Goal: Task Accomplishment & Management: Use online tool/utility

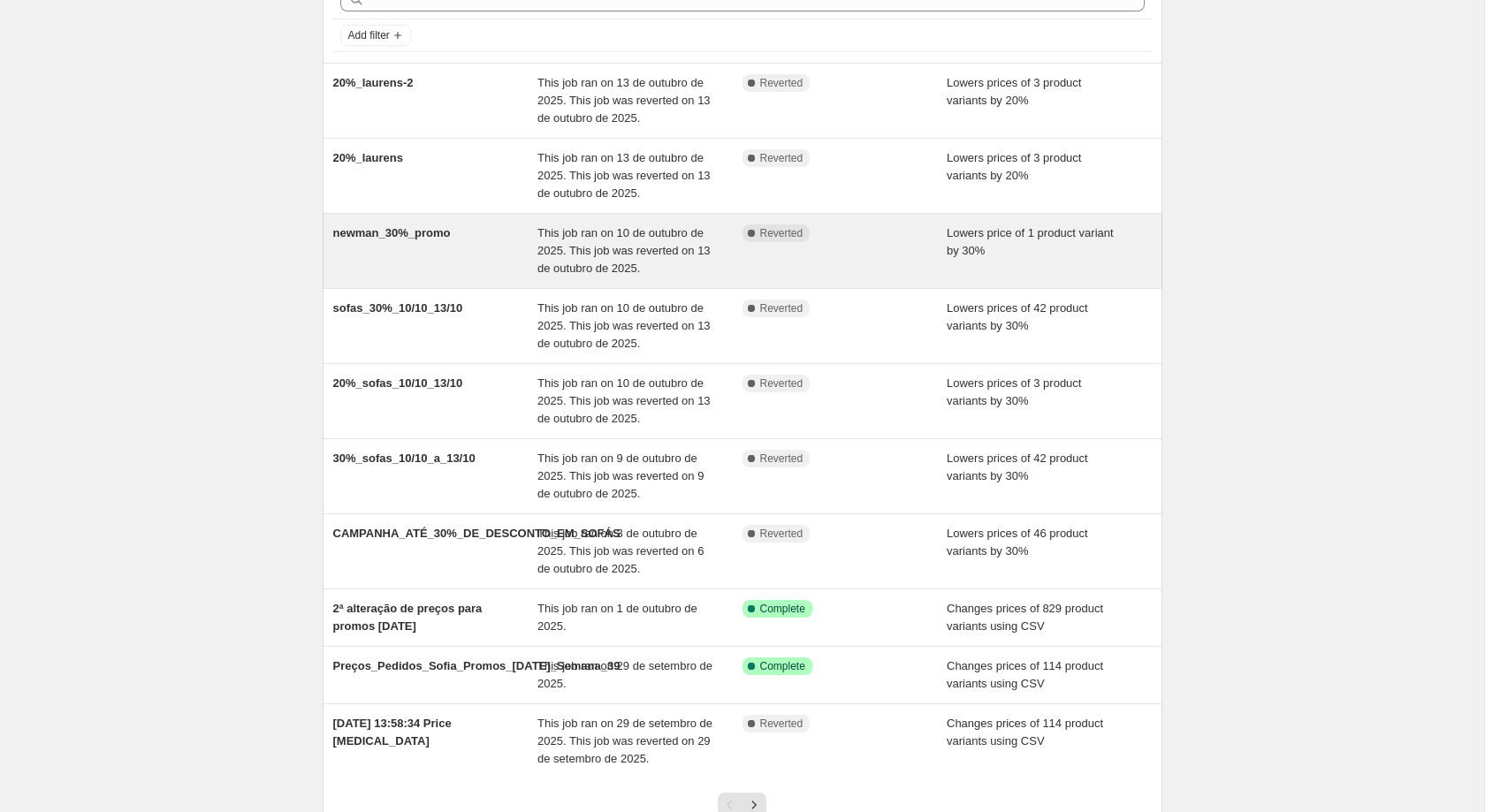
scroll to position [239, 0]
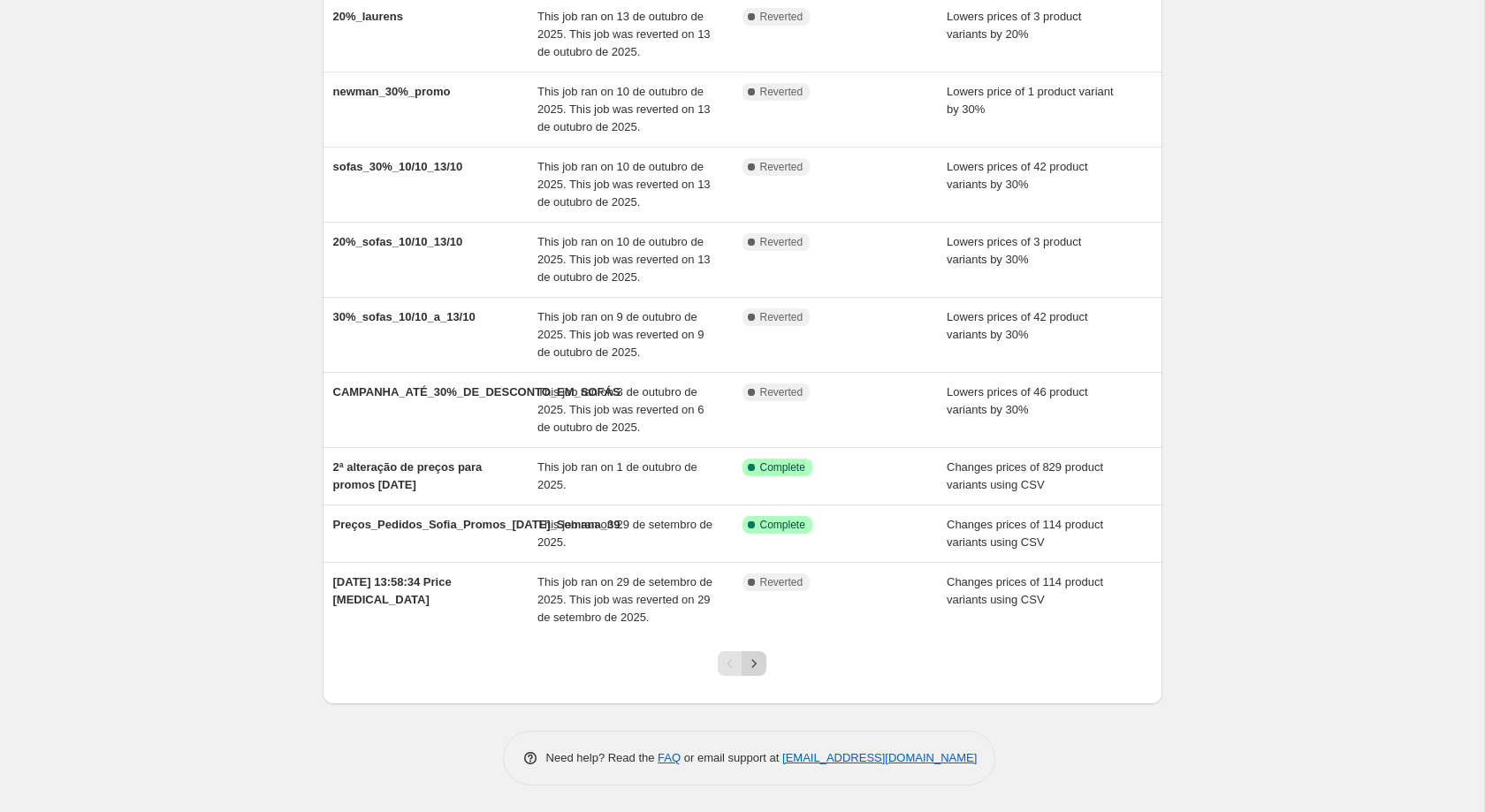
click at [757, 667] on icon "Next" at bounding box center [754, 663] width 17 height 17
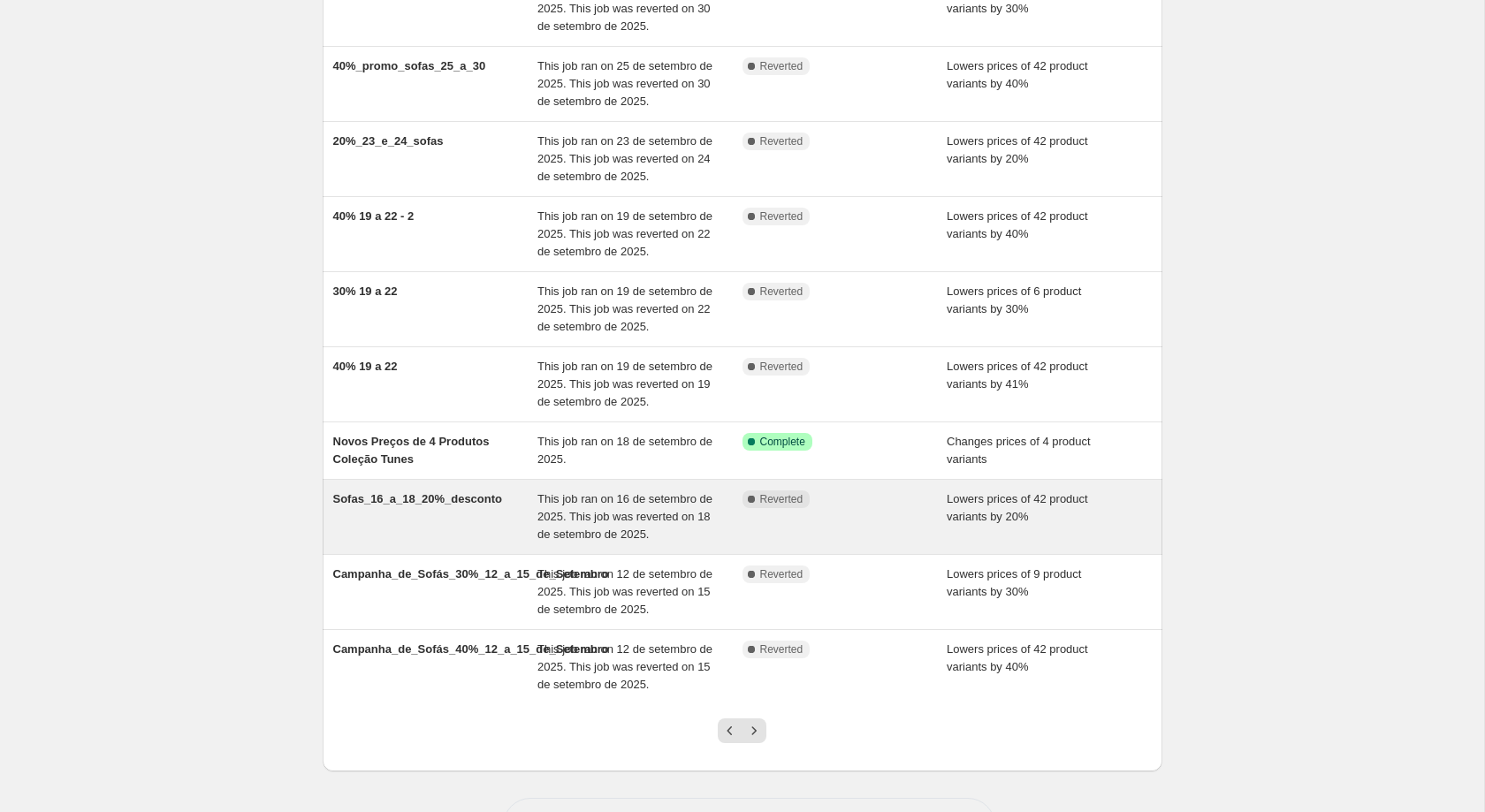
scroll to position [257, 0]
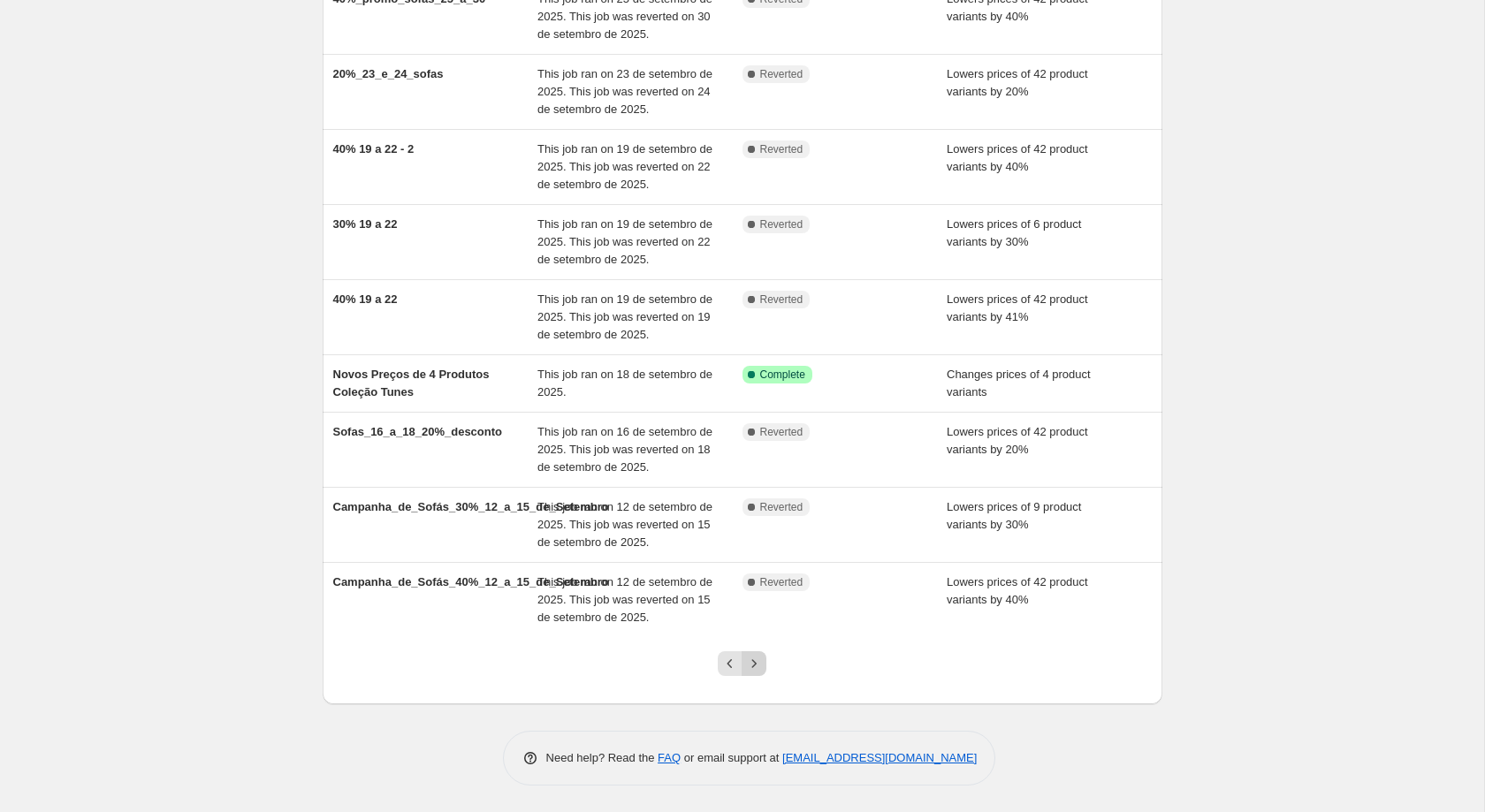
click at [756, 659] on icon "Next" at bounding box center [754, 663] width 17 height 17
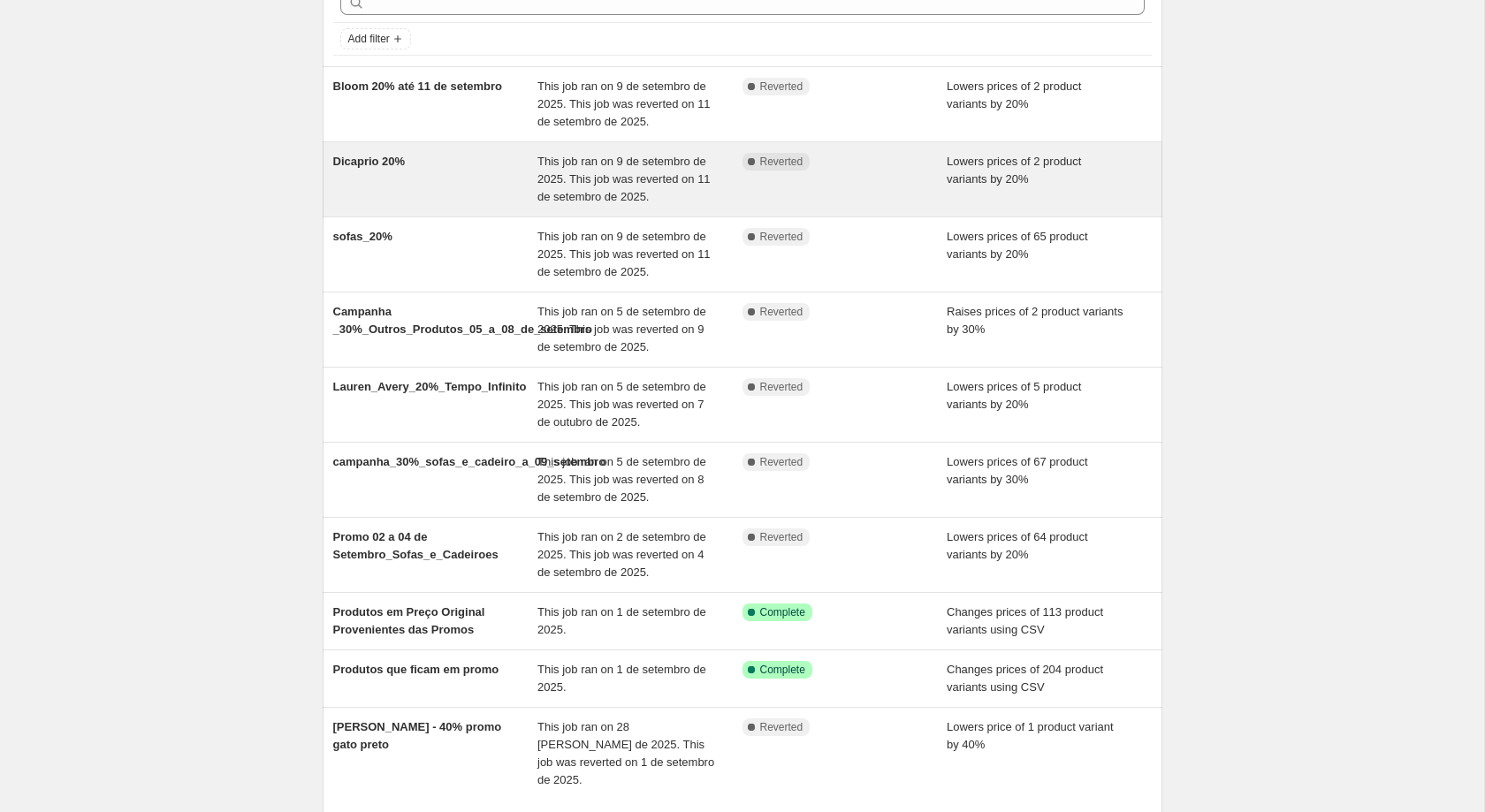
scroll to position [239, 0]
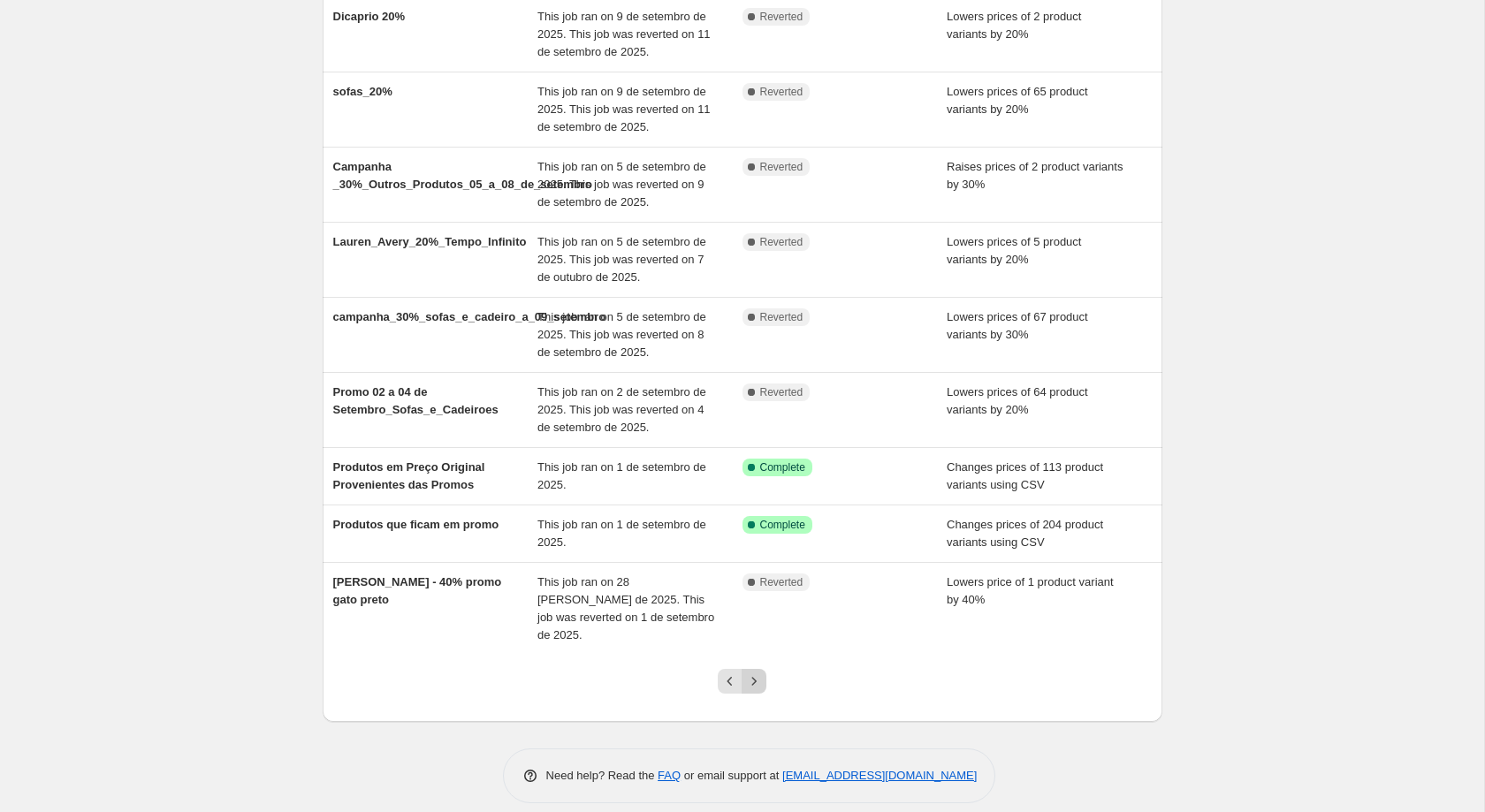
click at [751, 673] on icon "Next" at bounding box center [754, 682] width 17 height 17
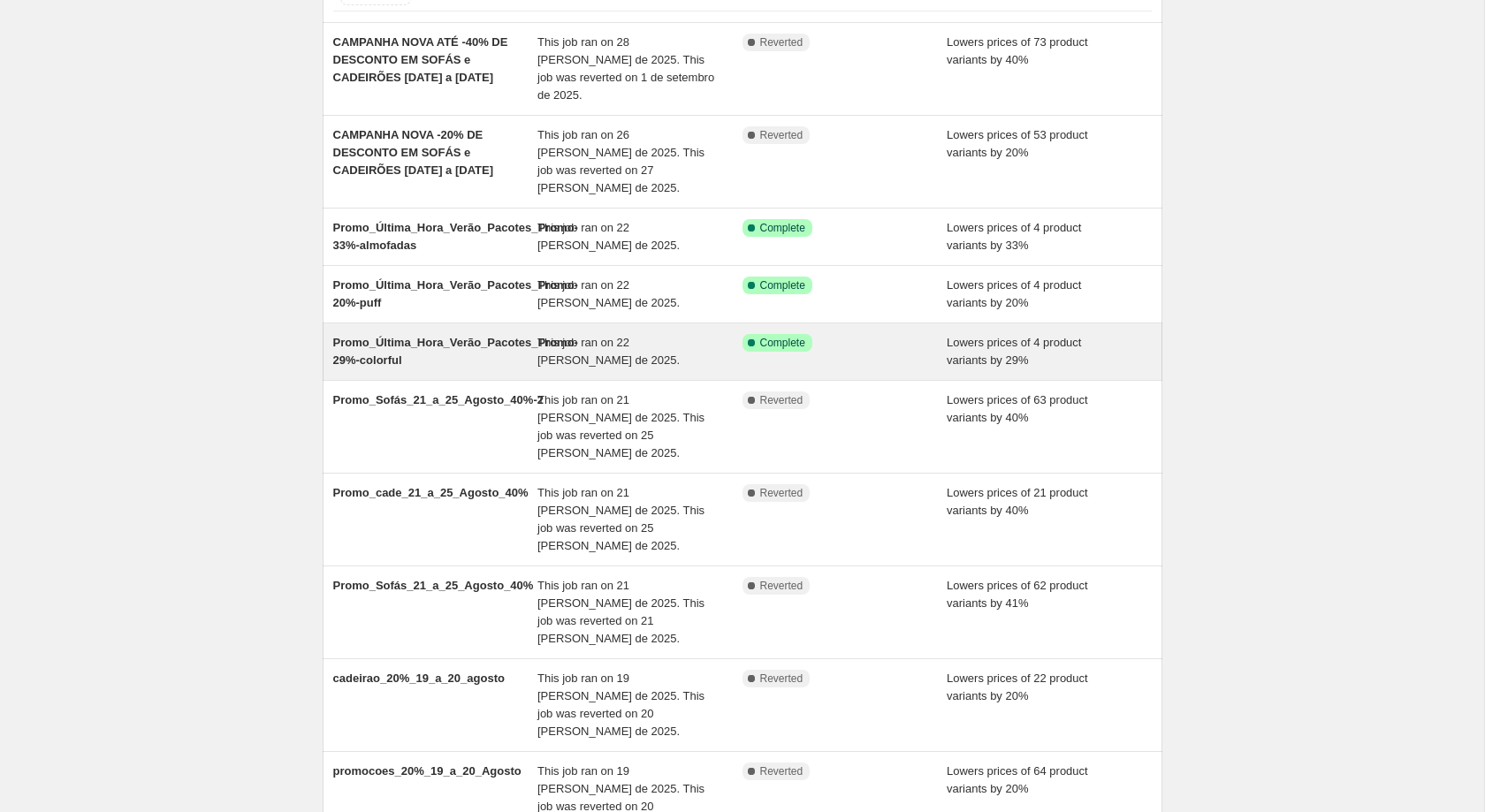
scroll to position [257, 0]
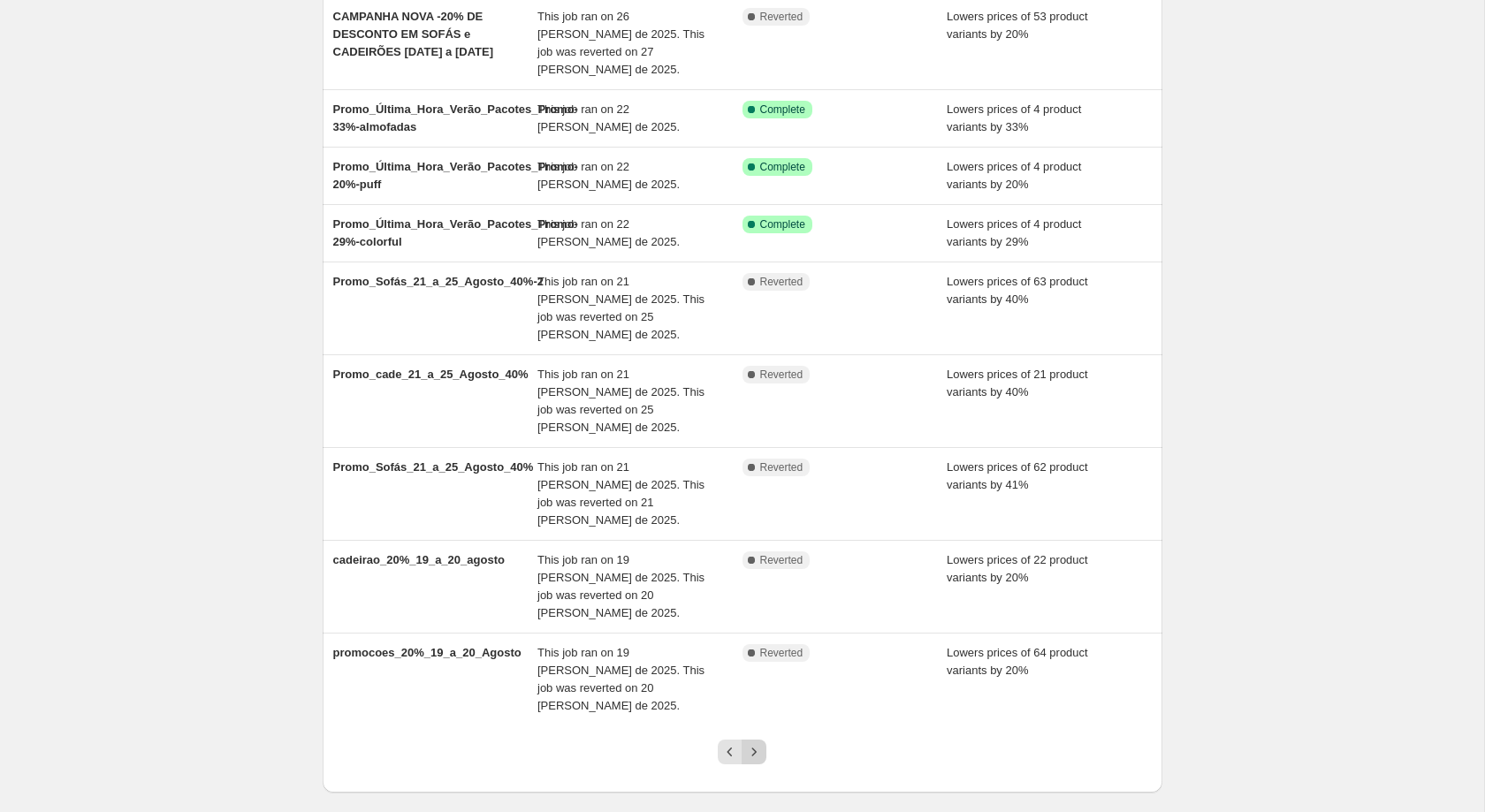
click at [757, 743] on icon "Next" at bounding box center [754, 752] width 17 height 17
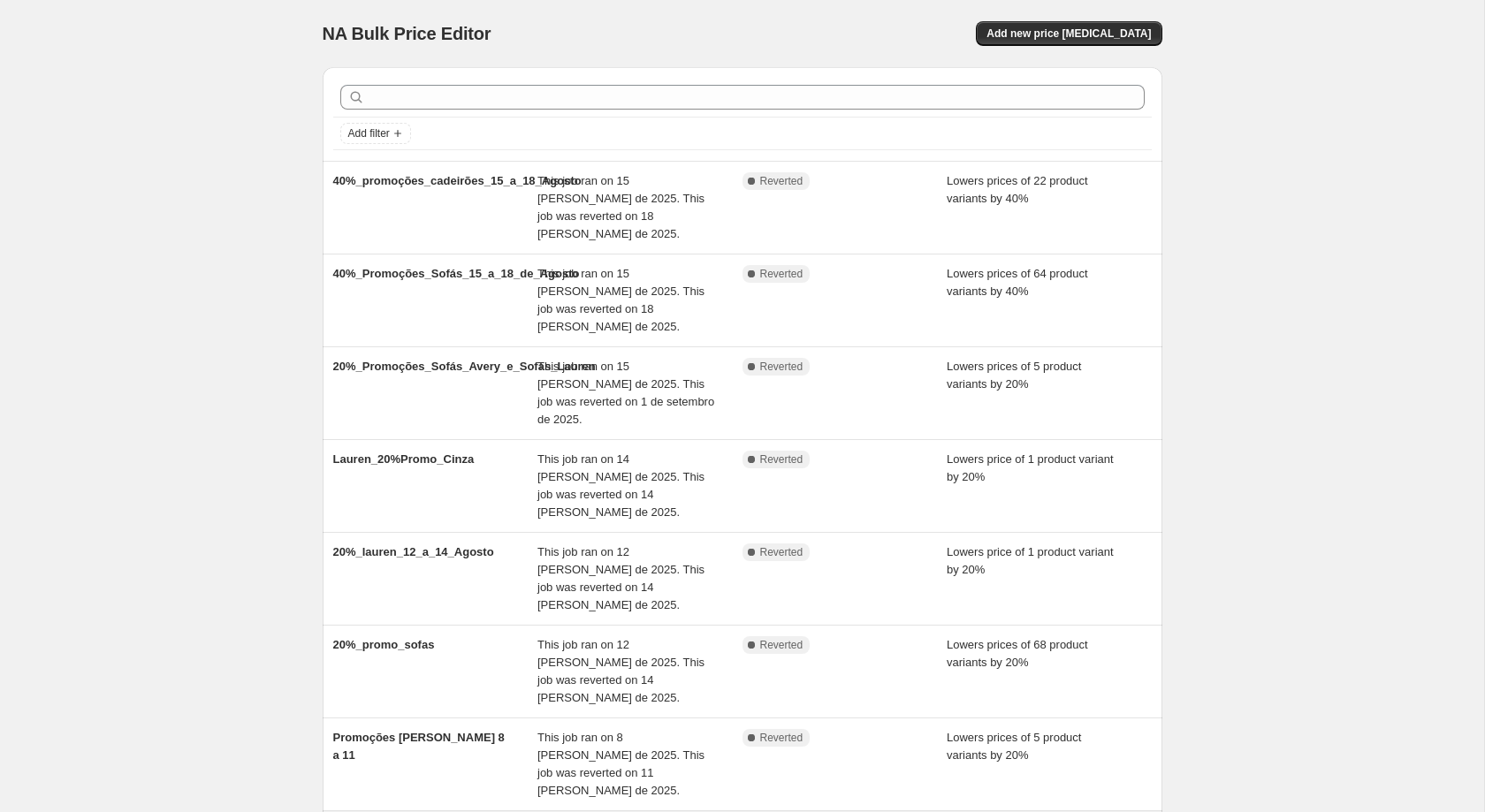
scroll to position [275, 0]
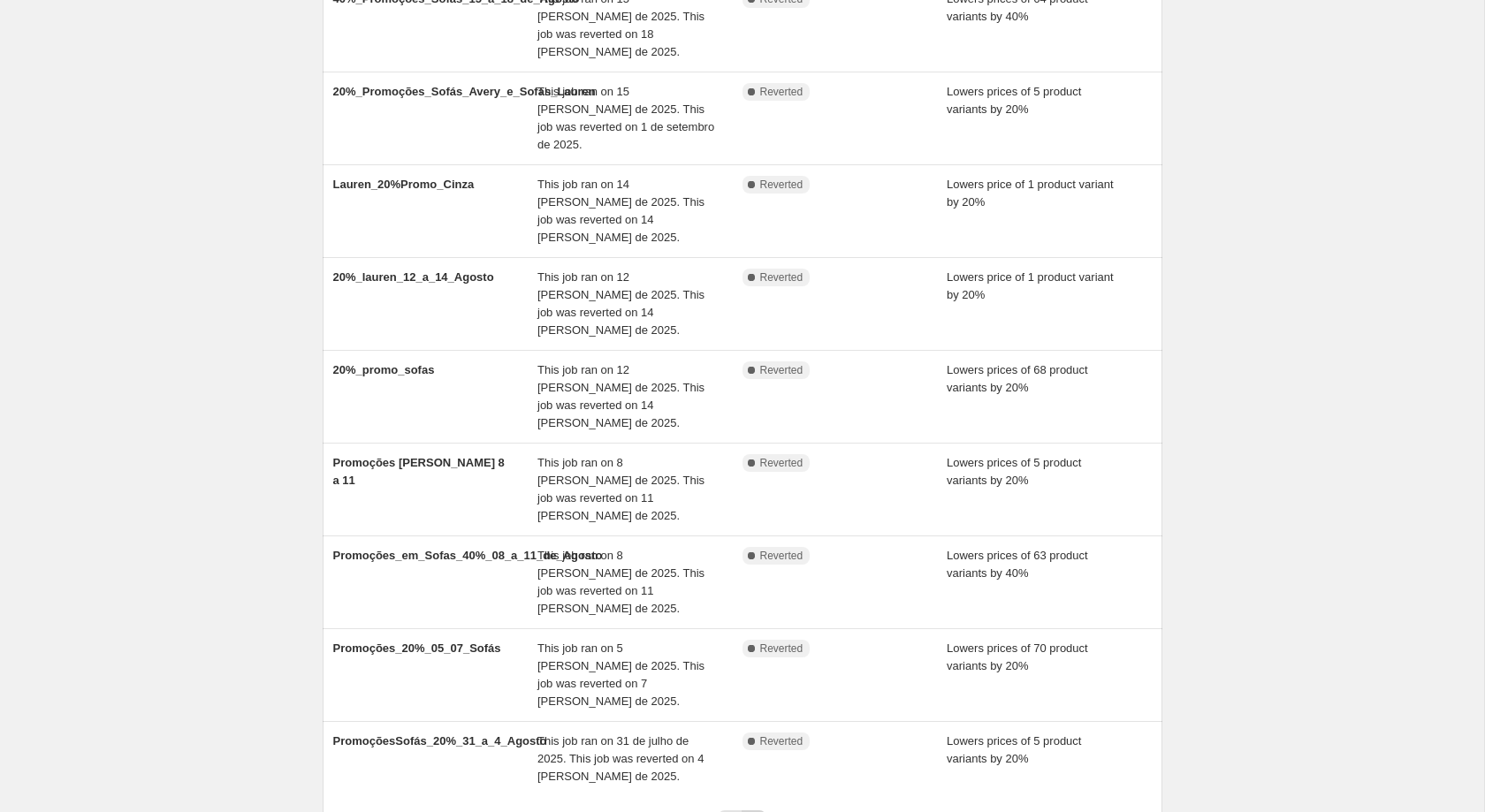
click at [761, 810] on button "Next" at bounding box center [754, 823] width 25 height 25
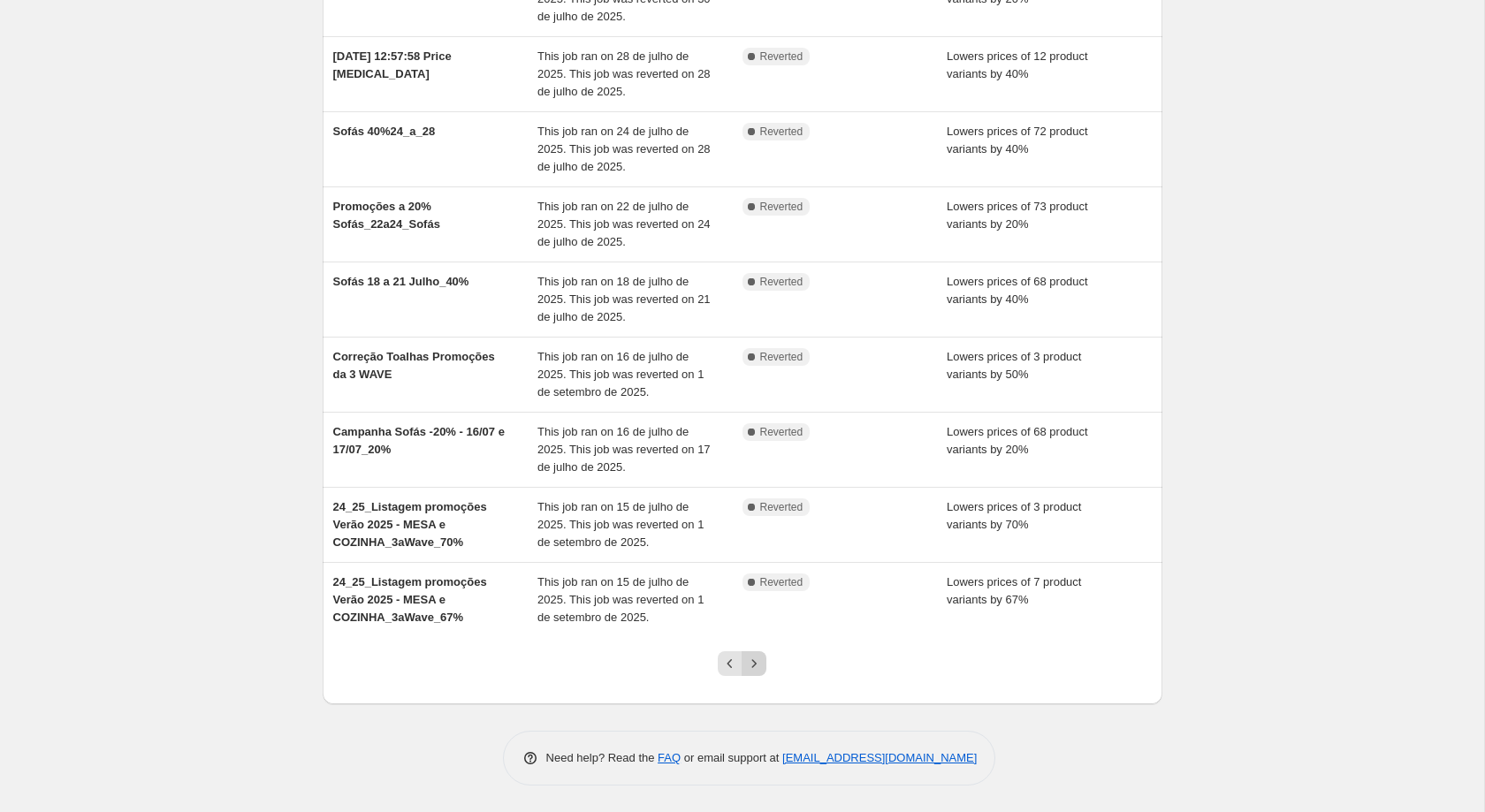
click at [753, 672] on icon "Next" at bounding box center [754, 663] width 17 height 17
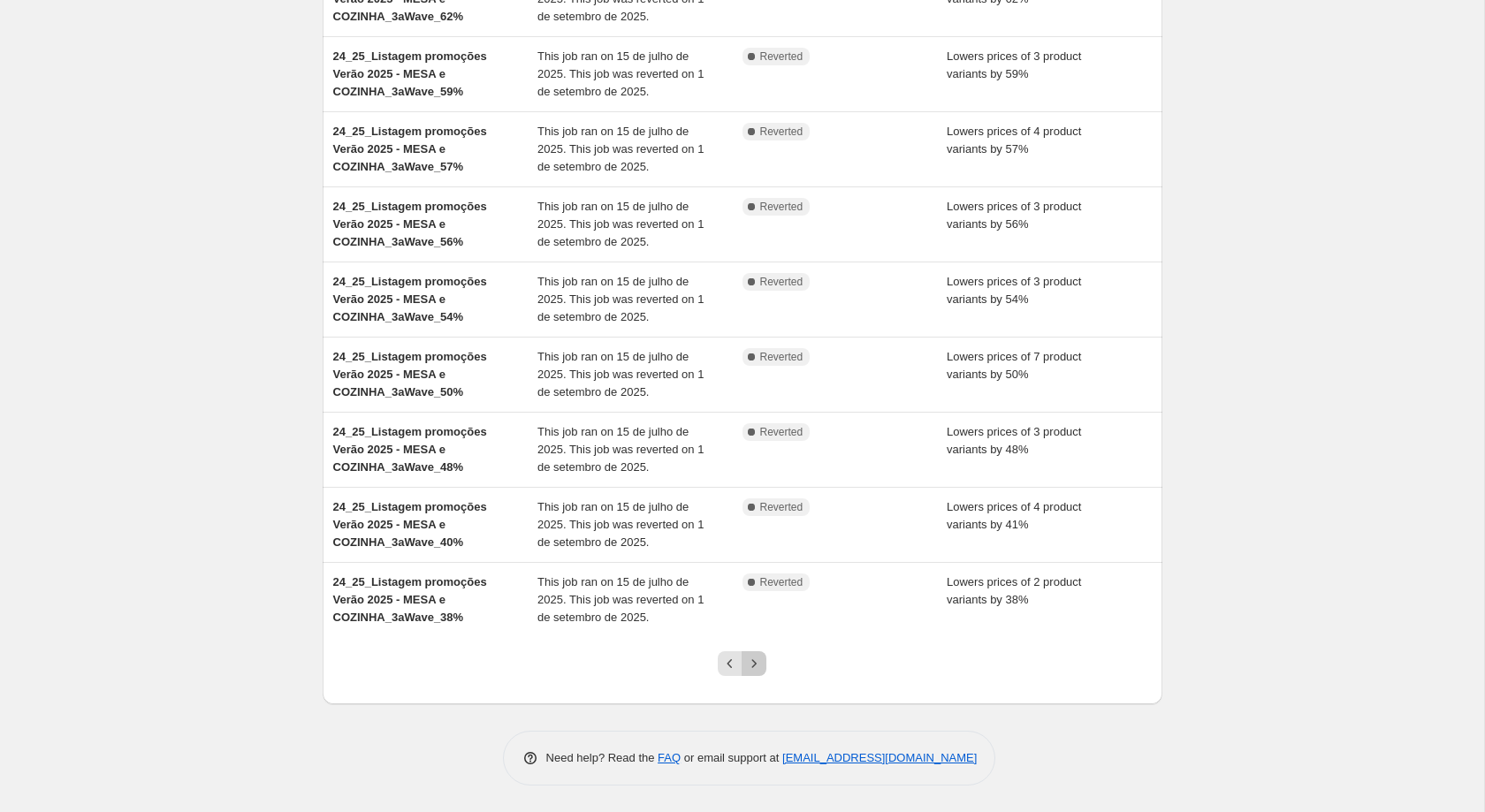
click at [753, 669] on icon "Next" at bounding box center [754, 663] width 17 height 17
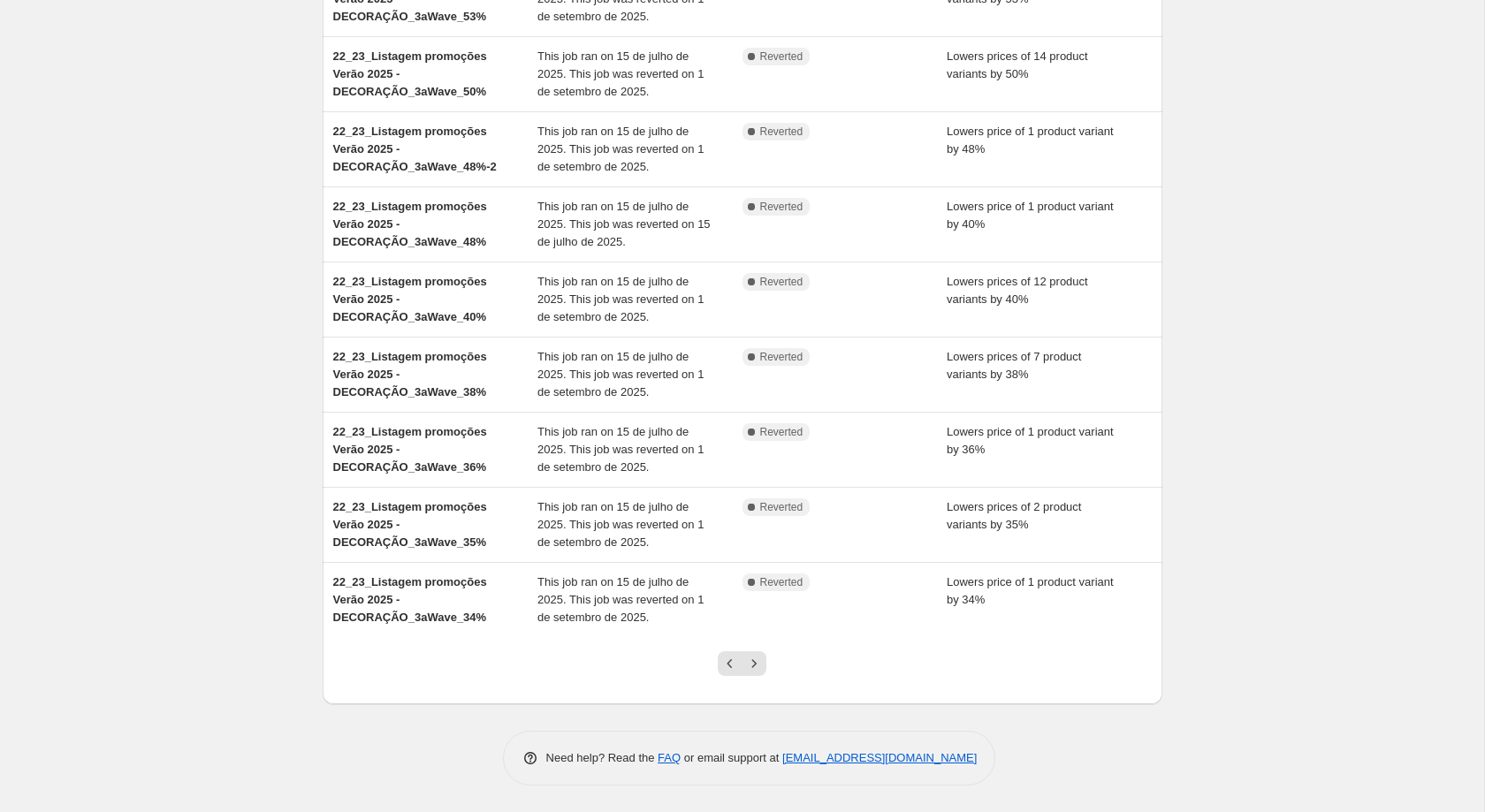
click at [753, 669] on icon "Next" at bounding box center [754, 663] width 17 height 17
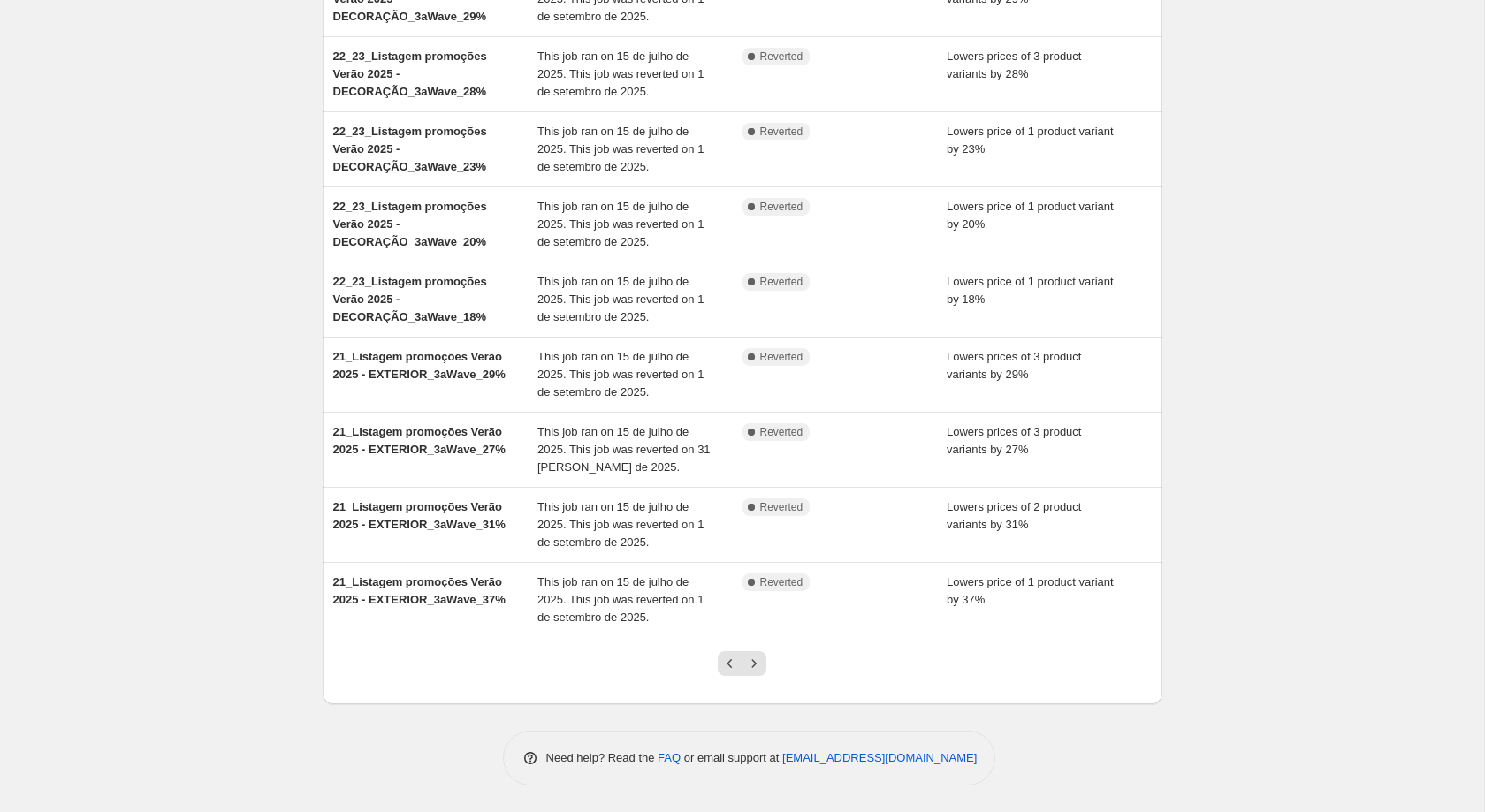
click at [753, 669] on icon "Next" at bounding box center [754, 663] width 17 height 17
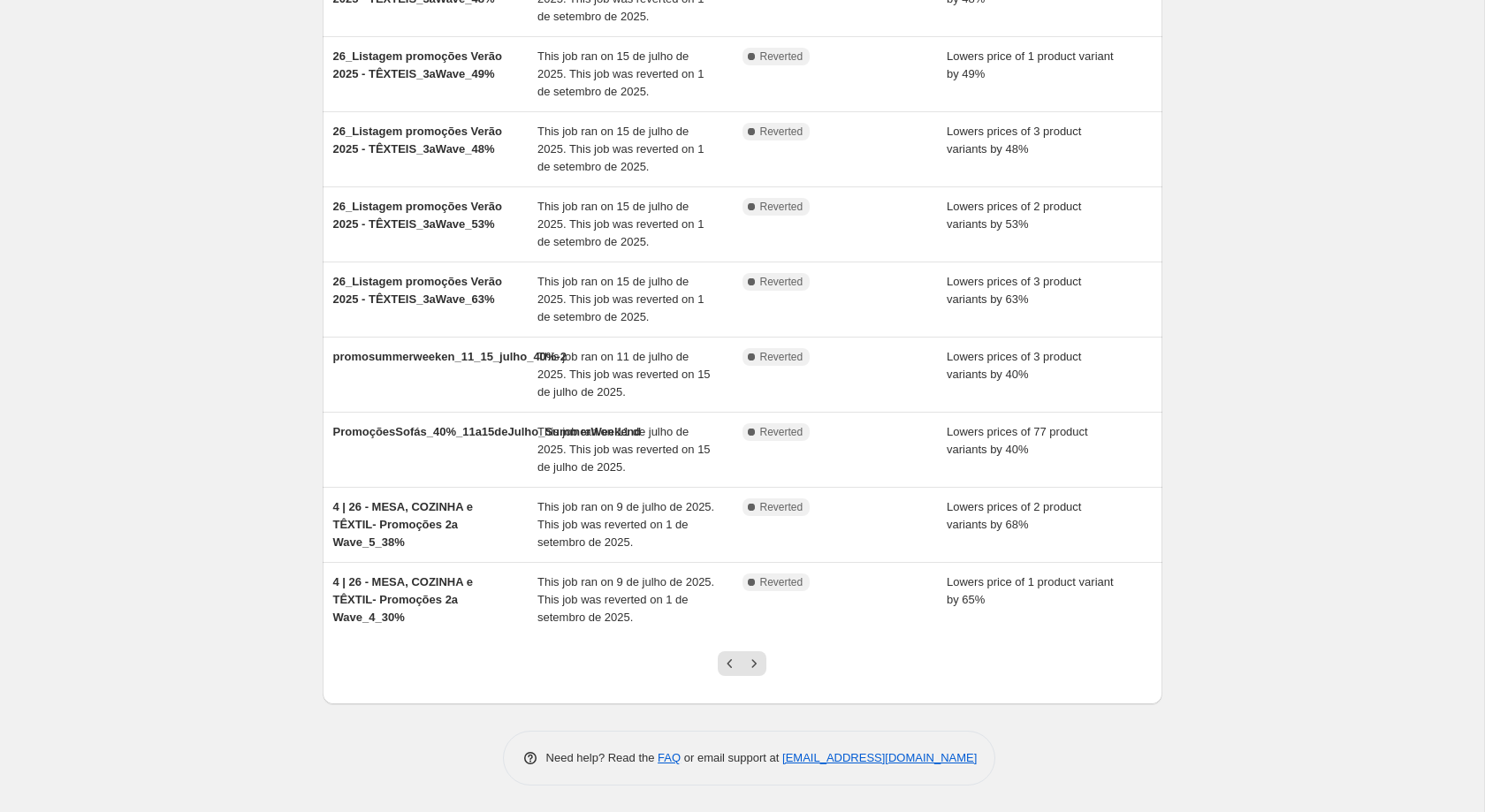
click at [753, 669] on icon "Next" at bounding box center [754, 663] width 17 height 17
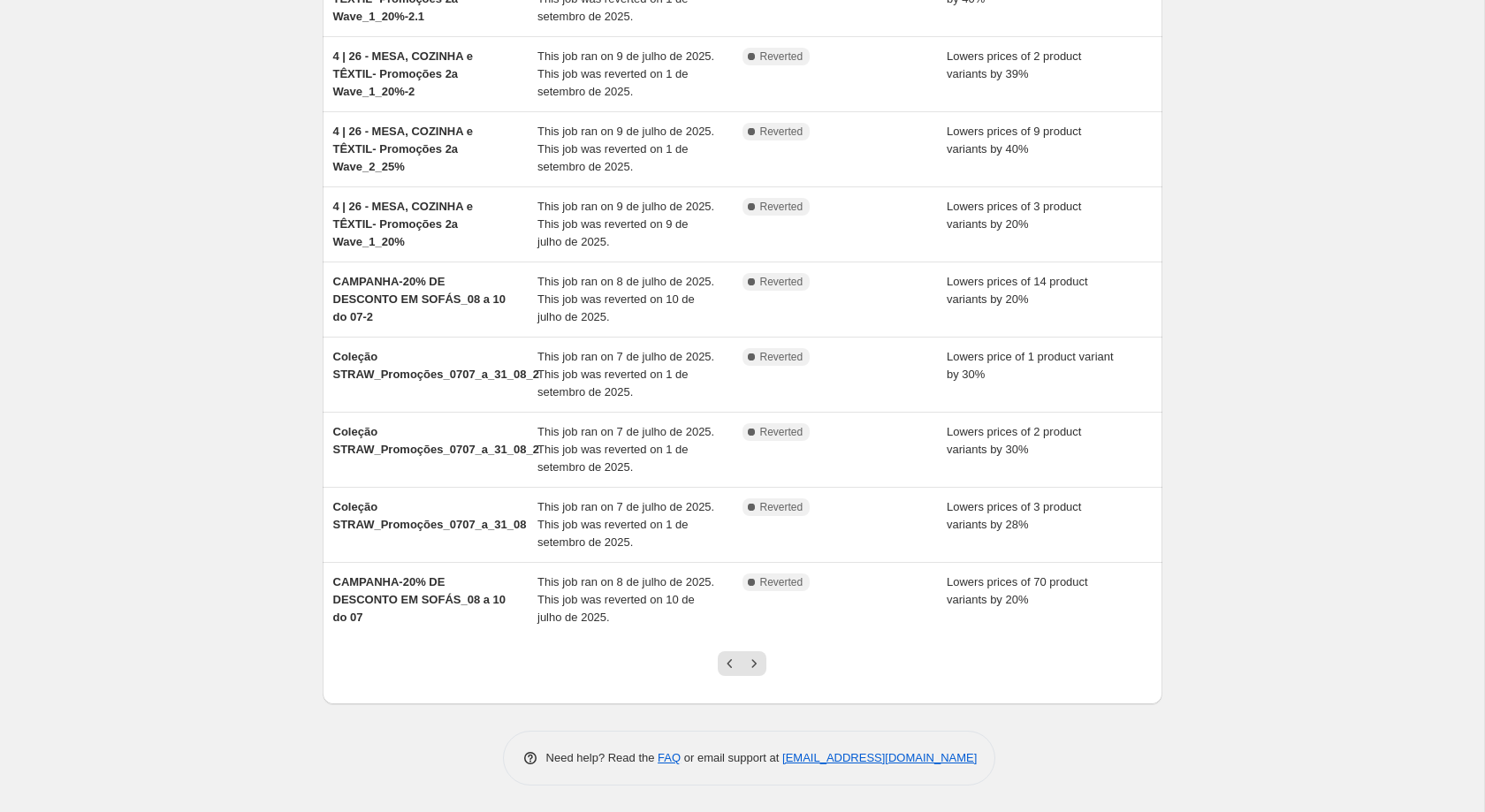
click at [753, 669] on icon "Next" at bounding box center [754, 663] width 17 height 17
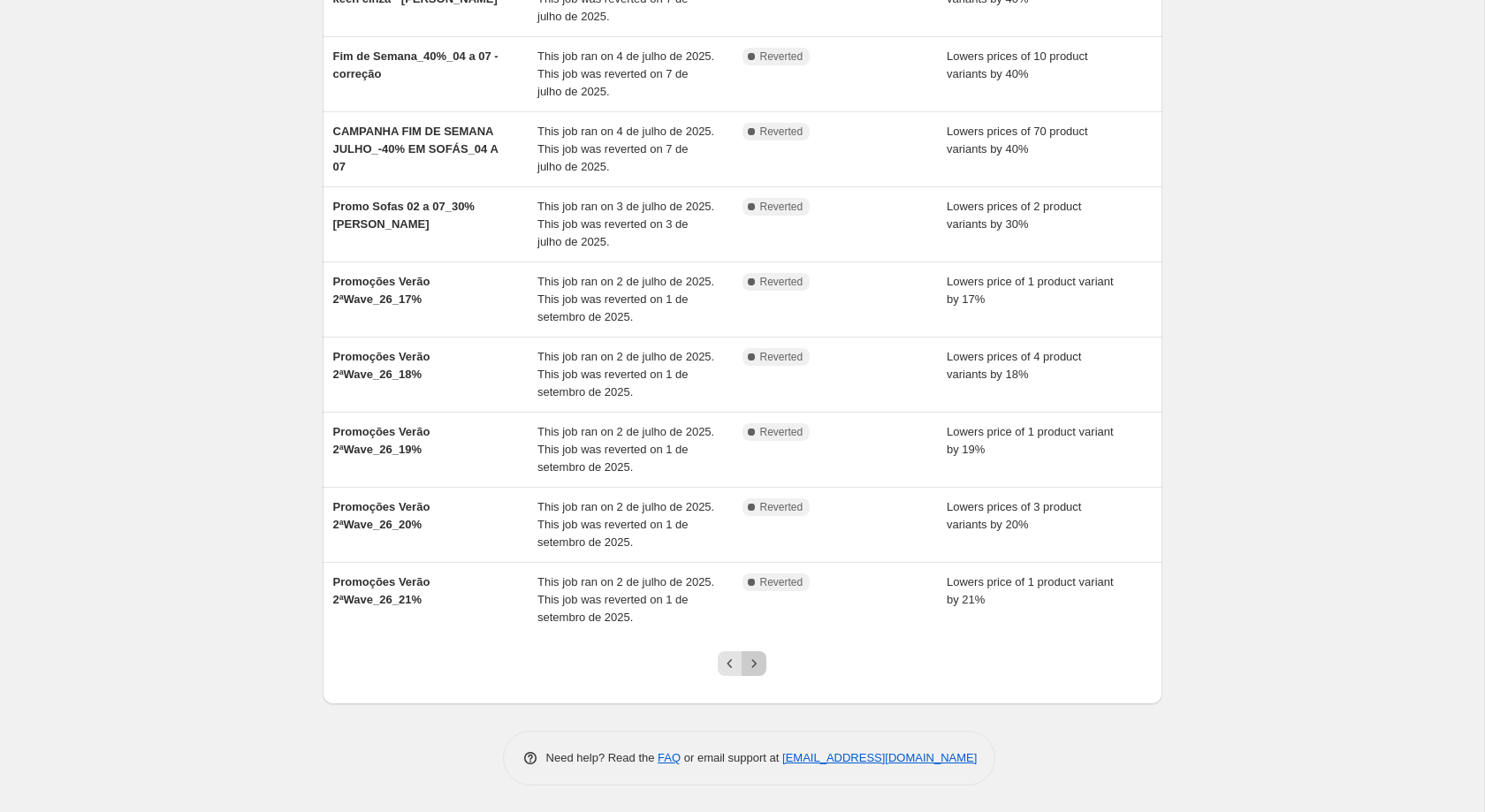
click at [757, 668] on icon "Next" at bounding box center [754, 663] width 17 height 17
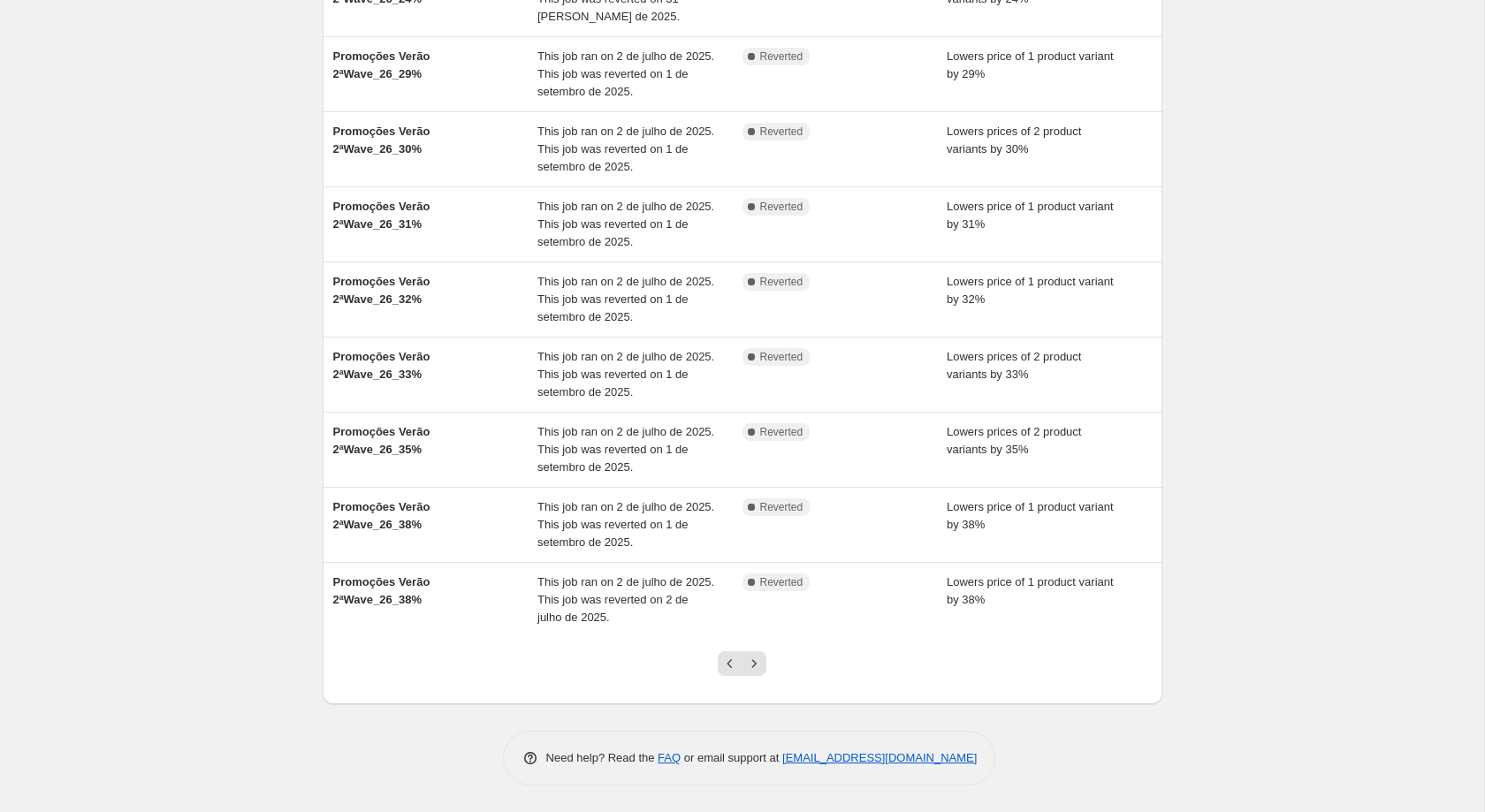
click at [757, 668] on icon "Next" at bounding box center [754, 663] width 17 height 17
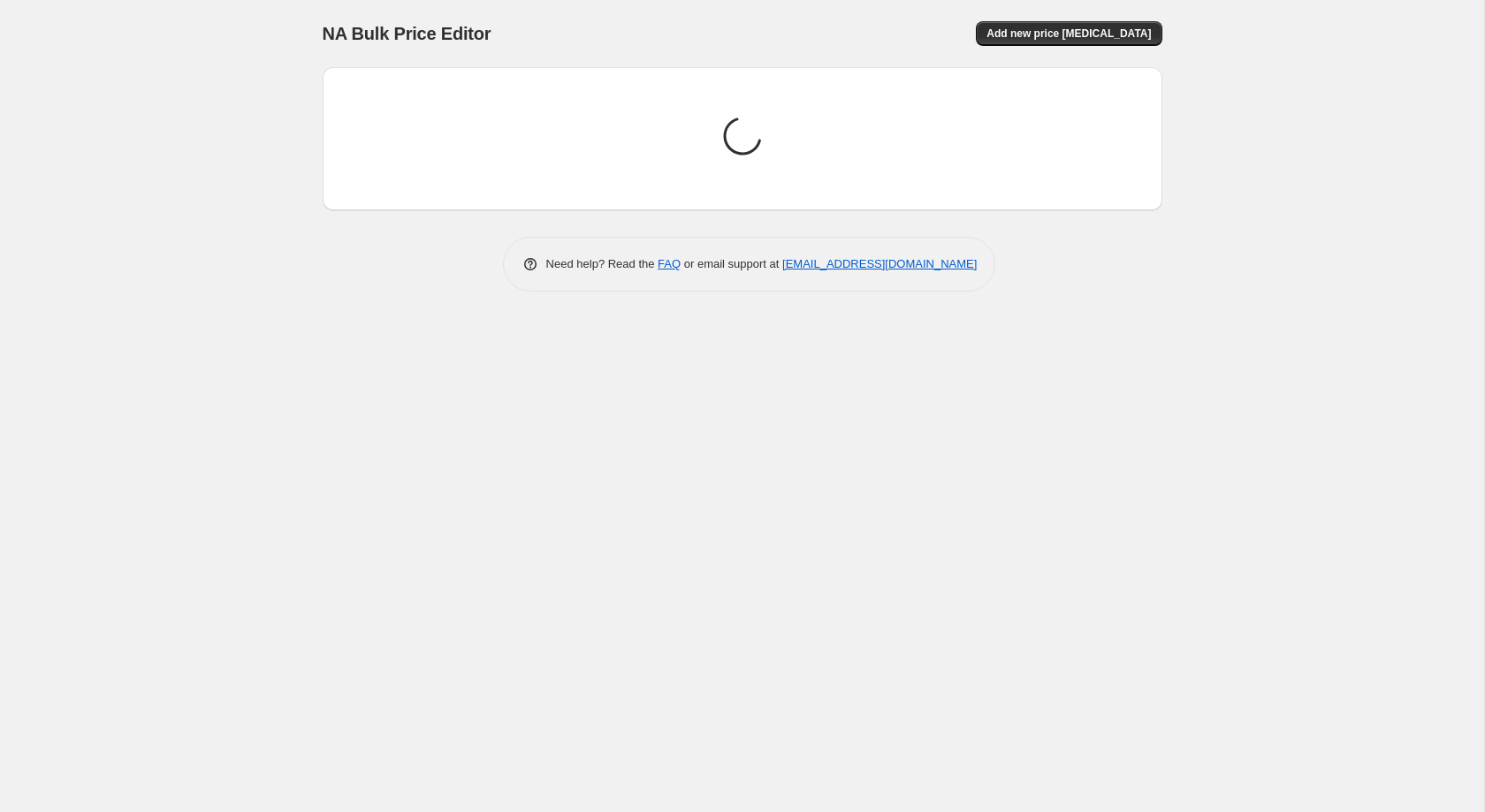
scroll to position [0, 0]
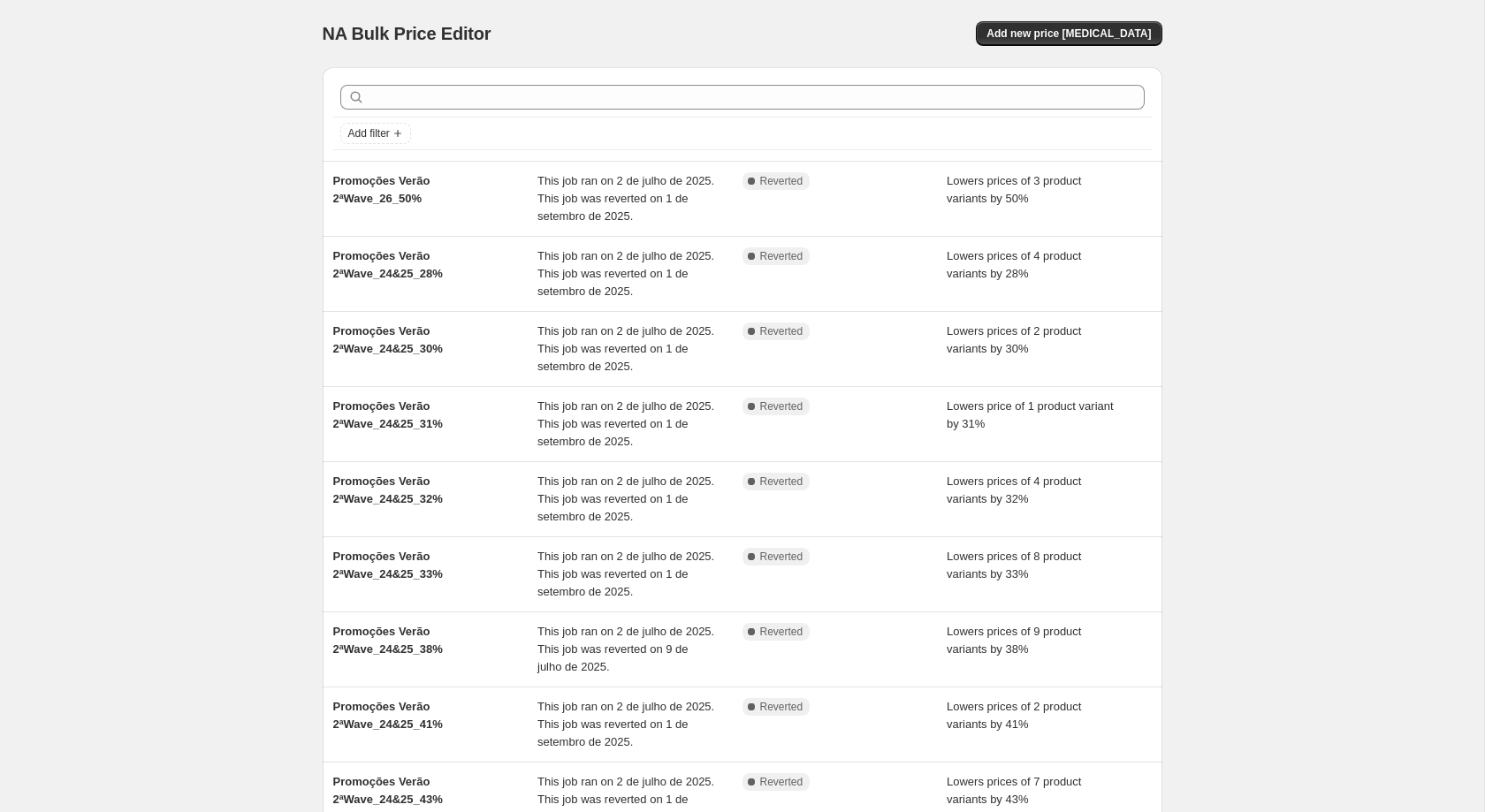
click at [757, 668] on div "Complete Reverted" at bounding box center [845, 649] width 205 height 53
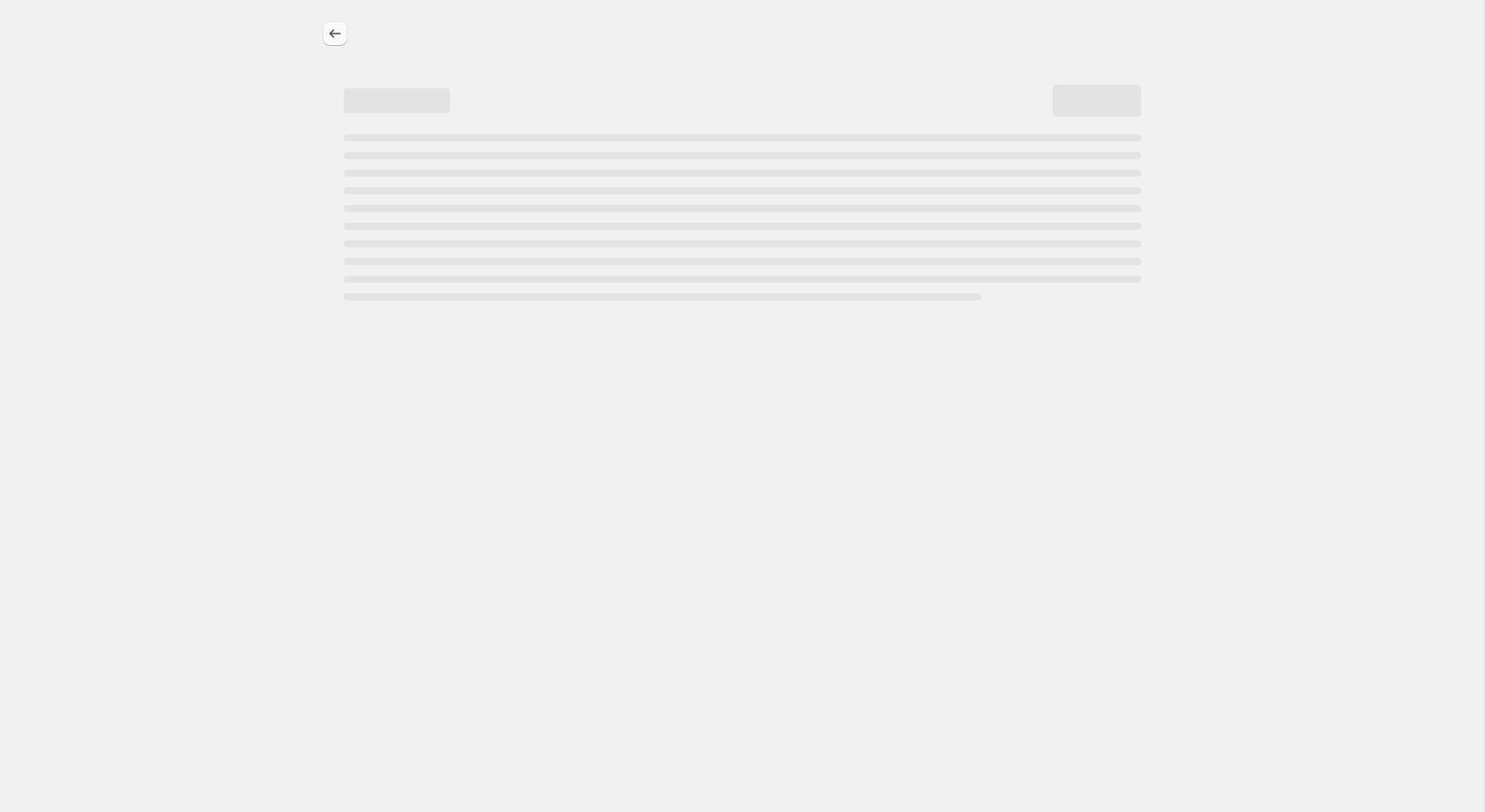
click at [328, 31] on icon "Price change jobs" at bounding box center [335, 34] width 17 height 17
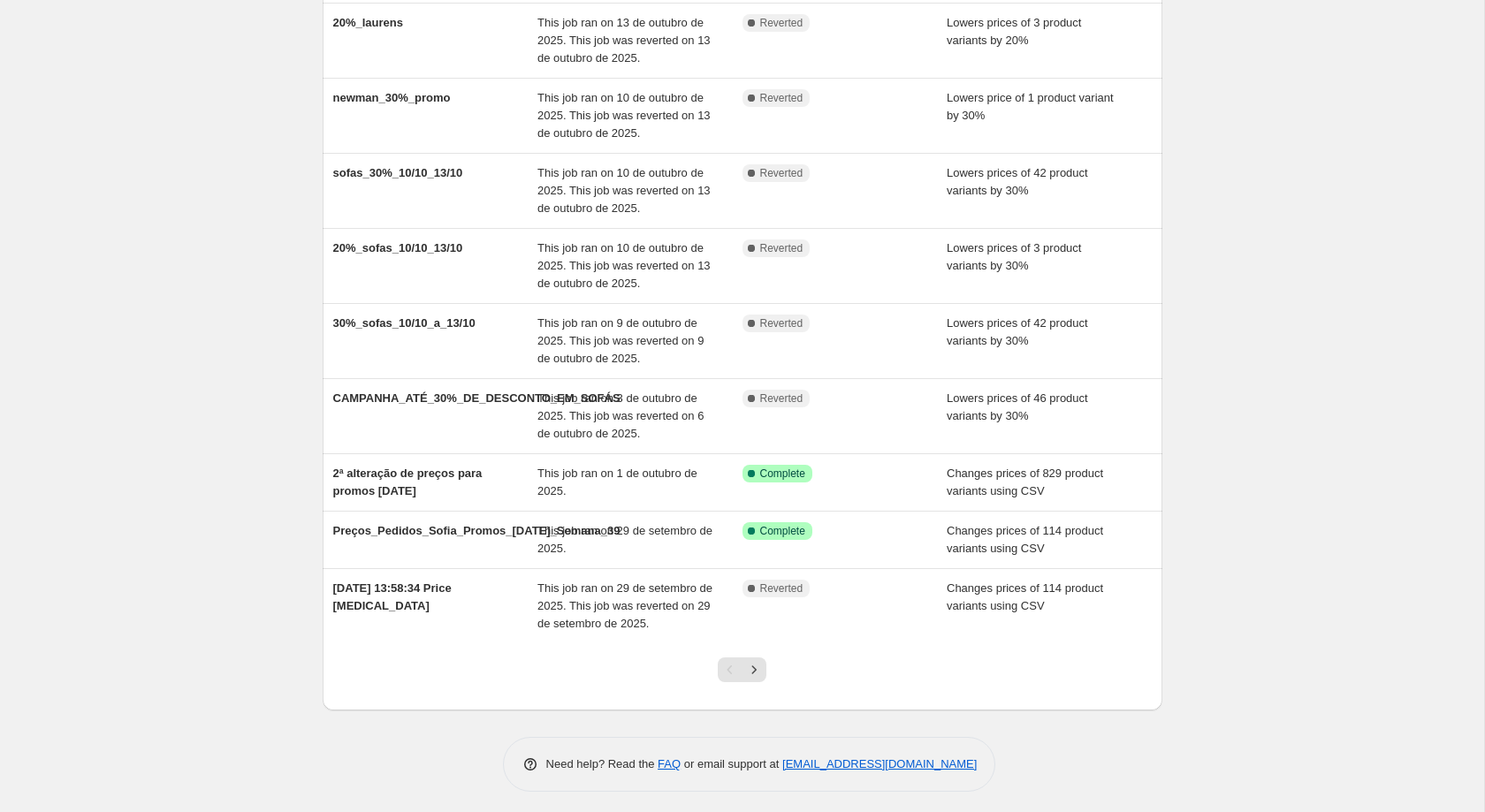
scroll to position [239, 0]
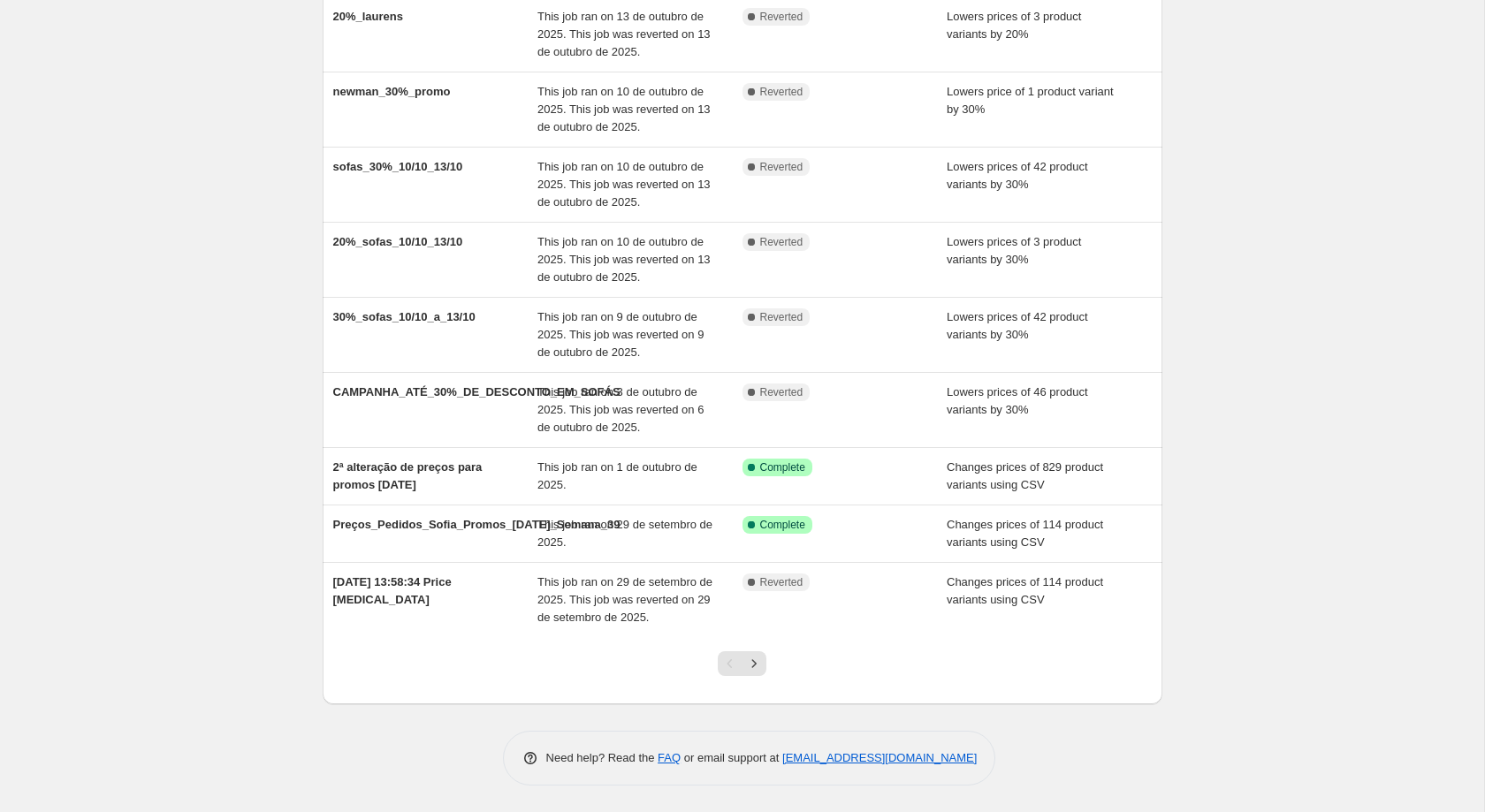
click at [768, 652] on div at bounding box center [742, 671] width 71 height 68
click at [751, 665] on icon "Next" at bounding box center [754, 663] width 17 height 17
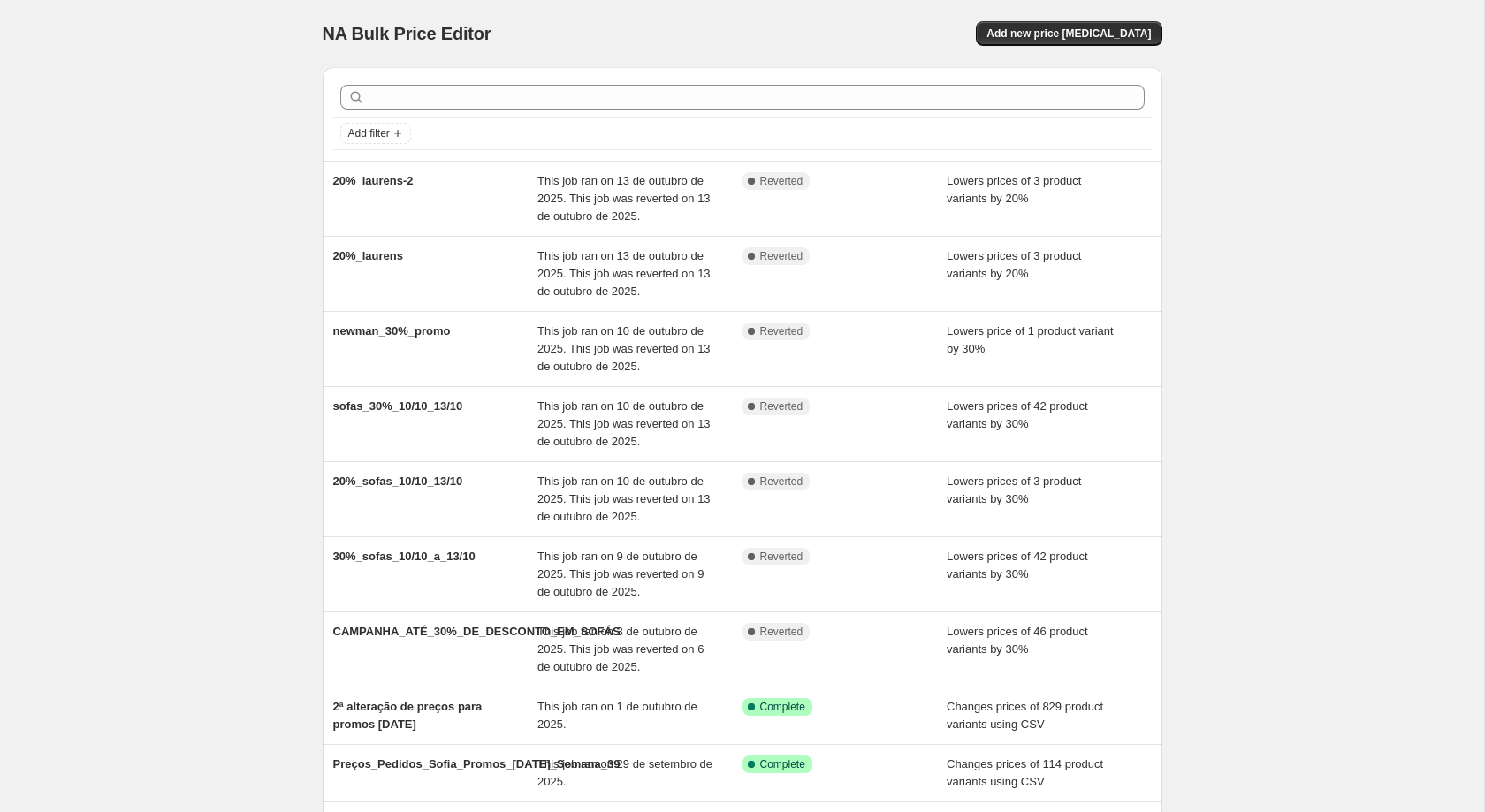
click at [751, 665] on div "NA Bulk Price Editor. This page is ready NA Bulk Price Editor Add new price [ME…" at bounding box center [742, 525] width 1484 height 1051
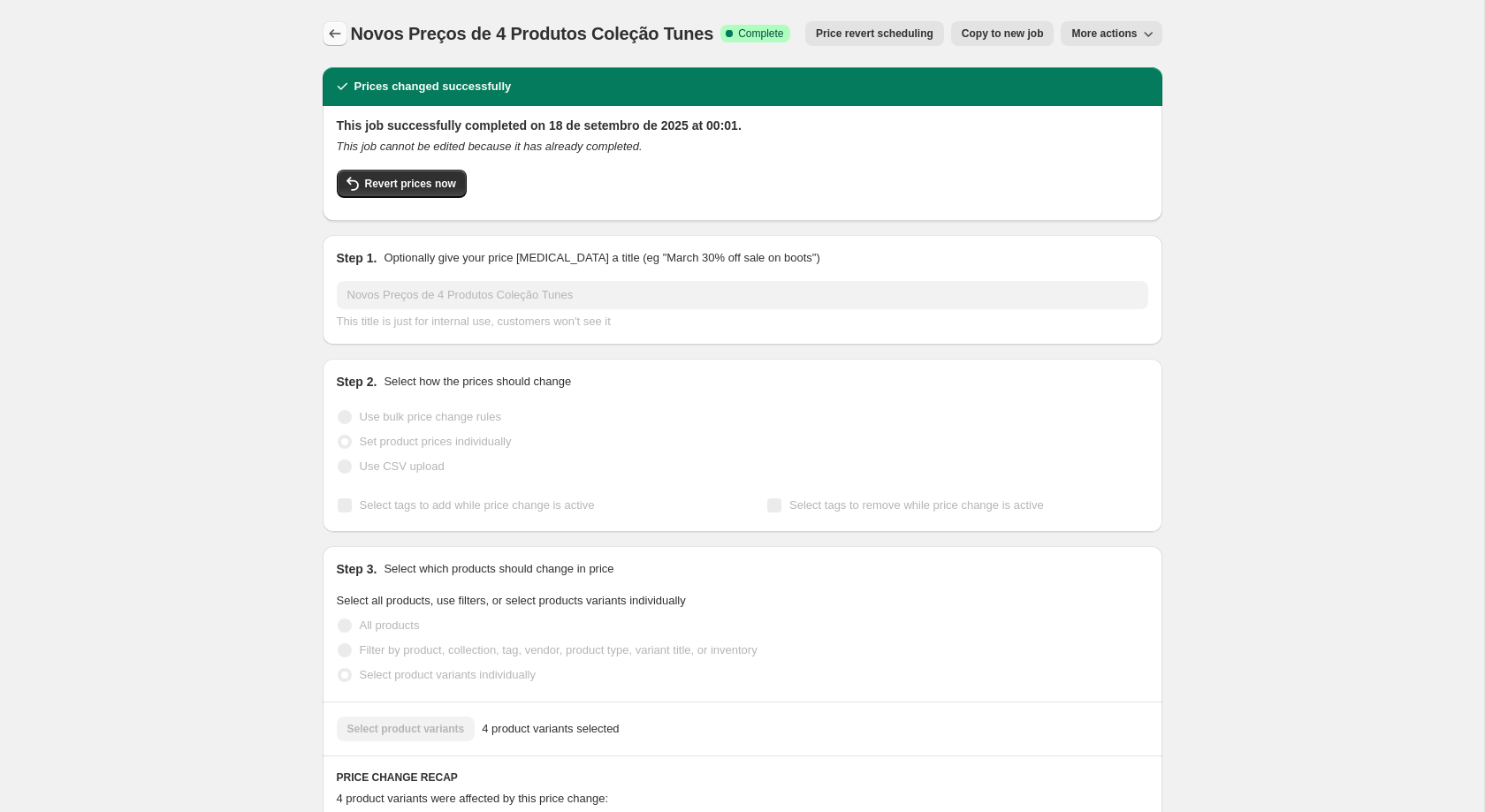
click at [339, 28] on icon "Price change jobs" at bounding box center [335, 34] width 17 height 17
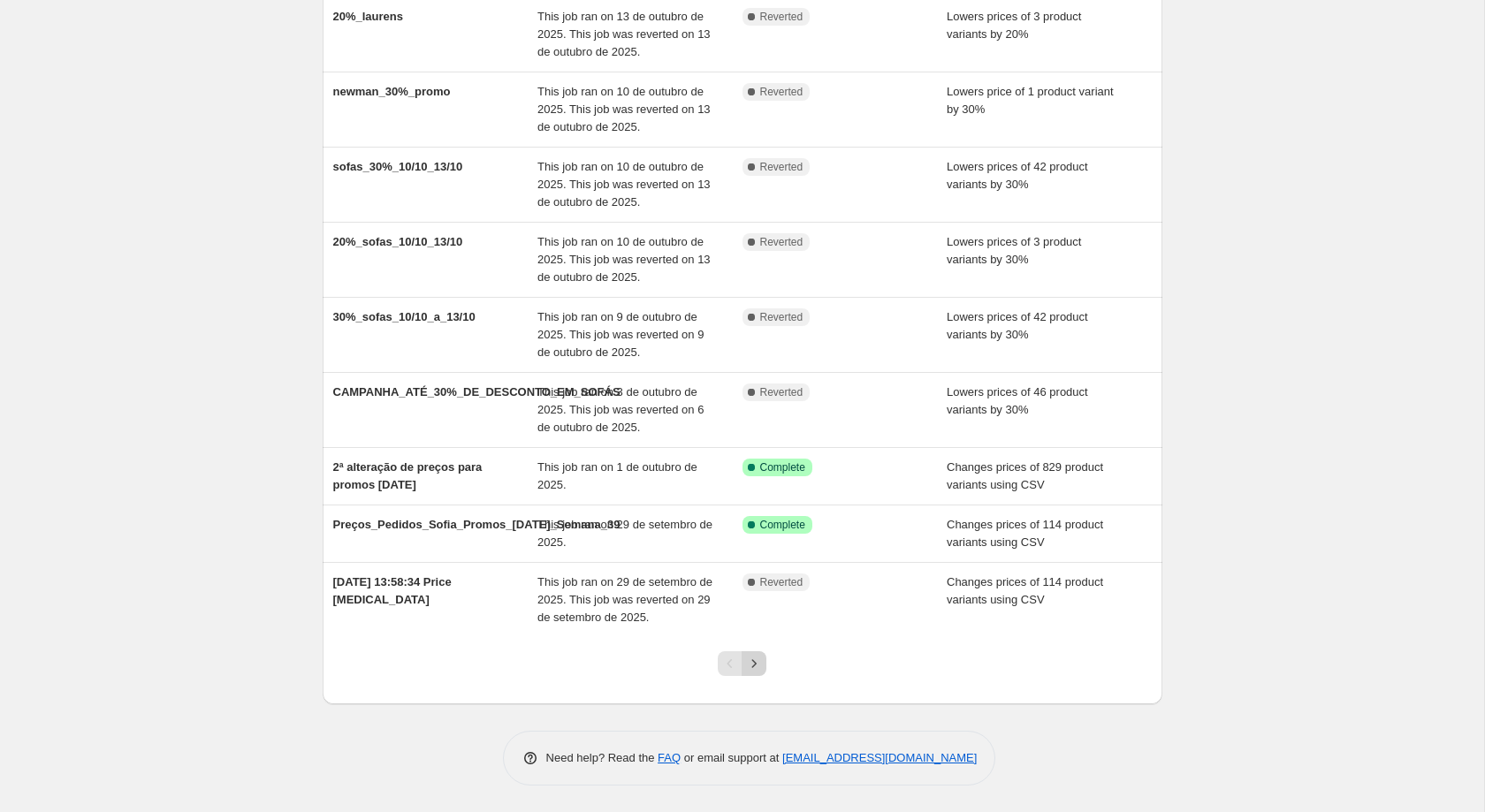
click at [746, 664] on icon "Next" at bounding box center [754, 663] width 17 height 17
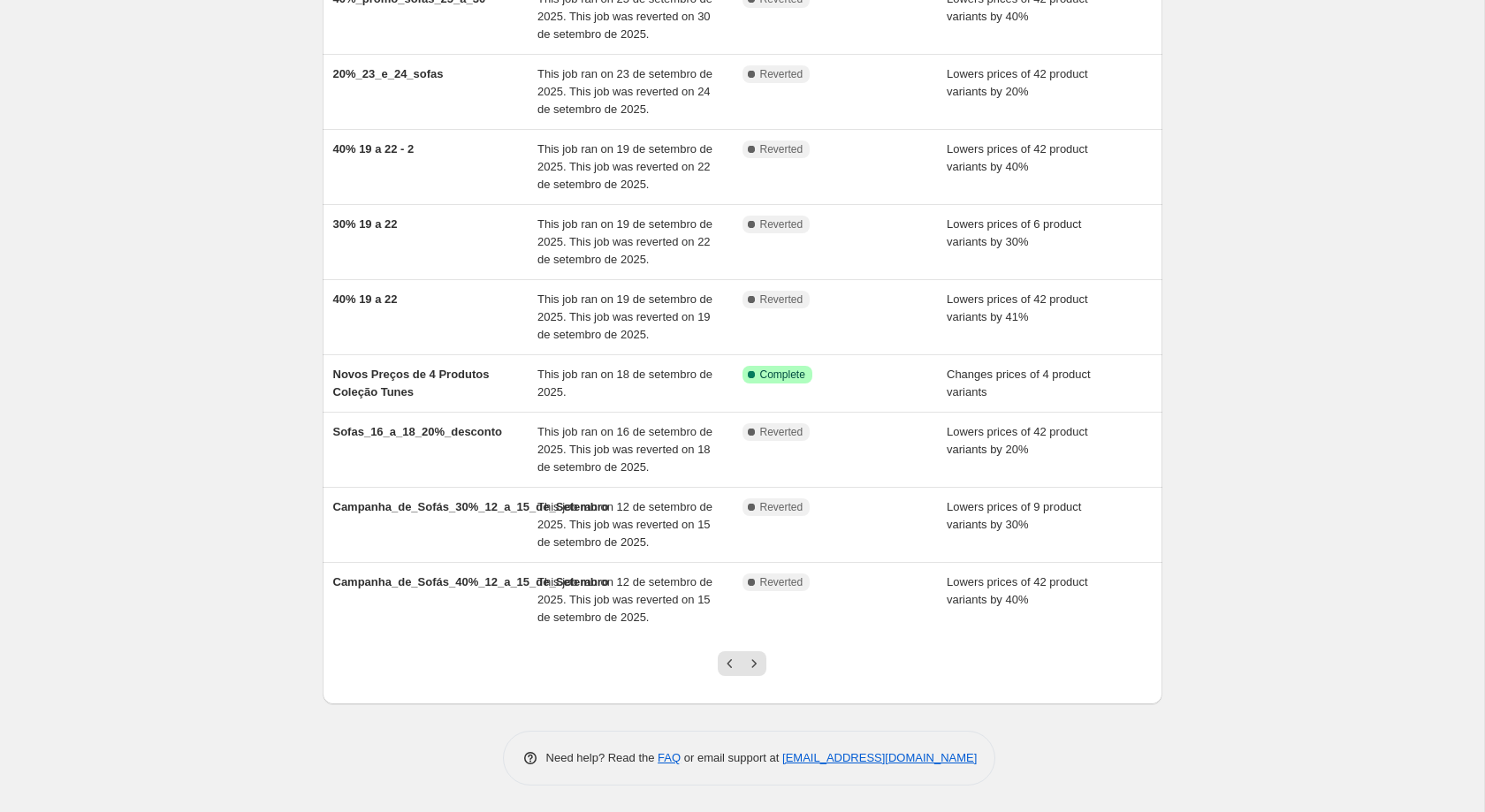
click at [754, 664] on icon "Next" at bounding box center [754, 663] width 17 height 17
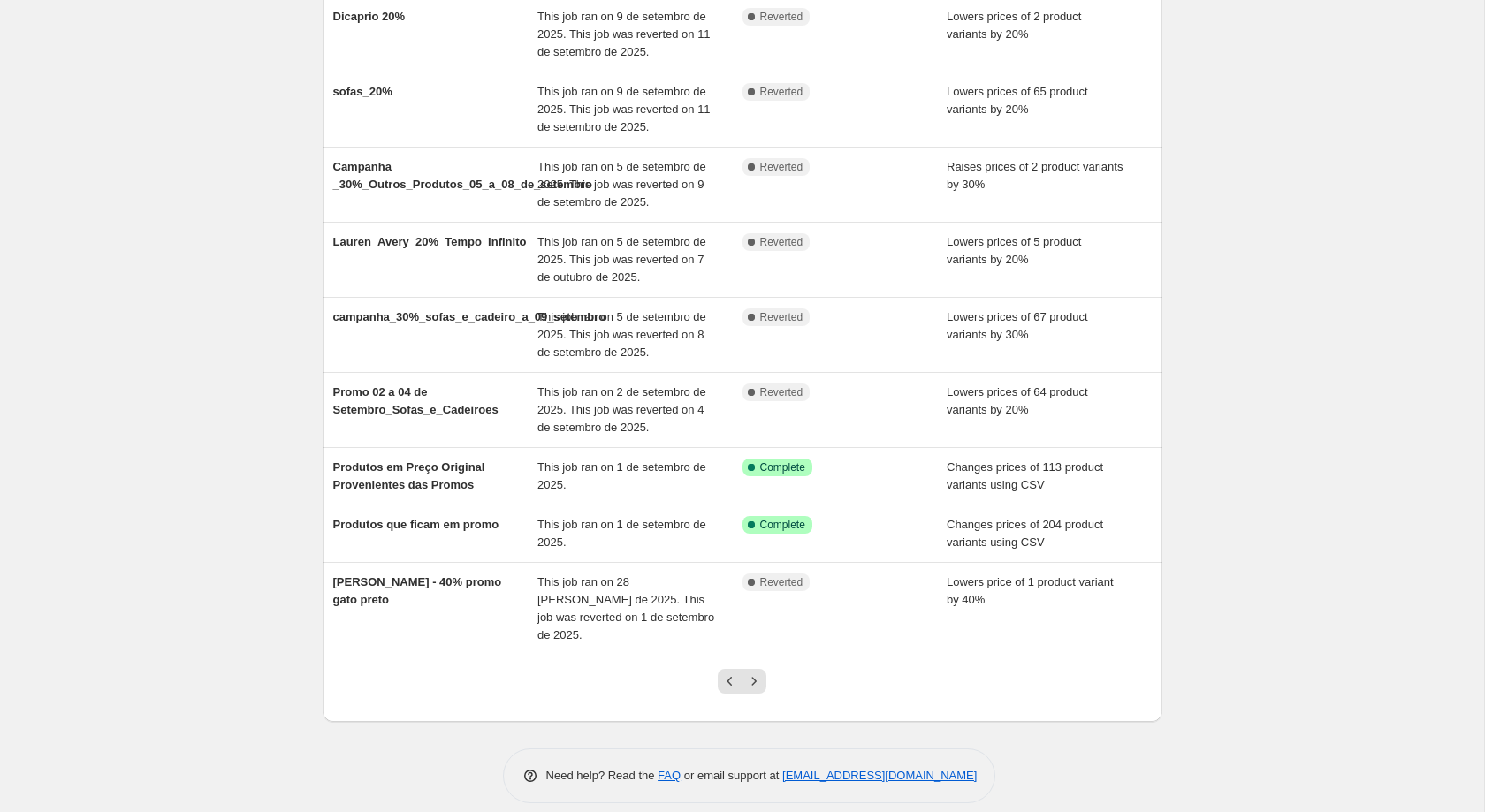
click at [754, 673] on icon "Next" at bounding box center [754, 682] width 17 height 17
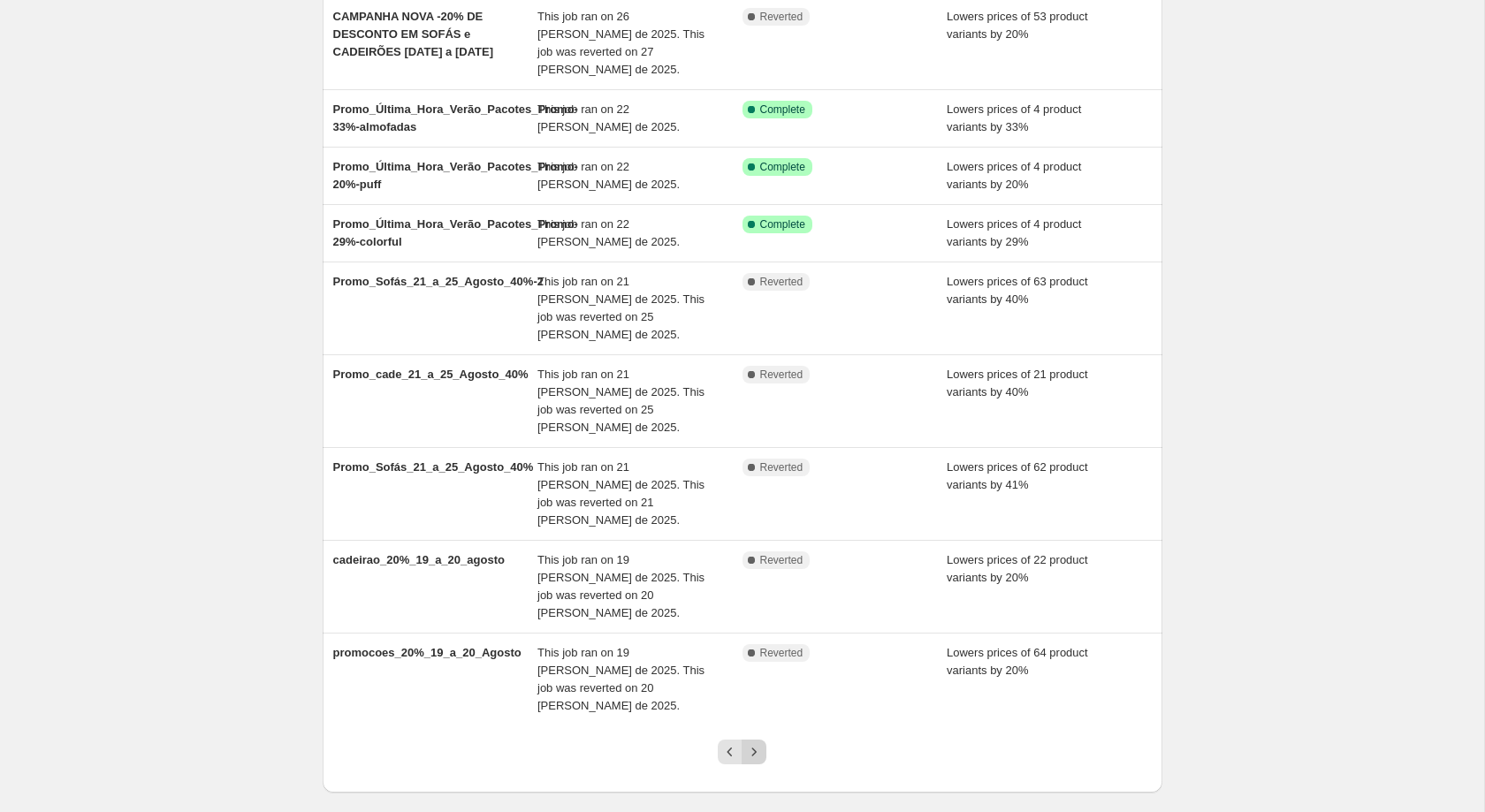
click at [752, 743] on icon "Next" at bounding box center [754, 752] width 17 height 17
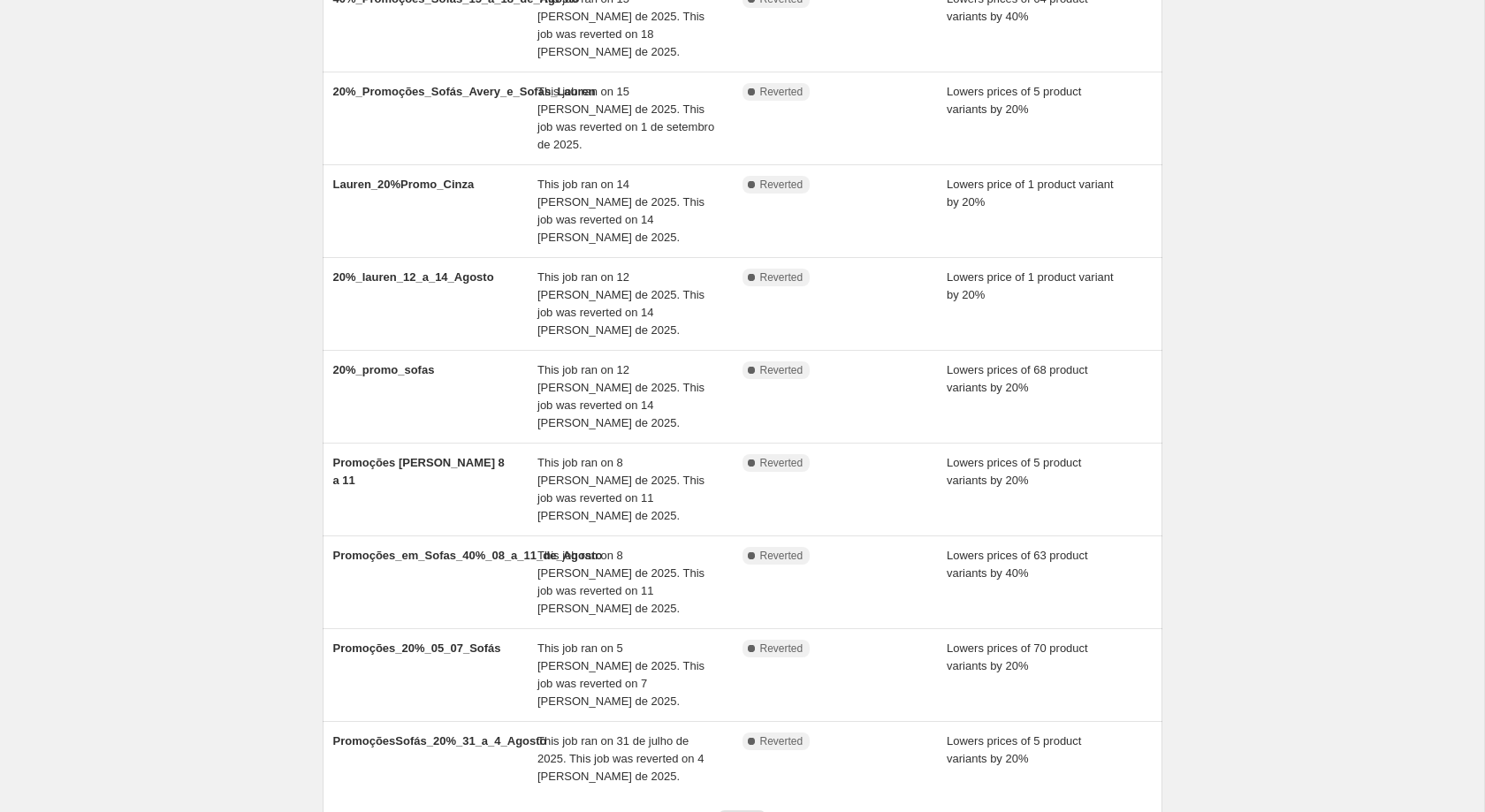
click at [752, 811] on icon "Next" at bounding box center [754, 823] width 17 height 17
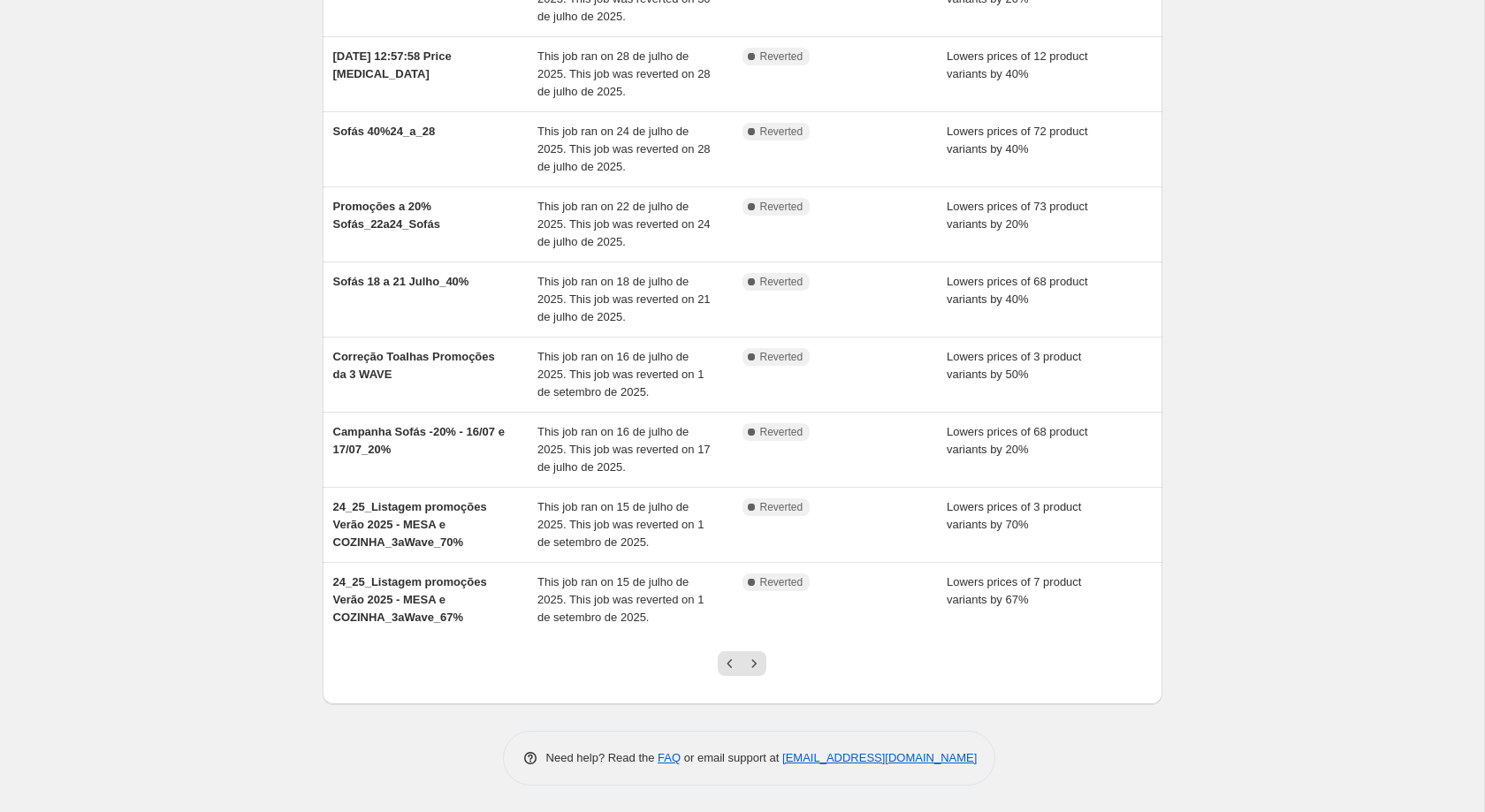
click at [752, 664] on icon "Next" at bounding box center [754, 663] width 17 height 17
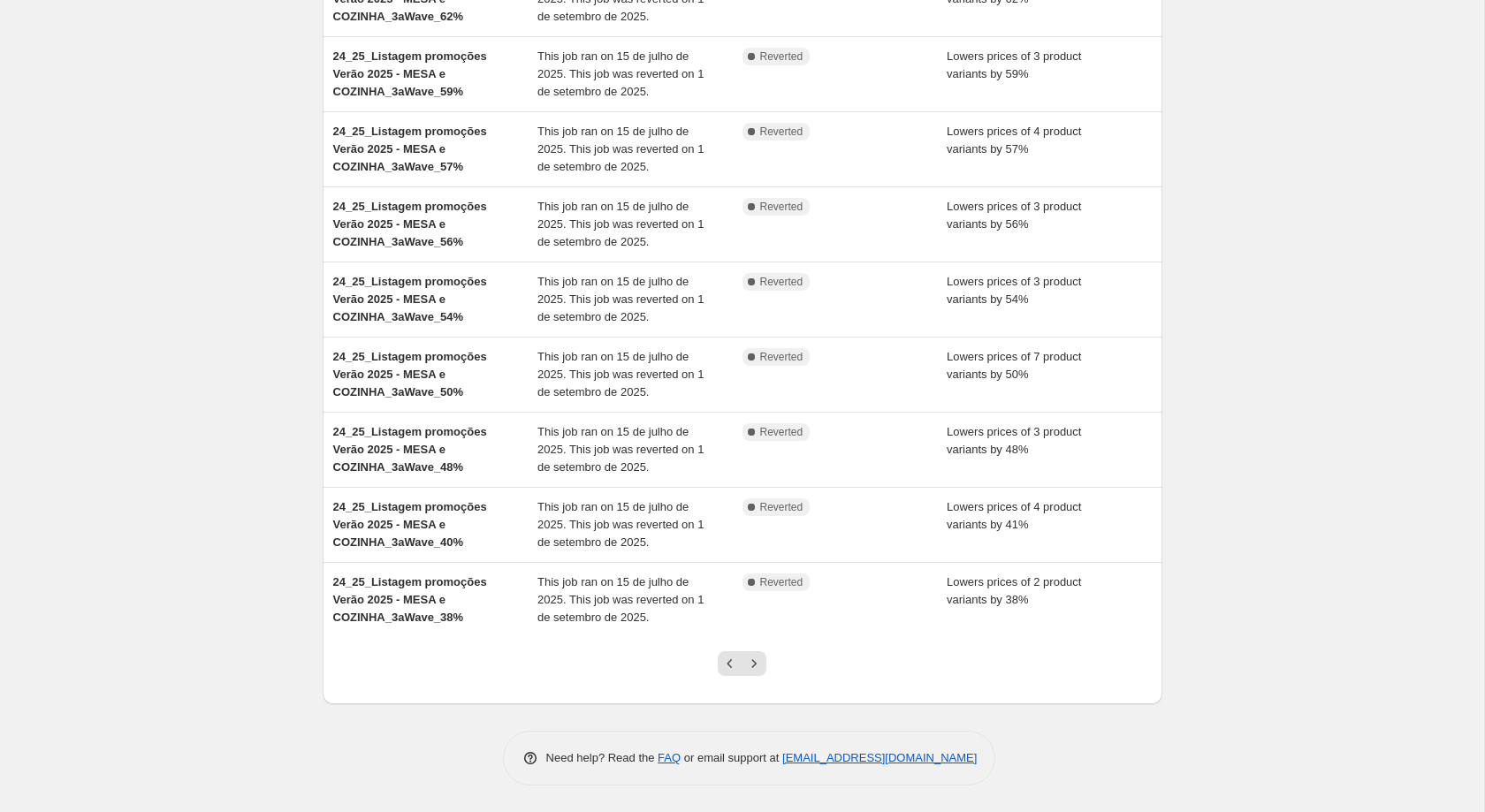
click at [752, 664] on icon "Next" at bounding box center [754, 663] width 17 height 17
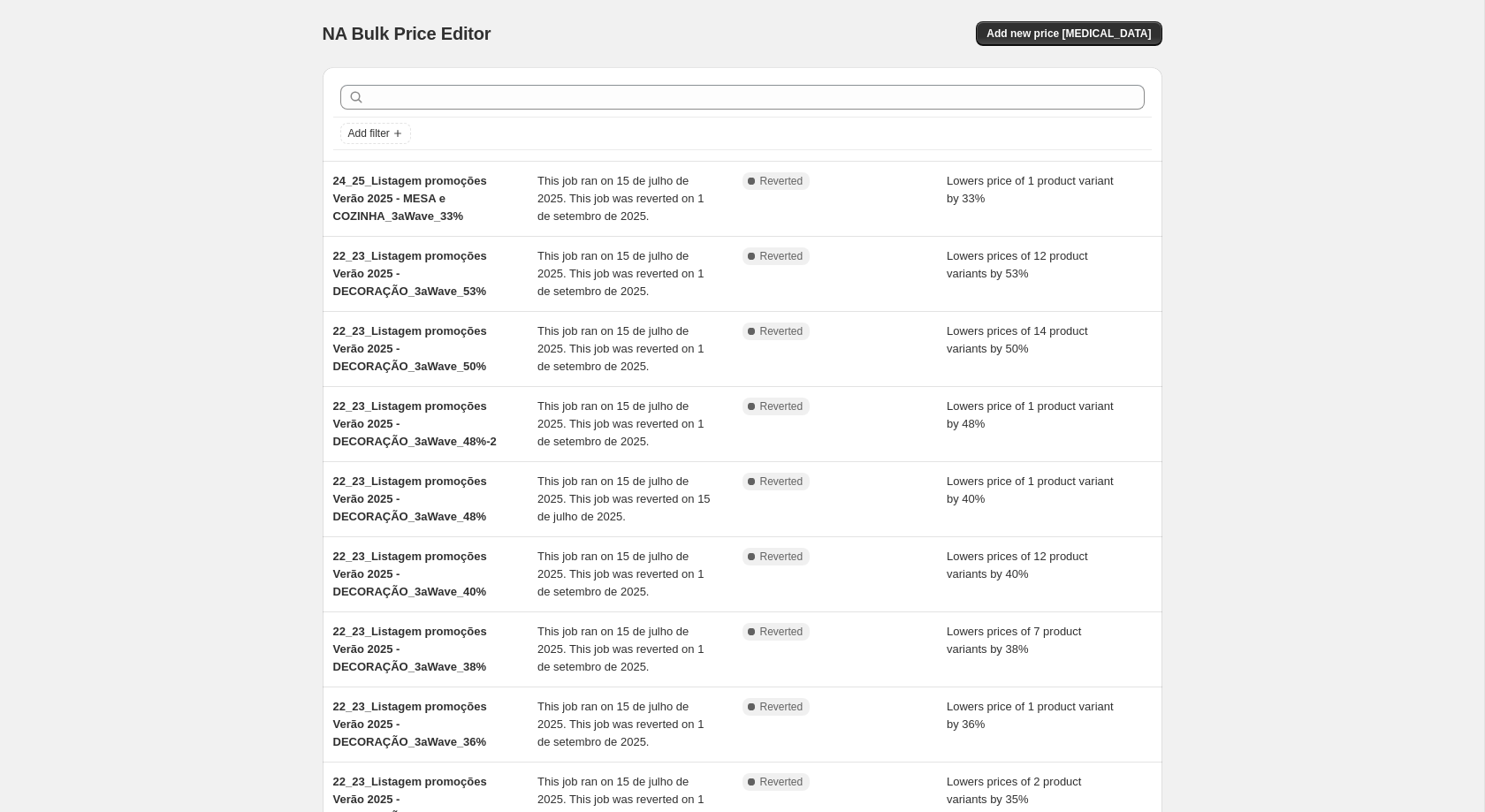
click at [752, 664] on div "Complete Reverted" at bounding box center [845, 649] width 205 height 53
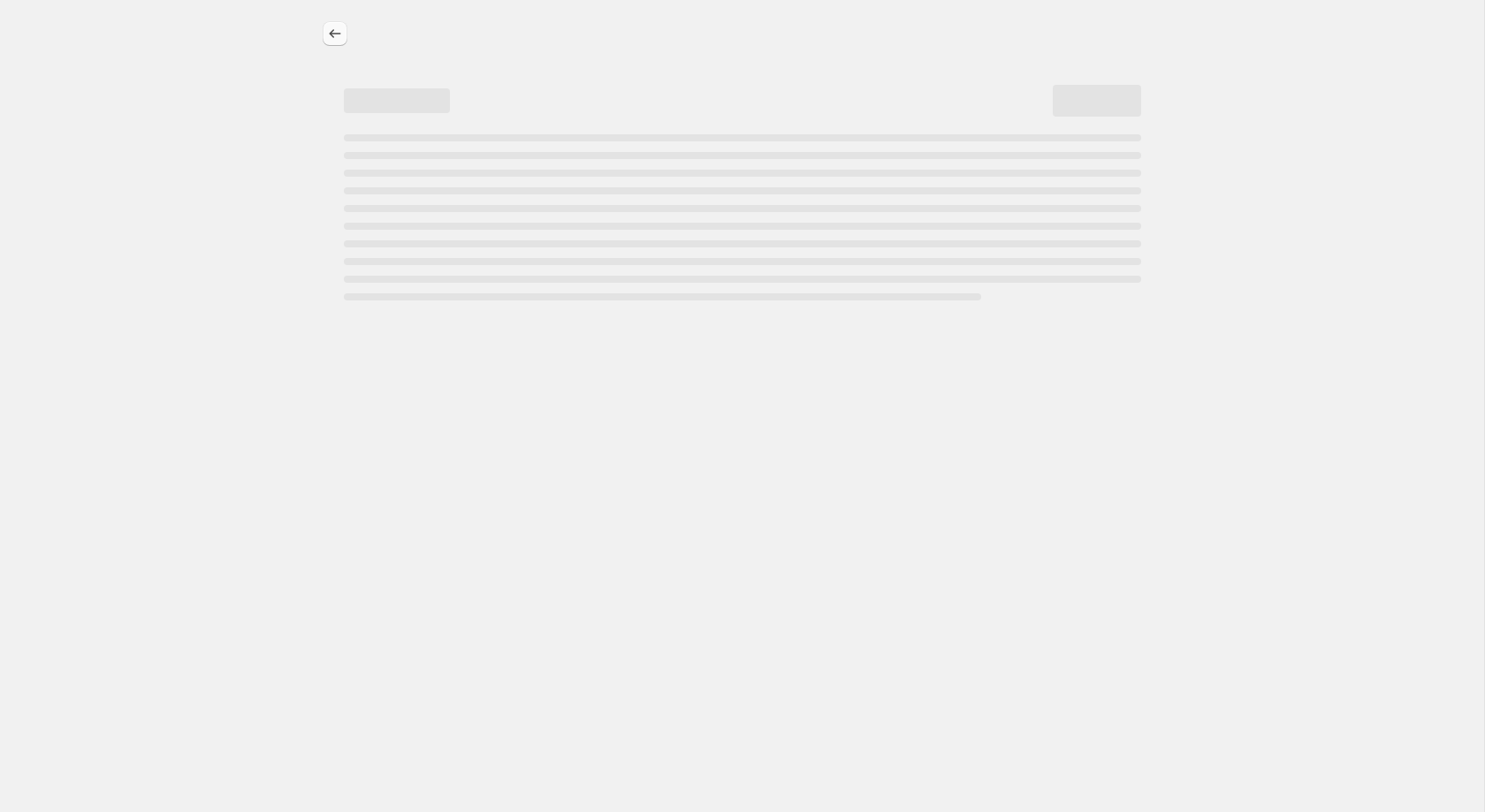
select select "percentage"
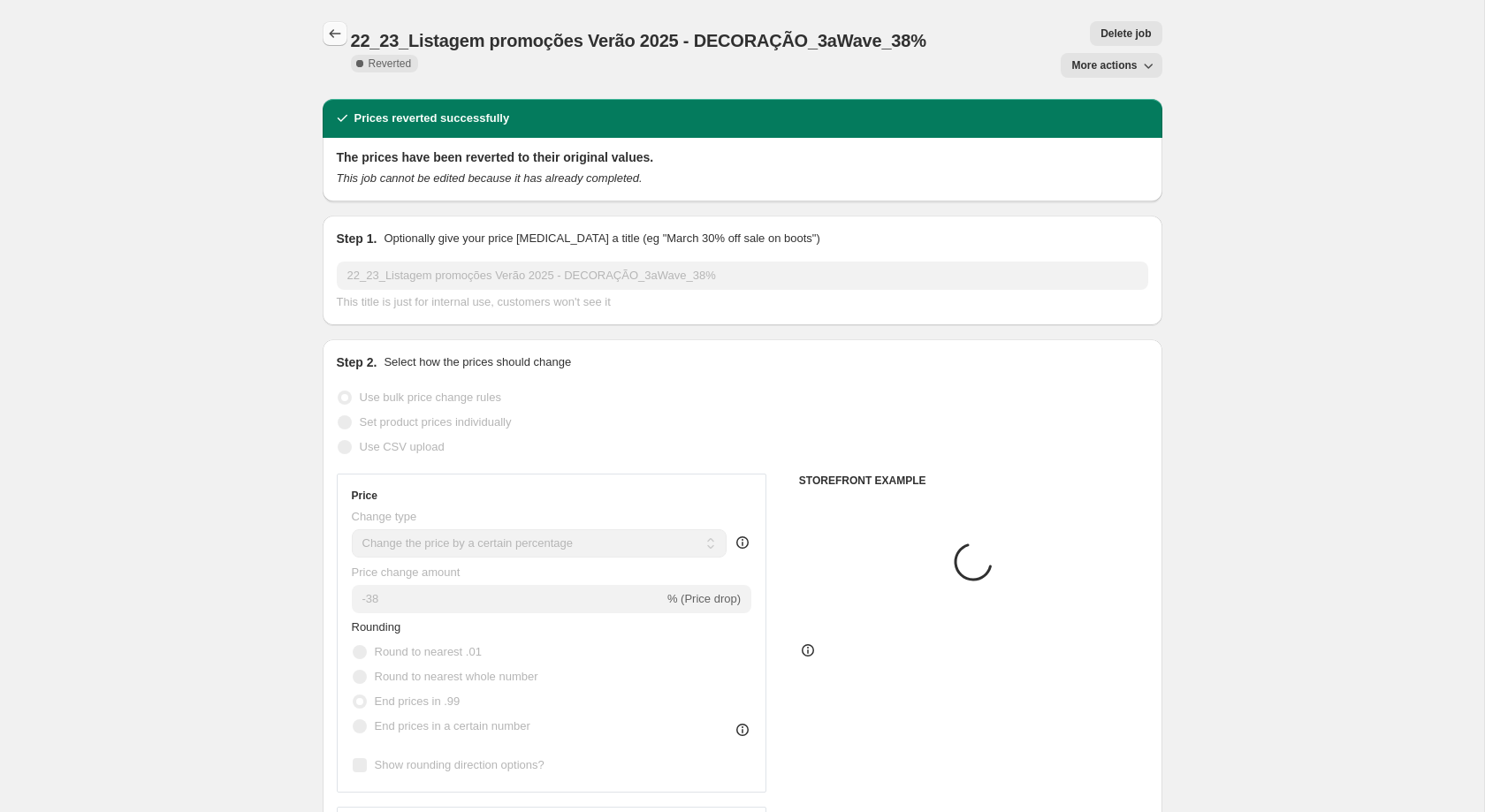
click at [328, 36] on icon "Price change jobs" at bounding box center [335, 34] width 17 height 17
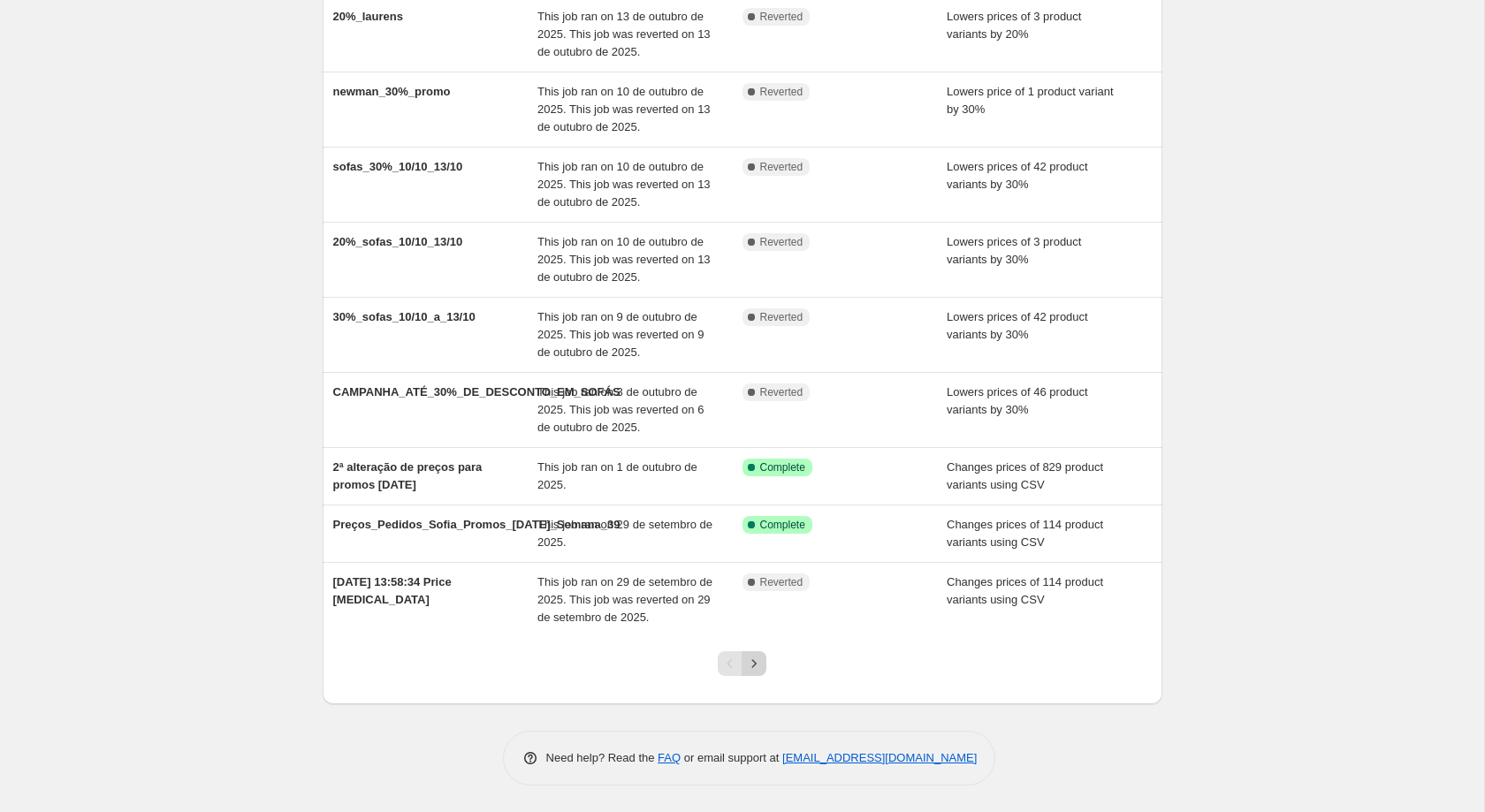
click at [759, 659] on button "Next" at bounding box center [754, 664] width 25 height 25
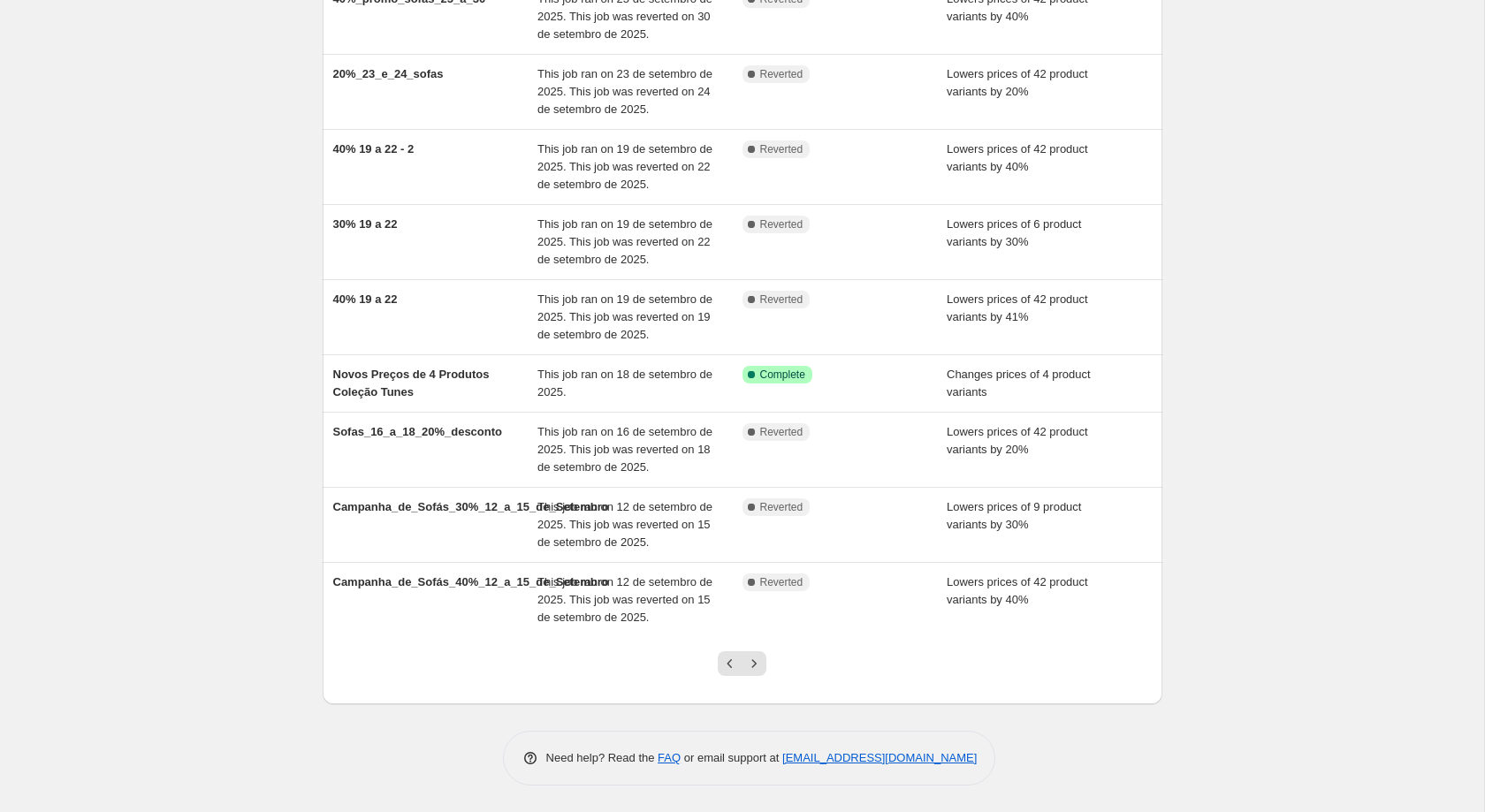
click at [761, 639] on div at bounding box center [742, 671] width 71 height 68
click at [758, 663] on icon "Next" at bounding box center [754, 663] width 17 height 17
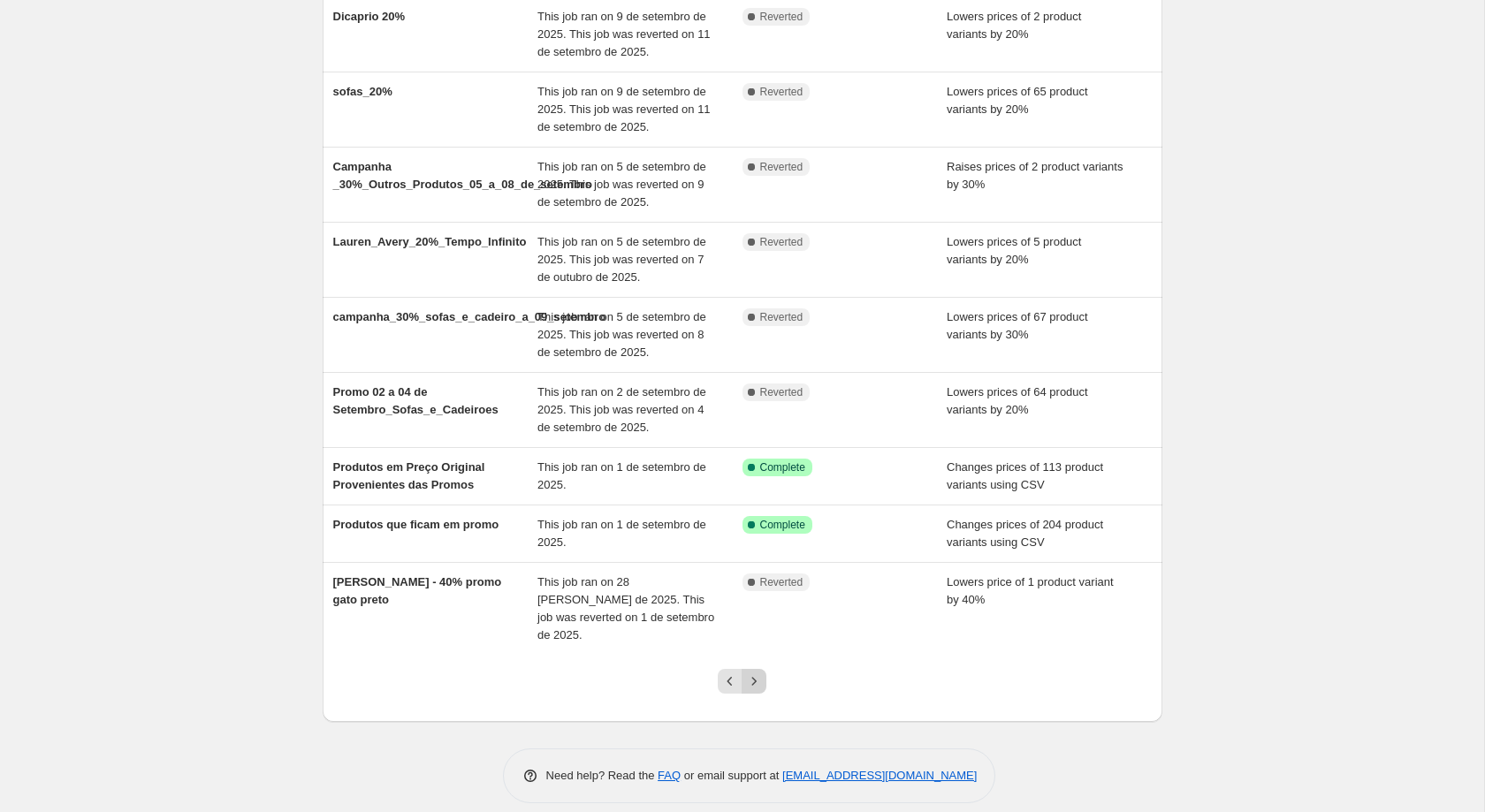
click at [754, 673] on icon "Next" at bounding box center [754, 682] width 17 height 17
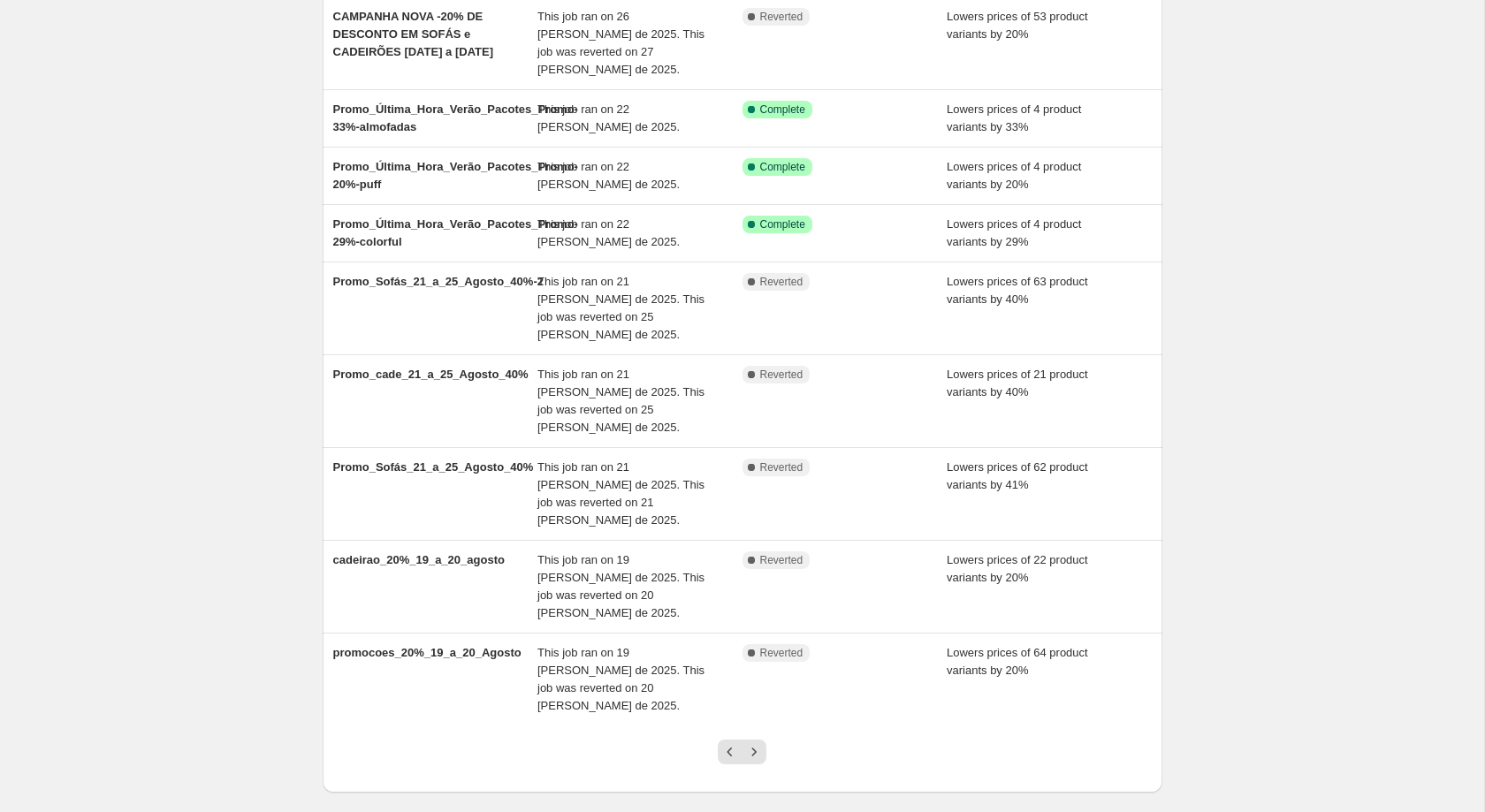
click at [754, 743] on icon "Next" at bounding box center [754, 752] width 17 height 17
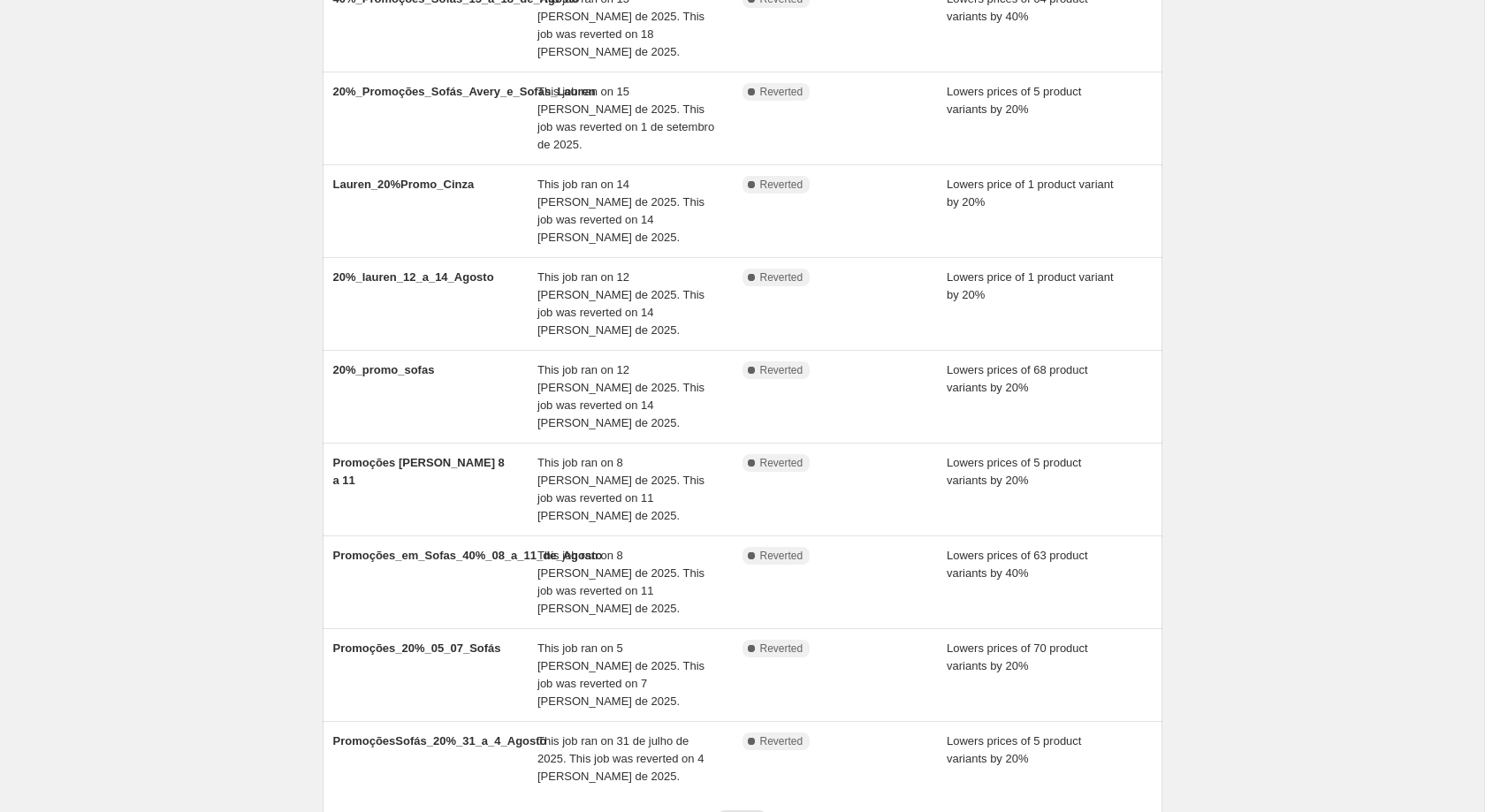
click at [754, 811] on icon "Next" at bounding box center [754, 823] width 17 height 17
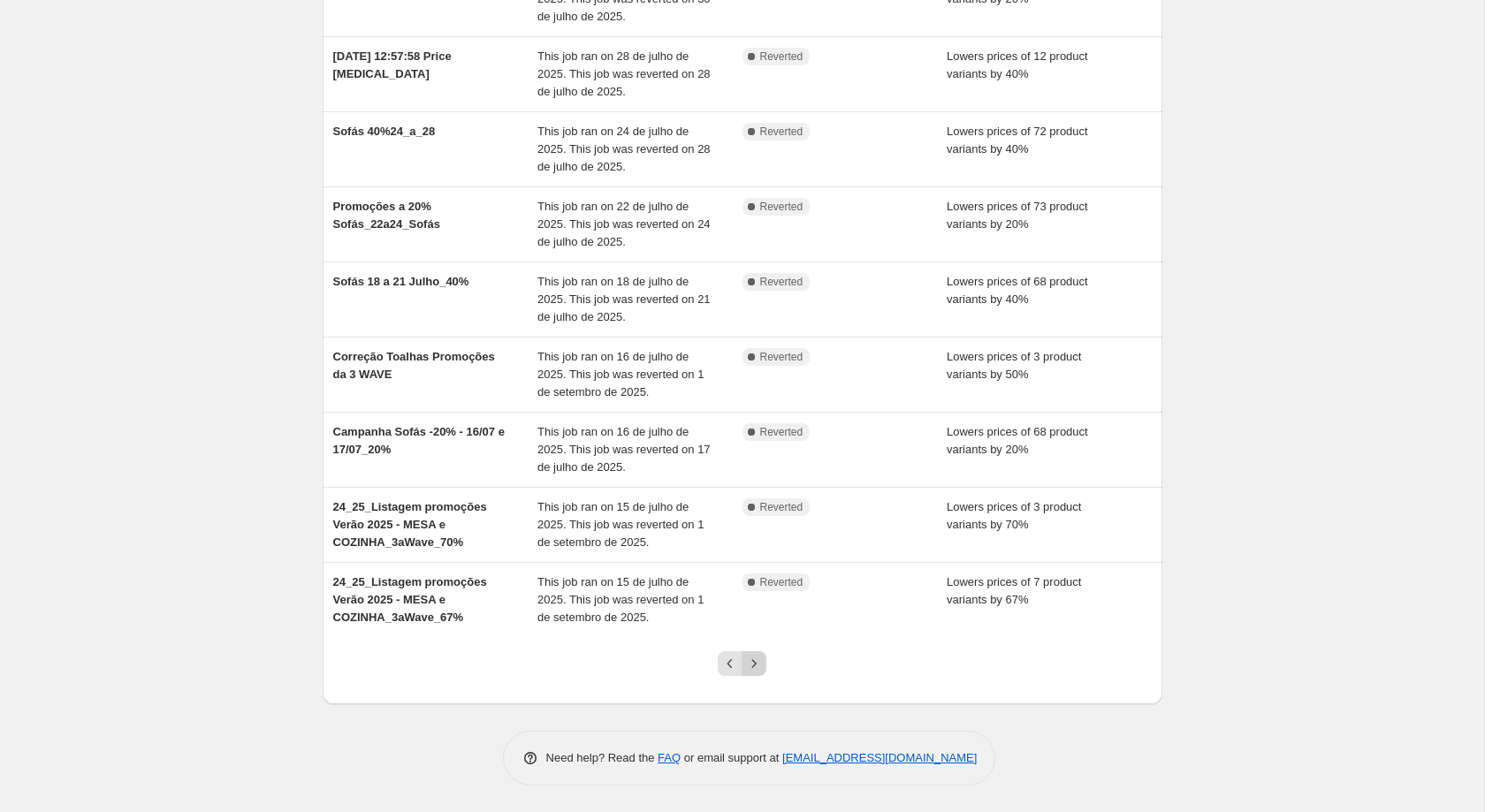
click at [754, 663] on icon "Next" at bounding box center [754, 663] width 17 height 17
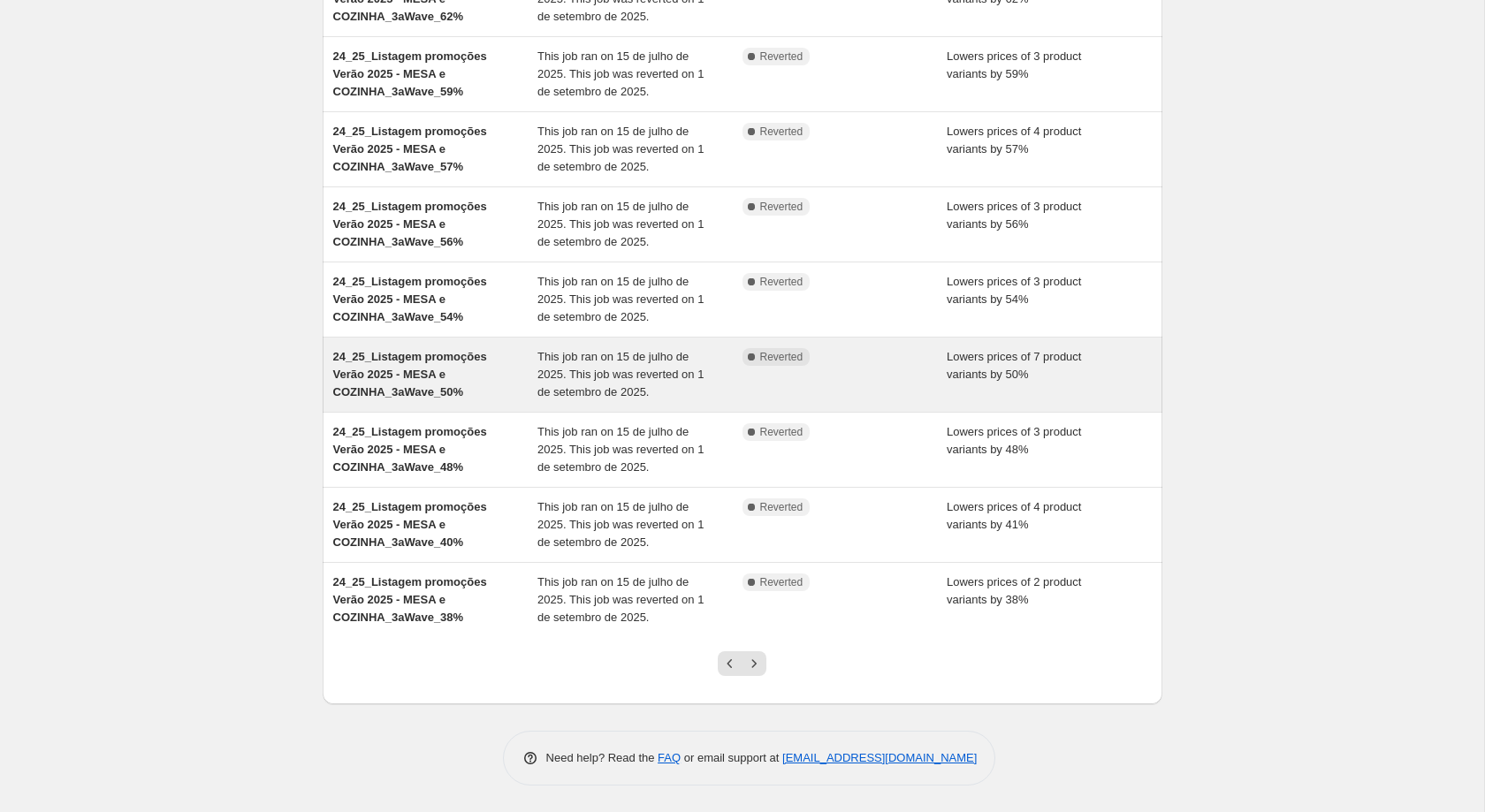
click at [754, 662] on icon "Next" at bounding box center [754, 663] width 5 height 8
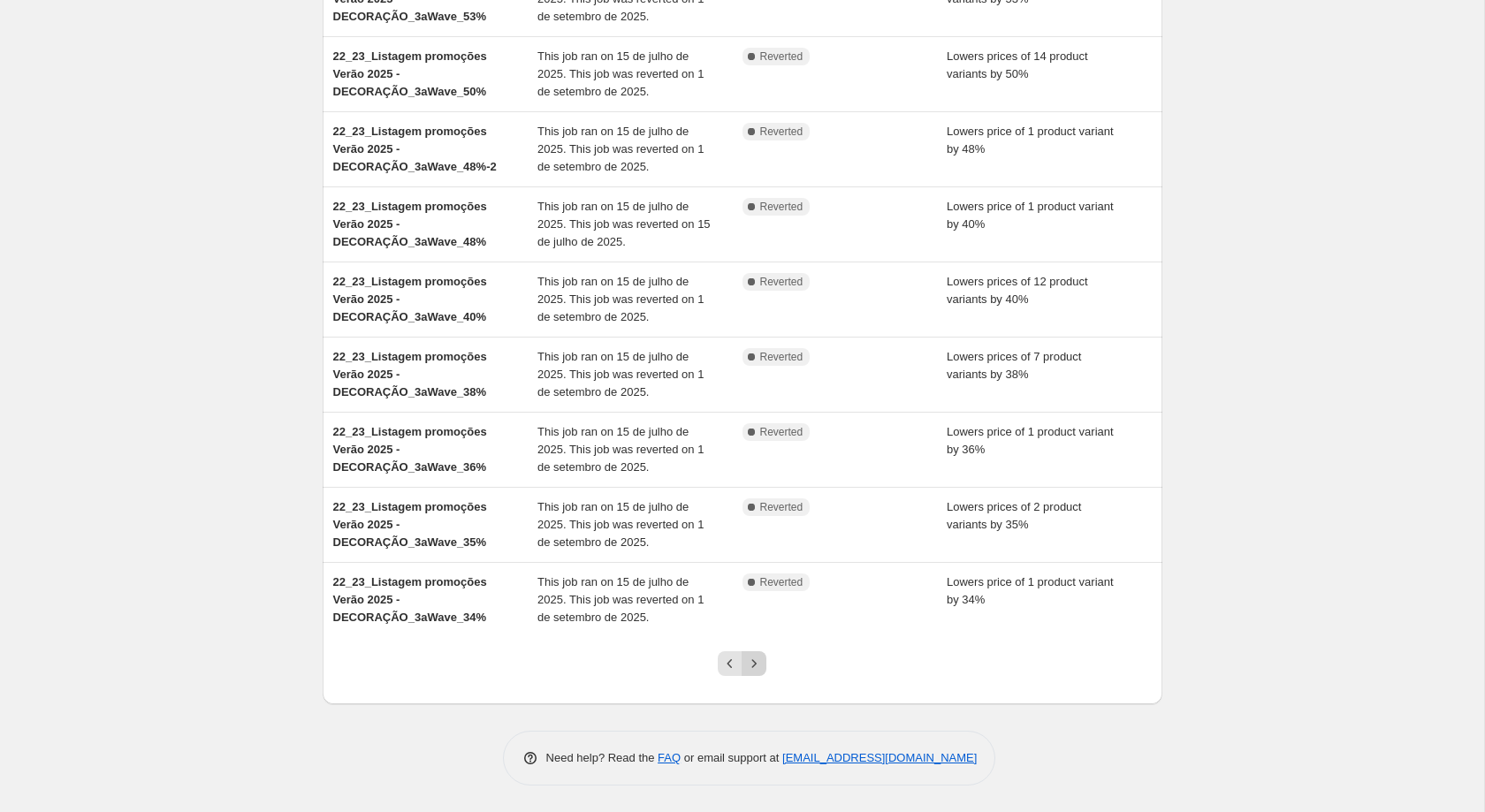
click at [755, 673] on button "Next" at bounding box center [754, 664] width 25 height 25
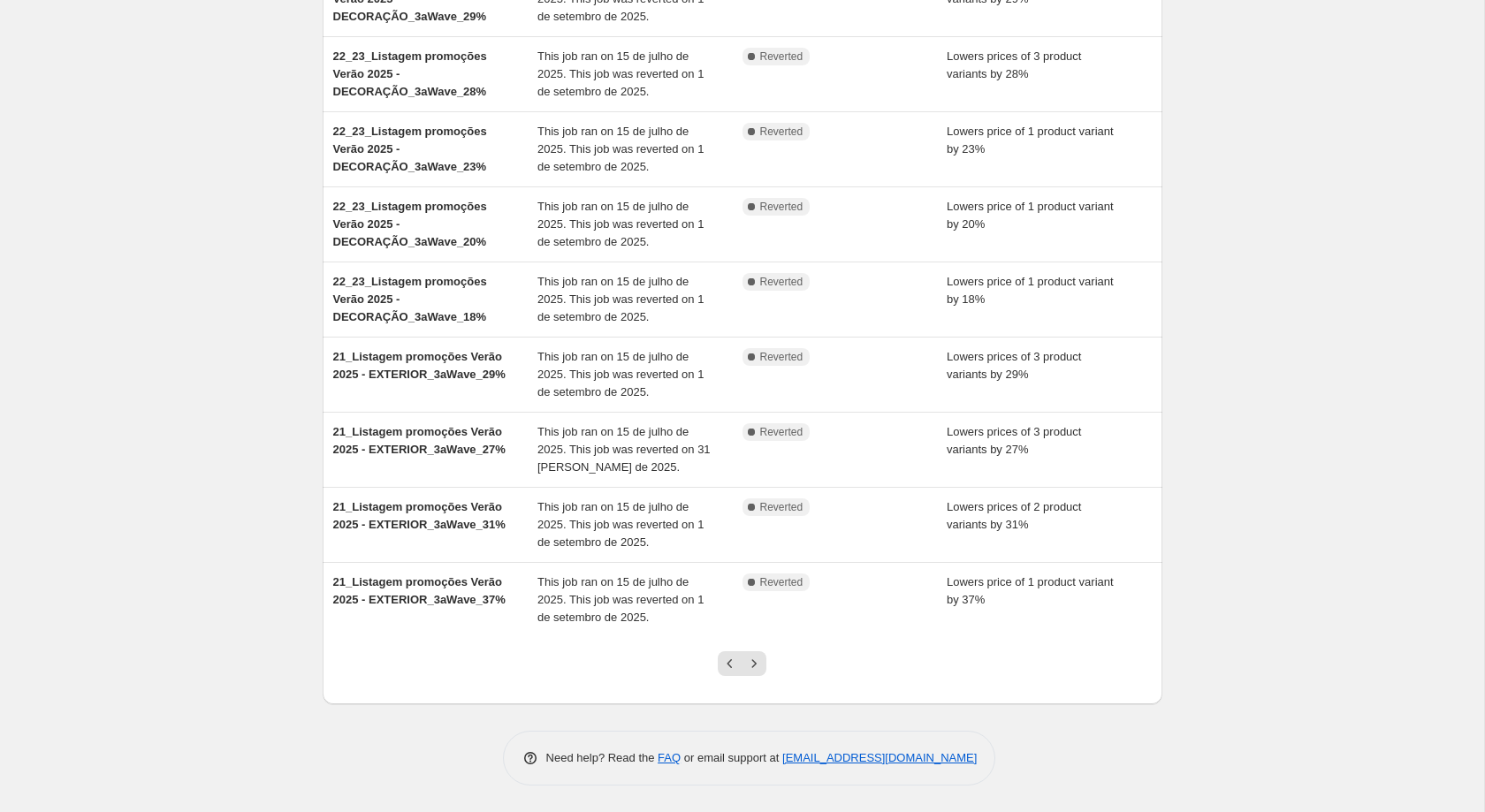
click at [756, 660] on icon "Next" at bounding box center [754, 663] width 17 height 17
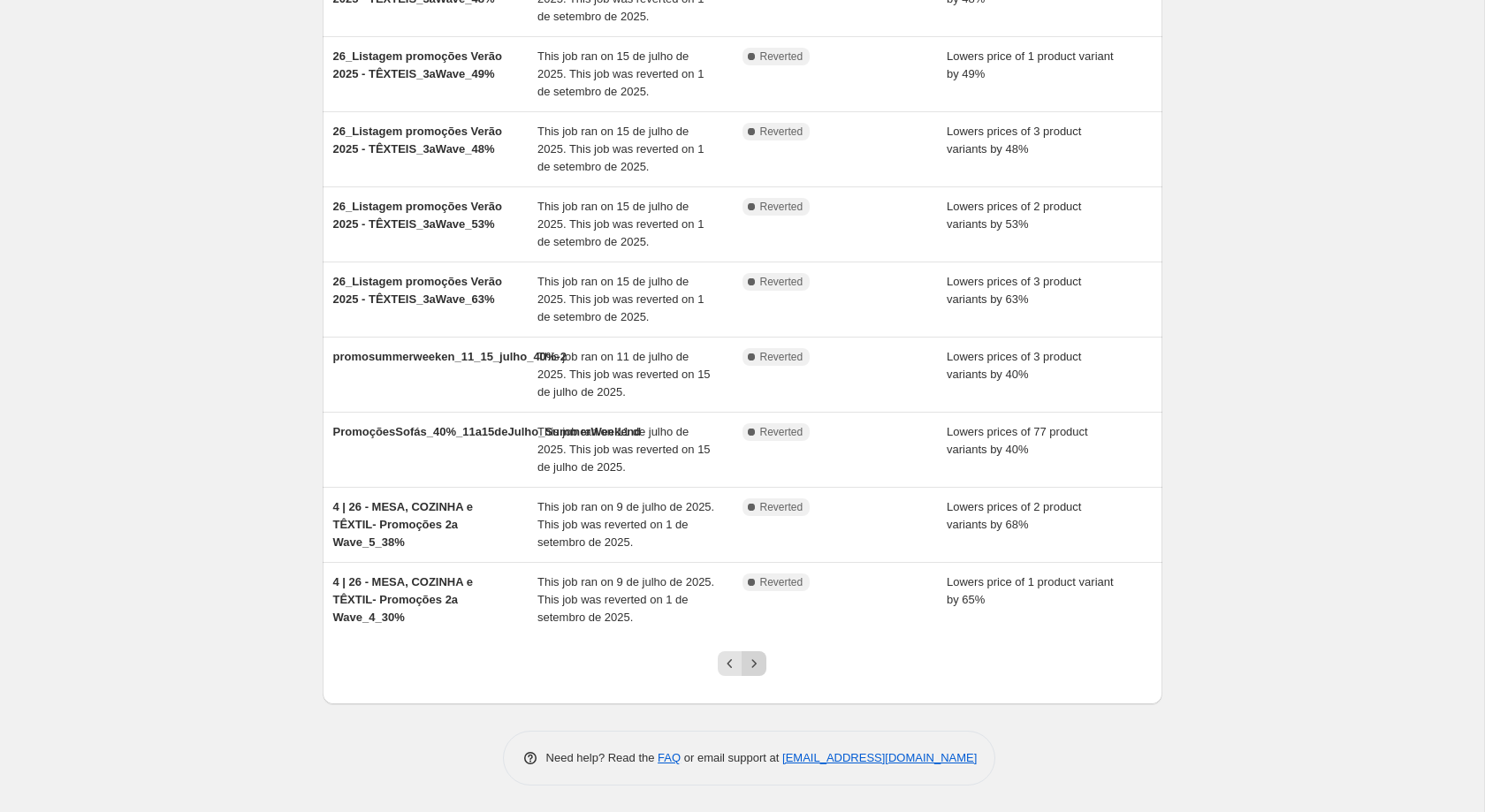
click at [756, 662] on icon "Next" at bounding box center [754, 663] width 17 height 17
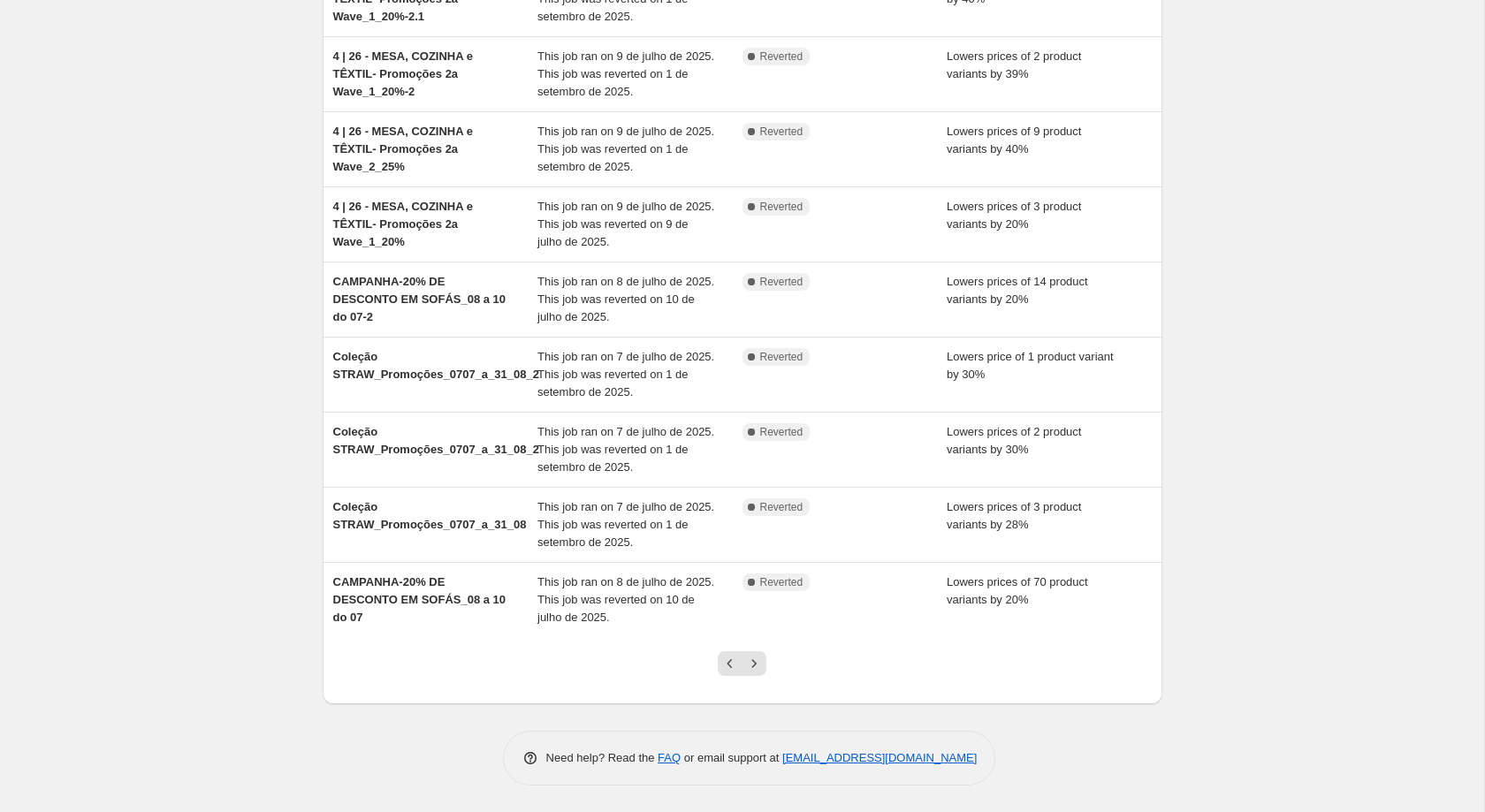
click at [756, 662] on icon "Next" at bounding box center [754, 663] width 17 height 17
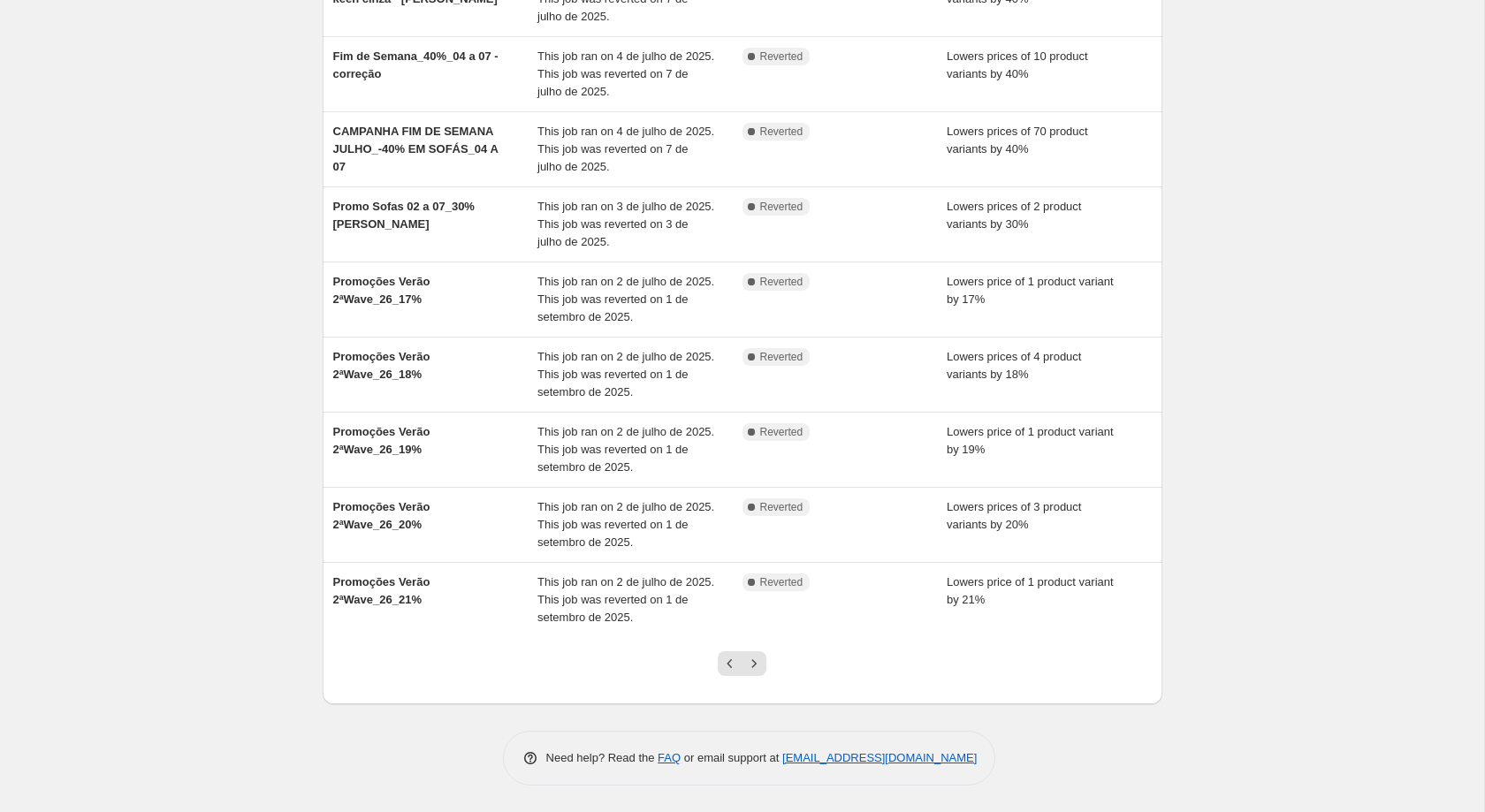
click at [756, 662] on icon "Next" at bounding box center [754, 663] width 17 height 17
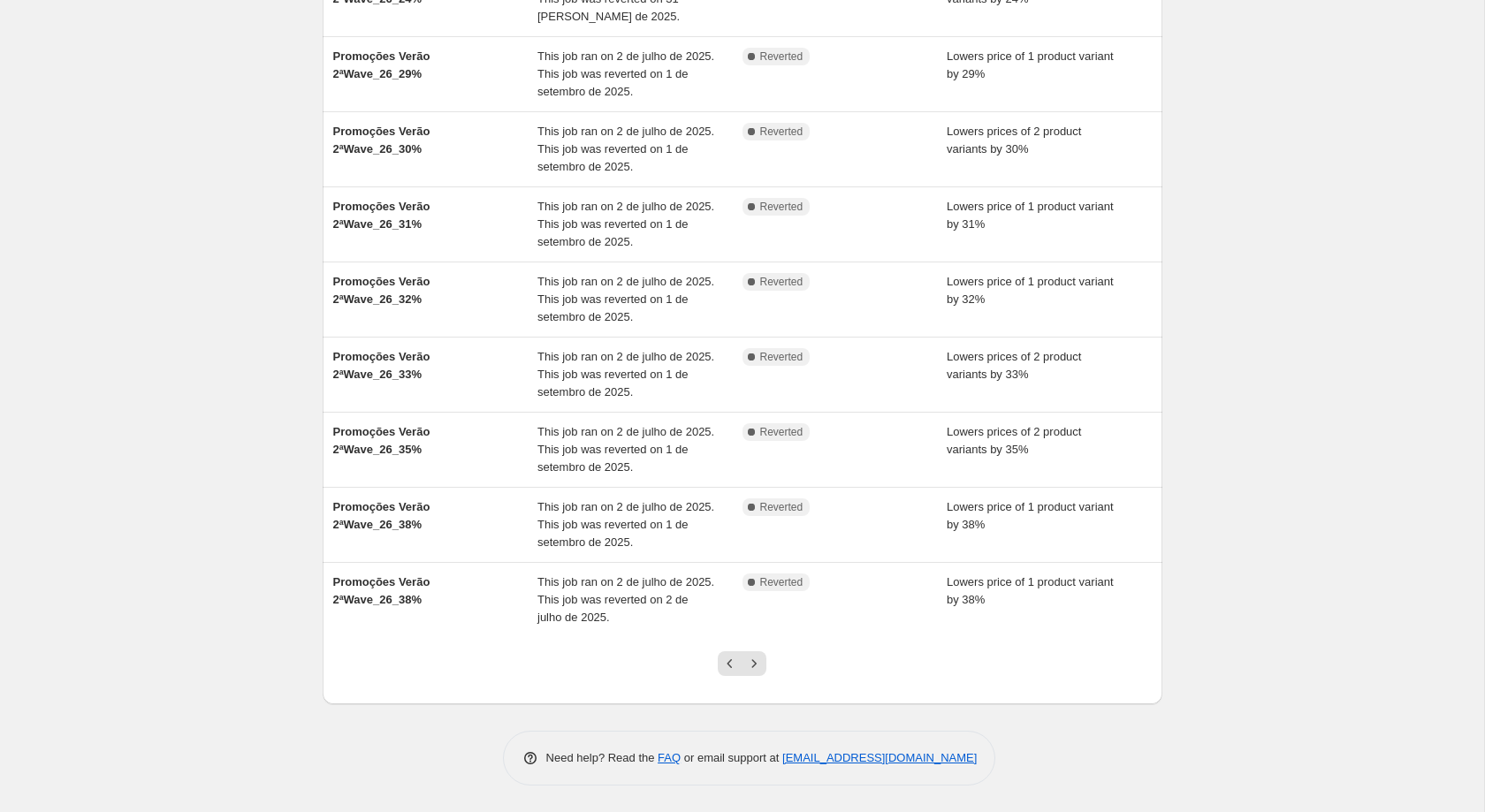
click at [756, 662] on icon "Next" at bounding box center [754, 663] width 17 height 17
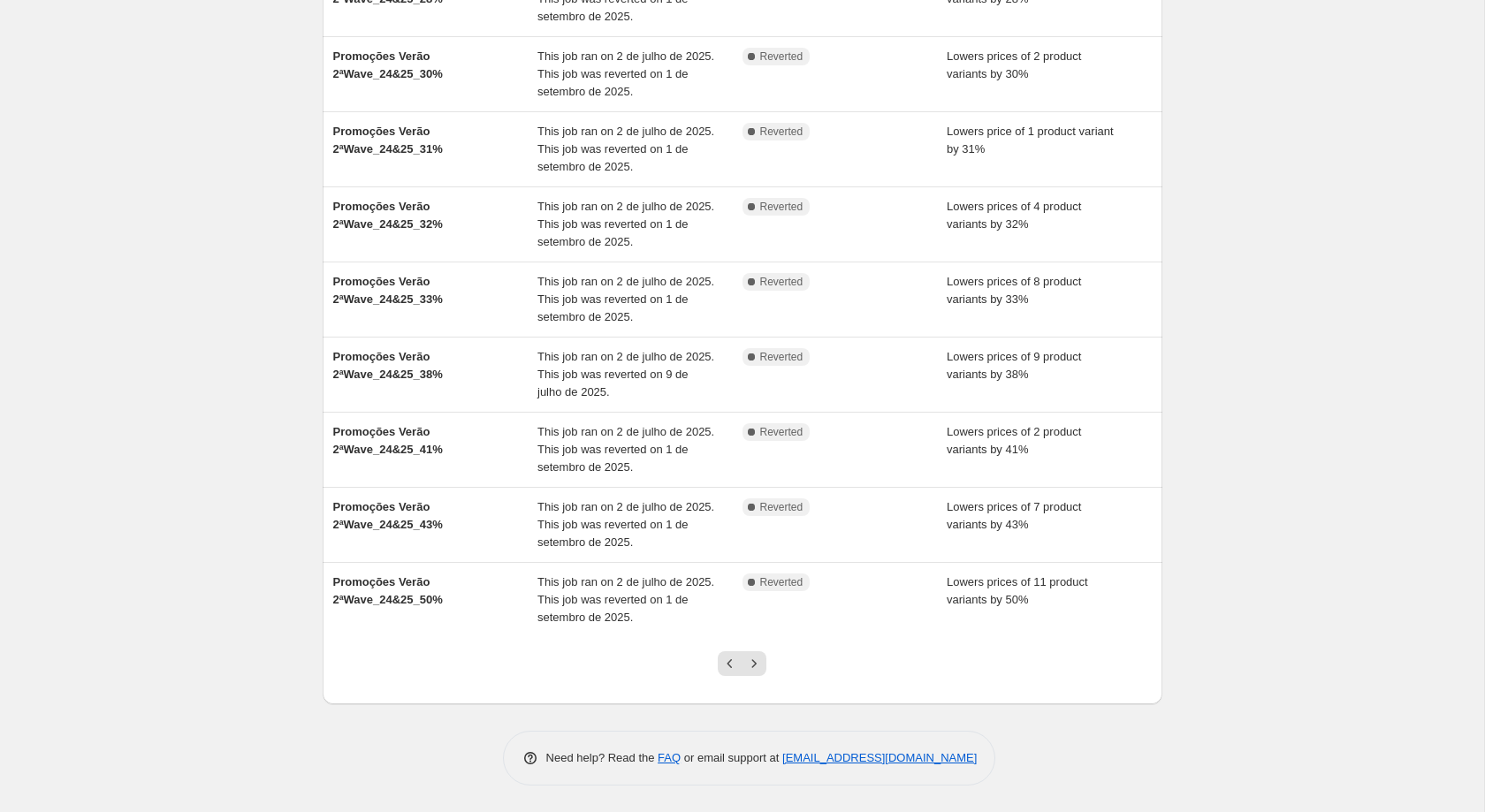
click at [756, 662] on icon "Next" at bounding box center [754, 663] width 17 height 17
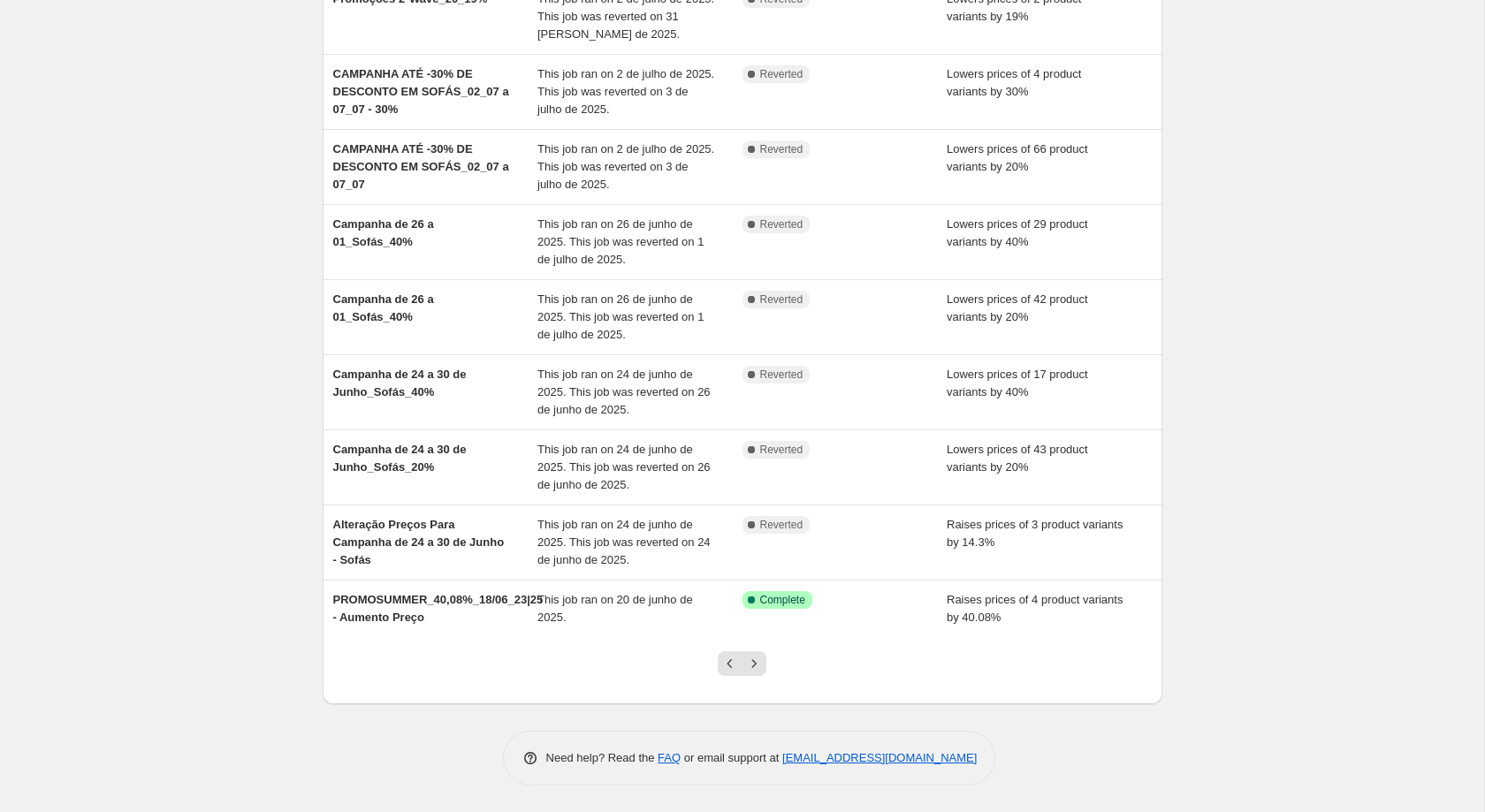
click at [756, 662] on icon "Next" at bounding box center [754, 663] width 17 height 17
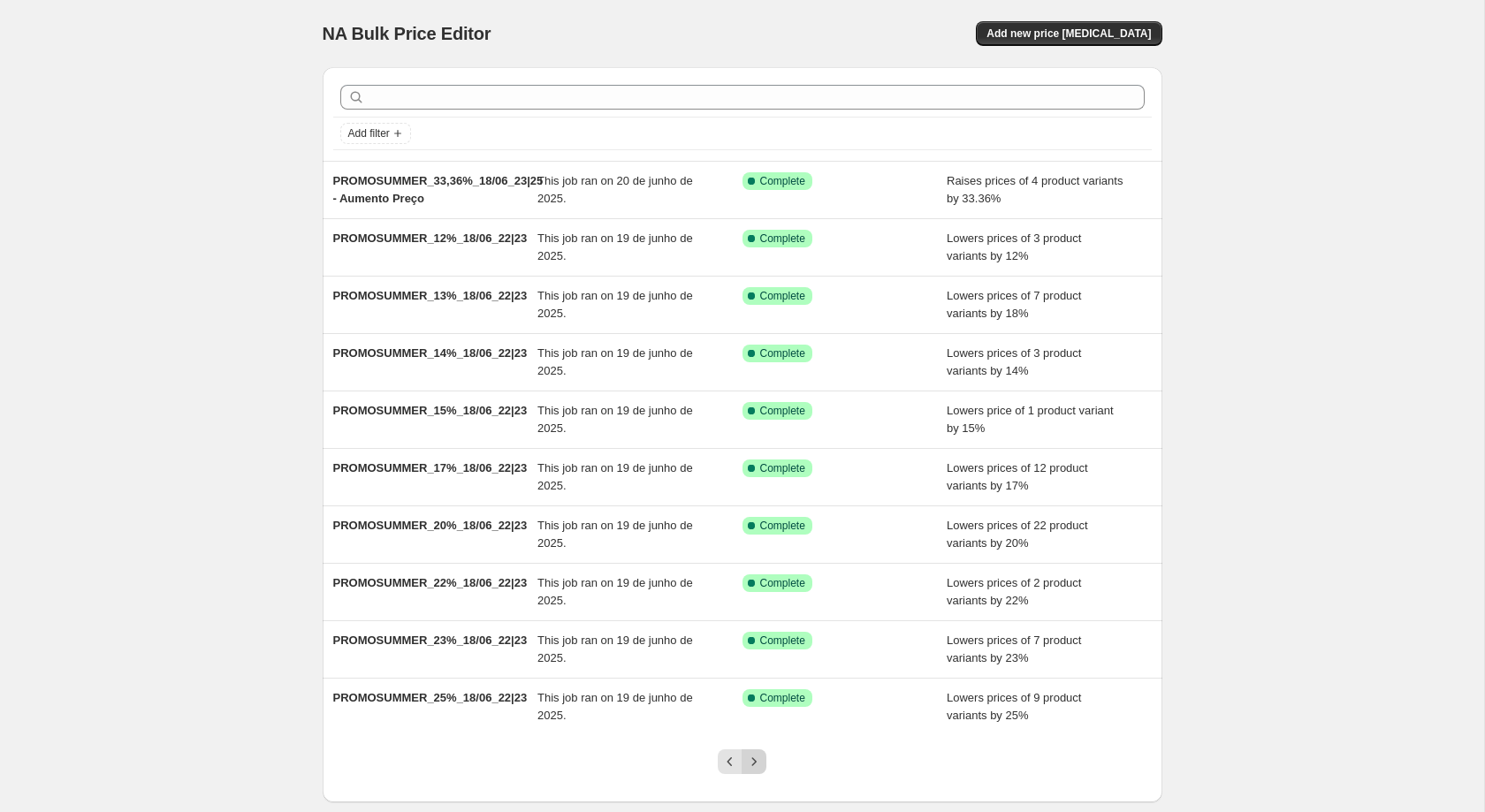
click at [758, 765] on icon "Next" at bounding box center [754, 762] width 17 height 17
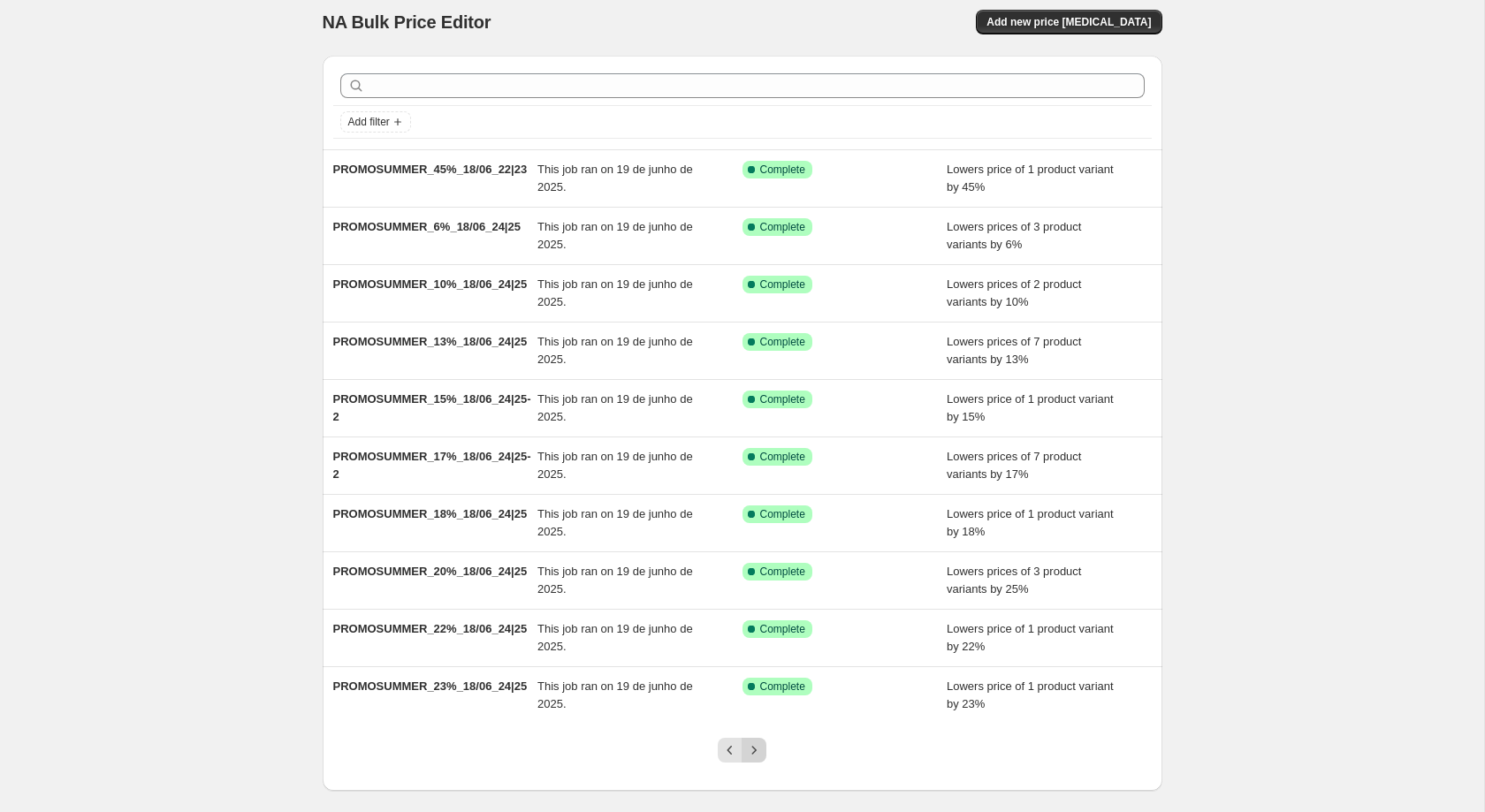
click at [766, 754] on button "Next" at bounding box center [754, 750] width 25 height 25
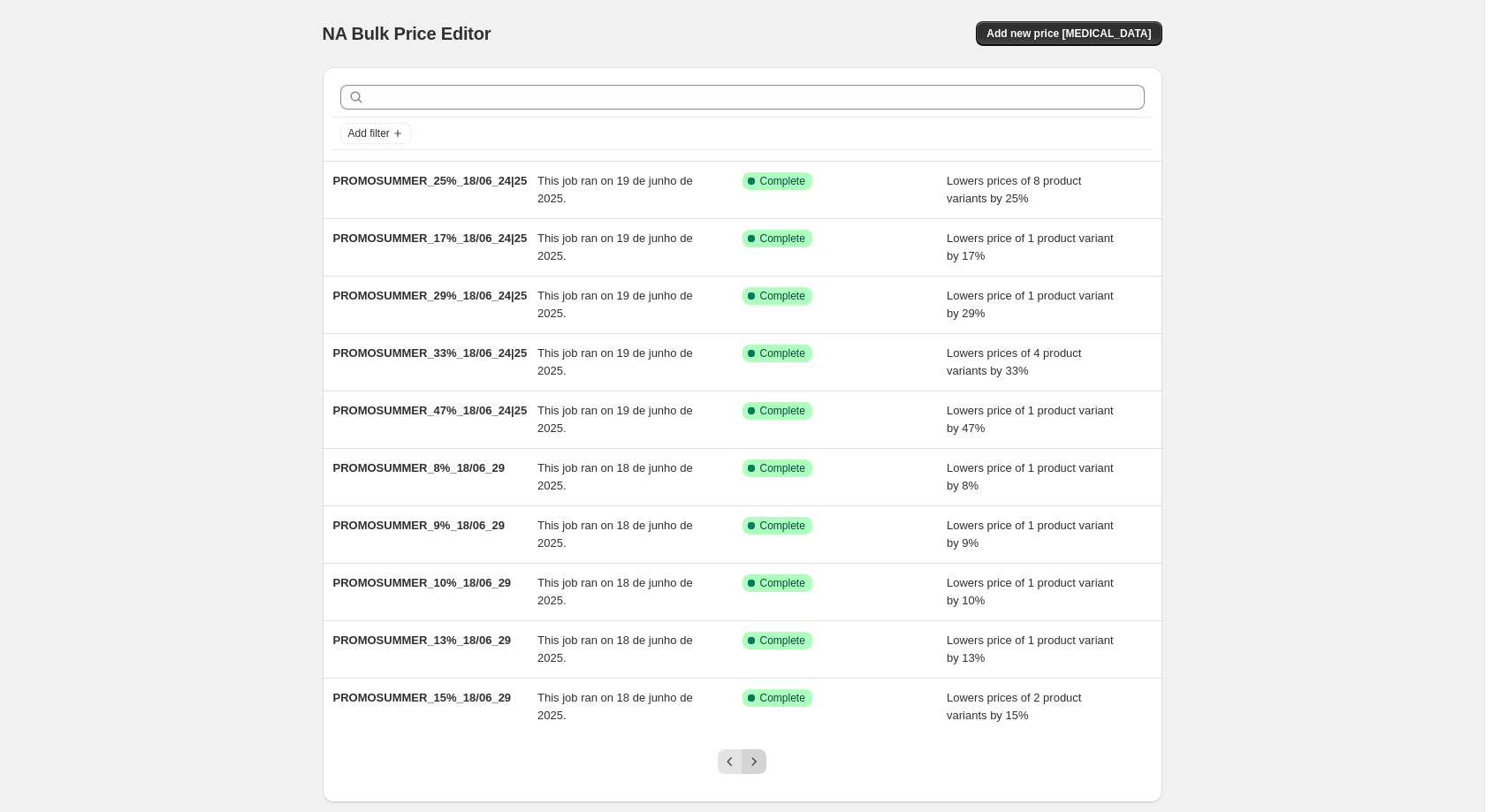
click at [753, 763] on icon "Next" at bounding box center [754, 762] width 17 height 17
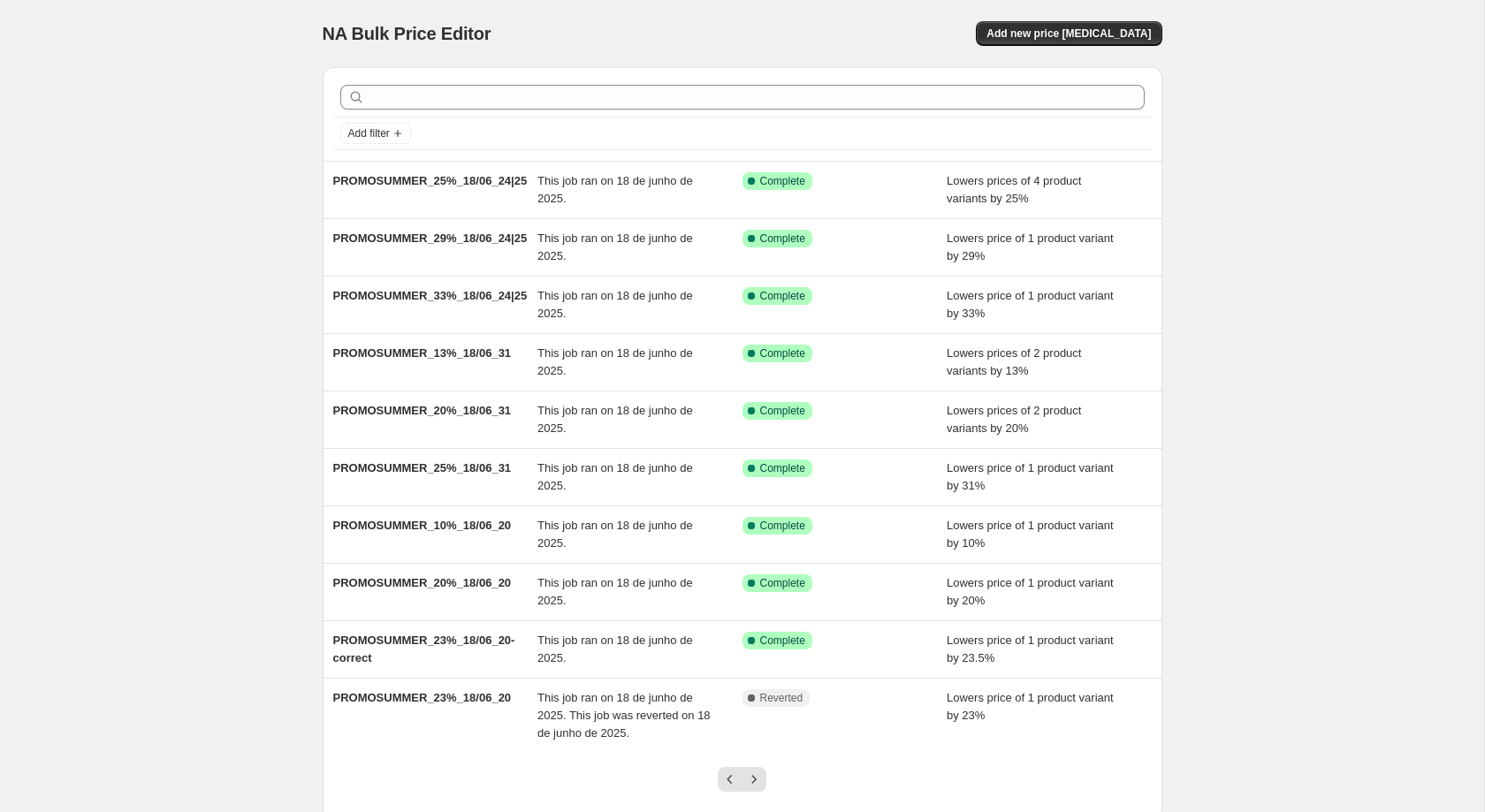
click at [753, 763] on div at bounding box center [742, 787] width 71 height 68
click at [761, 770] on icon "Next" at bounding box center [754, 779] width 17 height 17
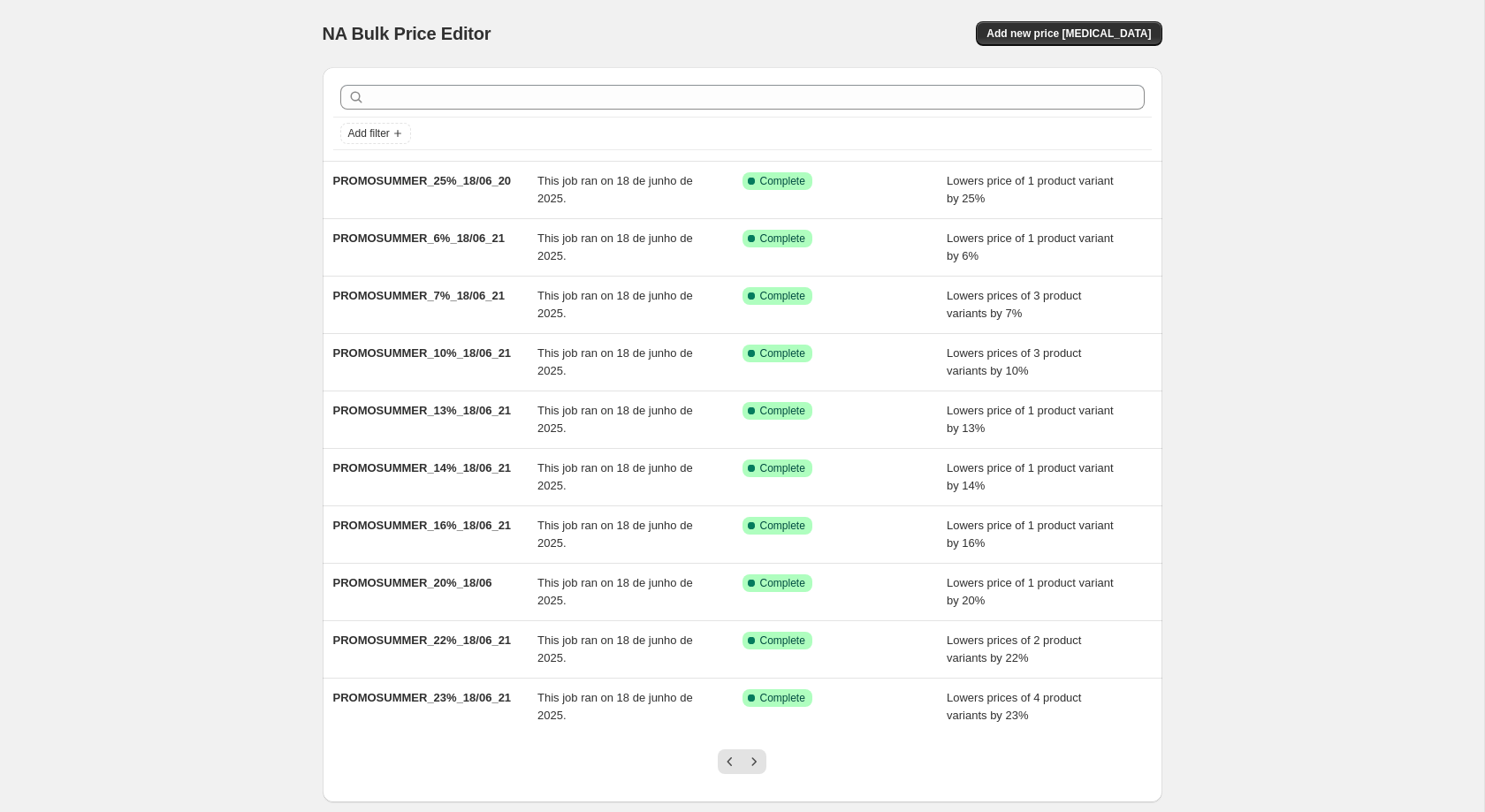
click at [761, 770] on button "Next" at bounding box center [754, 762] width 25 height 25
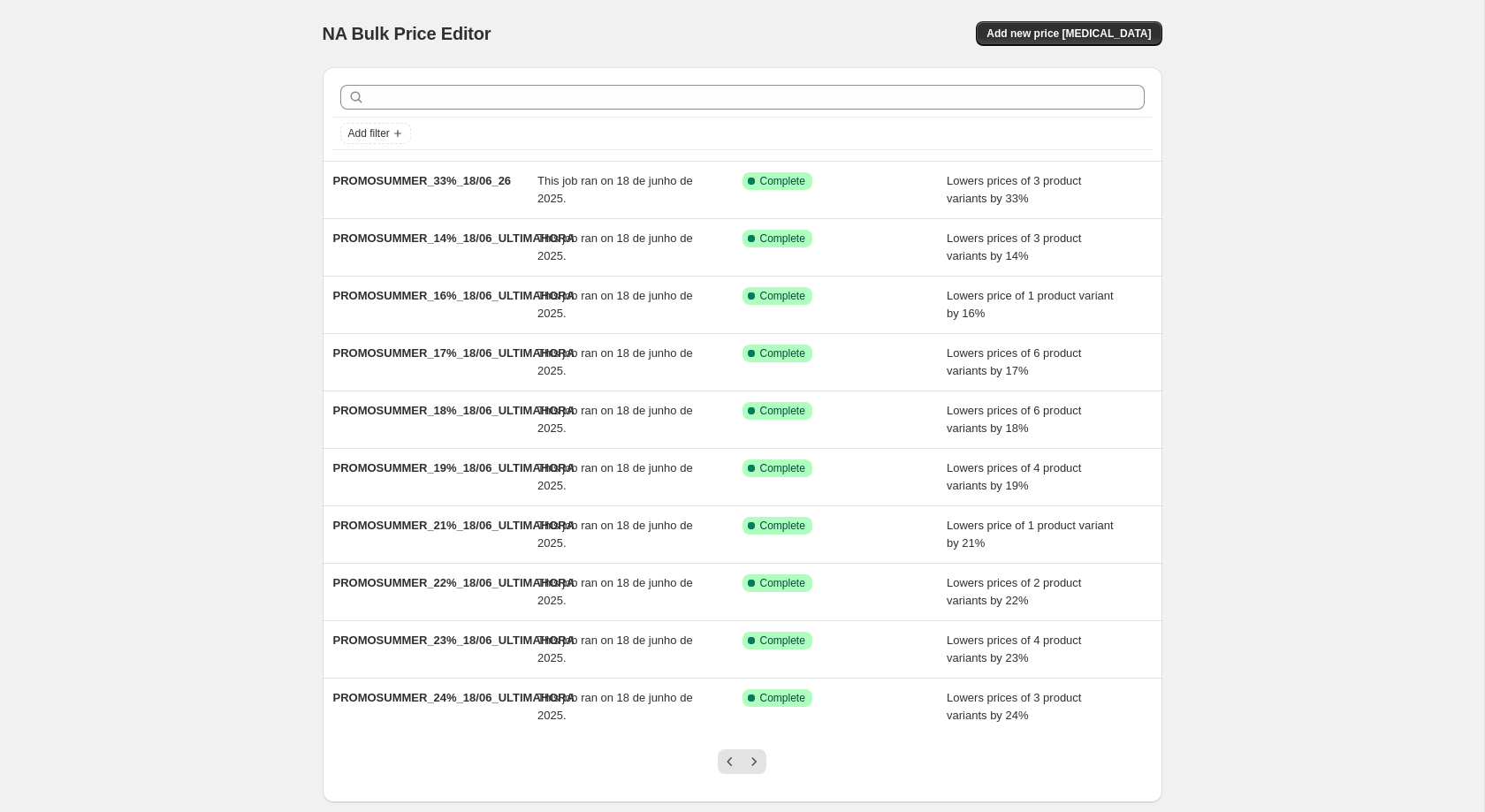
click at [761, 770] on button "Next" at bounding box center [754, 762] width 25 height 25
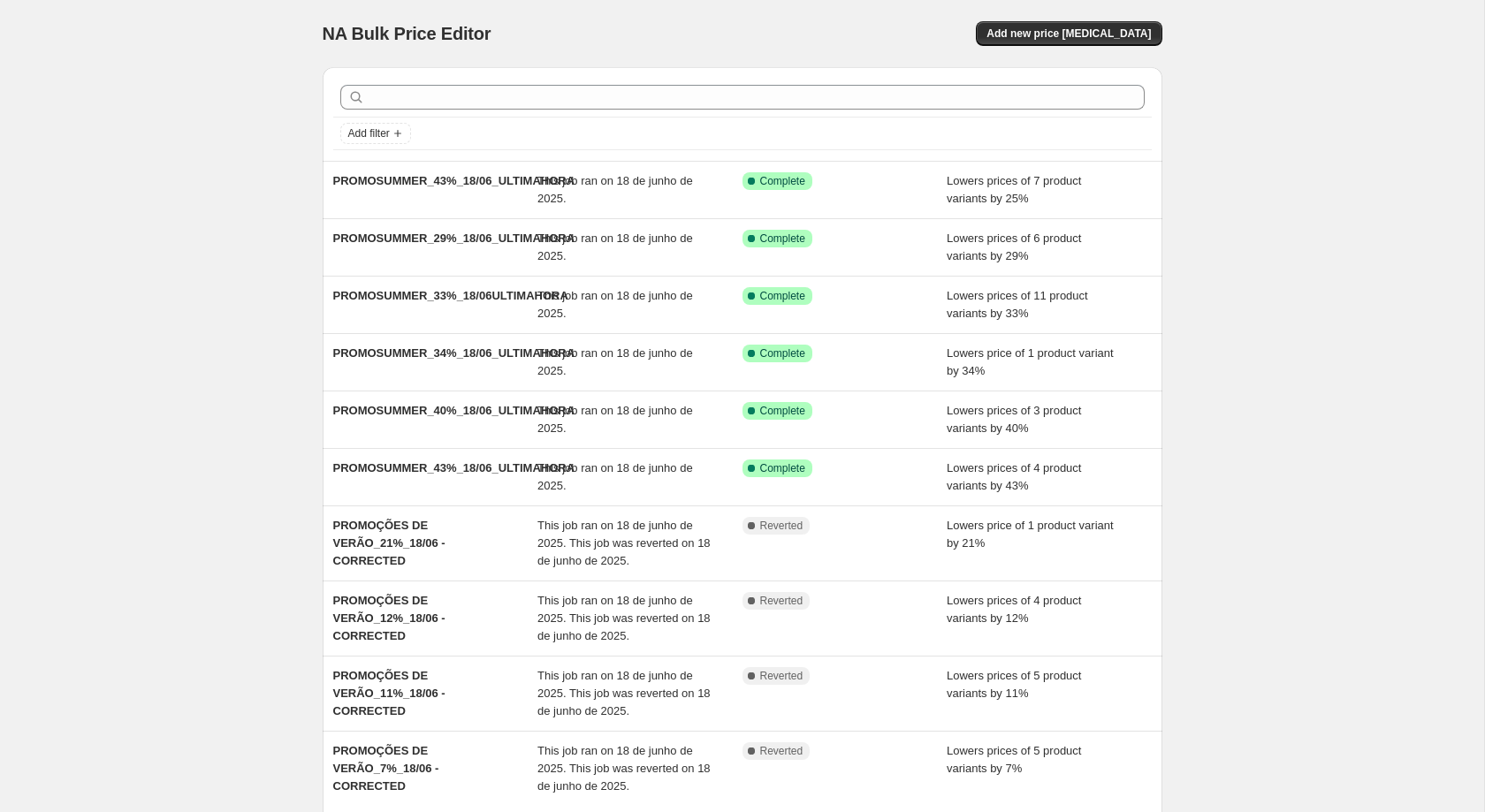
click at [761, 770] on div "Complete Reverted" at bounding box center [845, 769] width 205 height 53
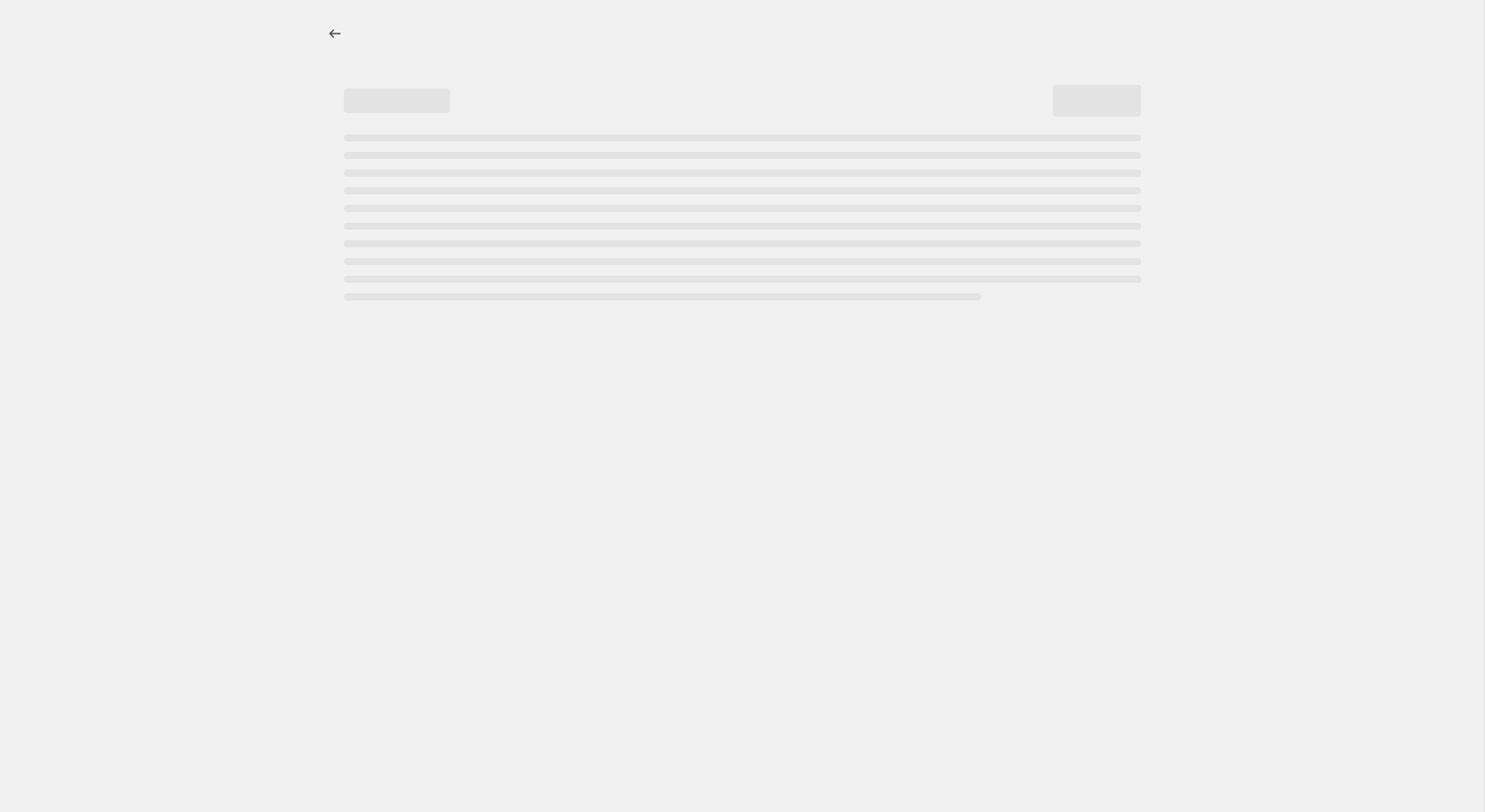
select select "percentage"
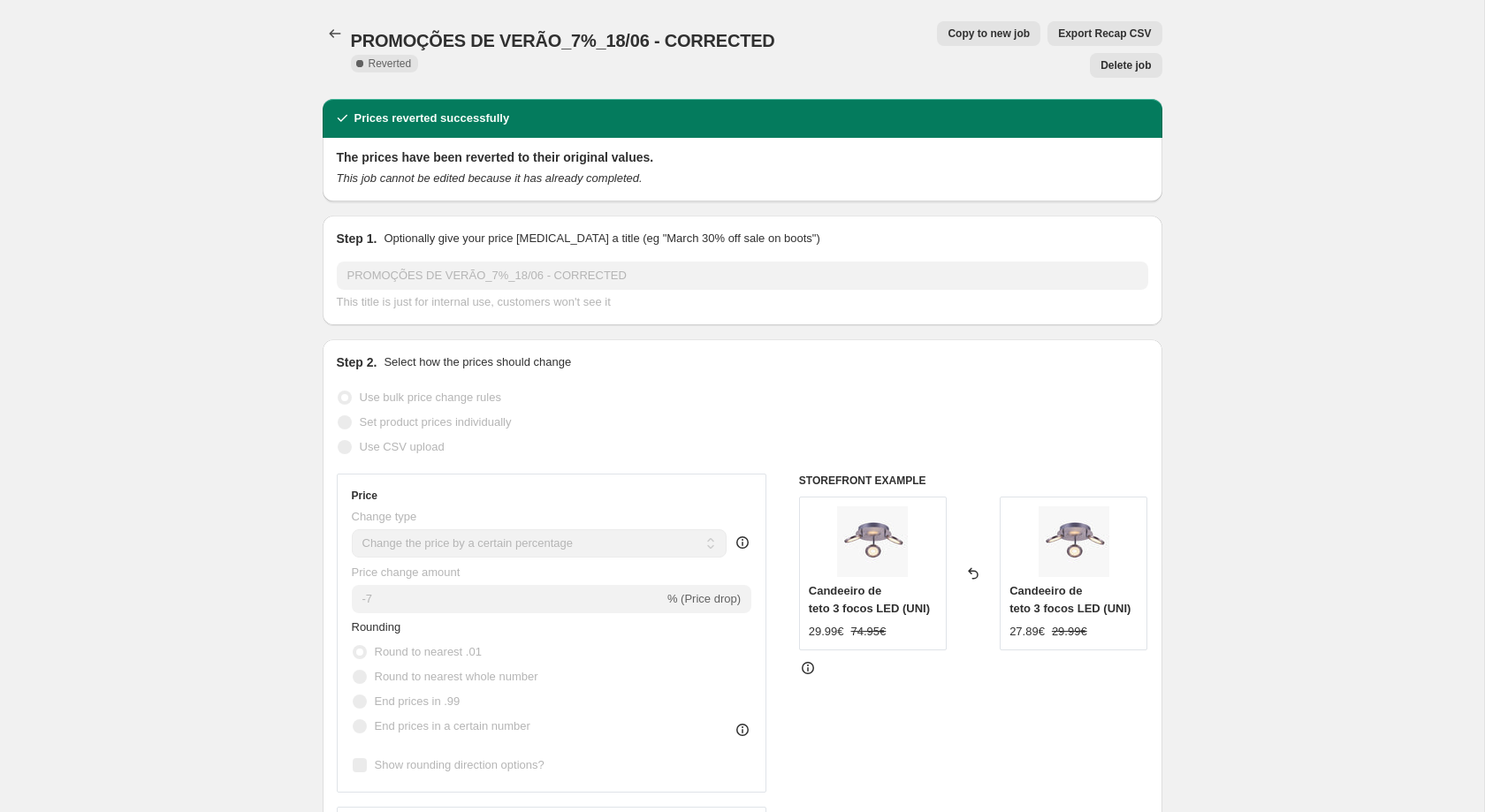
click at [328, 11] on div "PROMOÇÕES DE VERÃO_7%_18/06 - CORRECTED. This page is ready PROMOÇÕES DE VERÃO_…" at bounding box center [742, 49] width 839 height 99
click at [327, 31] on icon "Price change jobs" at bounding box center [335, 34] width 17 height 17
